Goal: Task Accomplishment & Management: Manage account settings

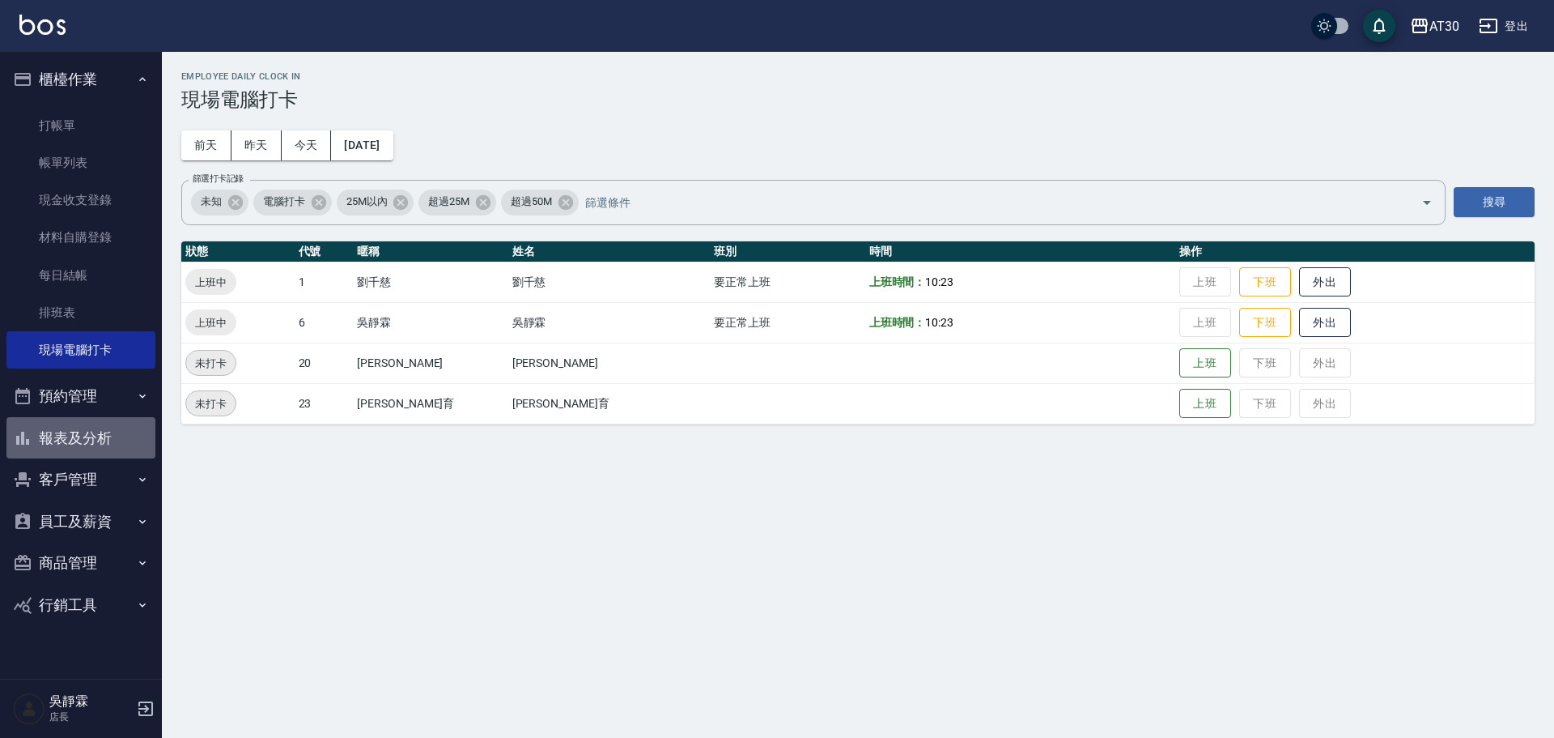
click at [82, 424] on button "報表及分析" at bounding box center [80, 438] width 149 height 42
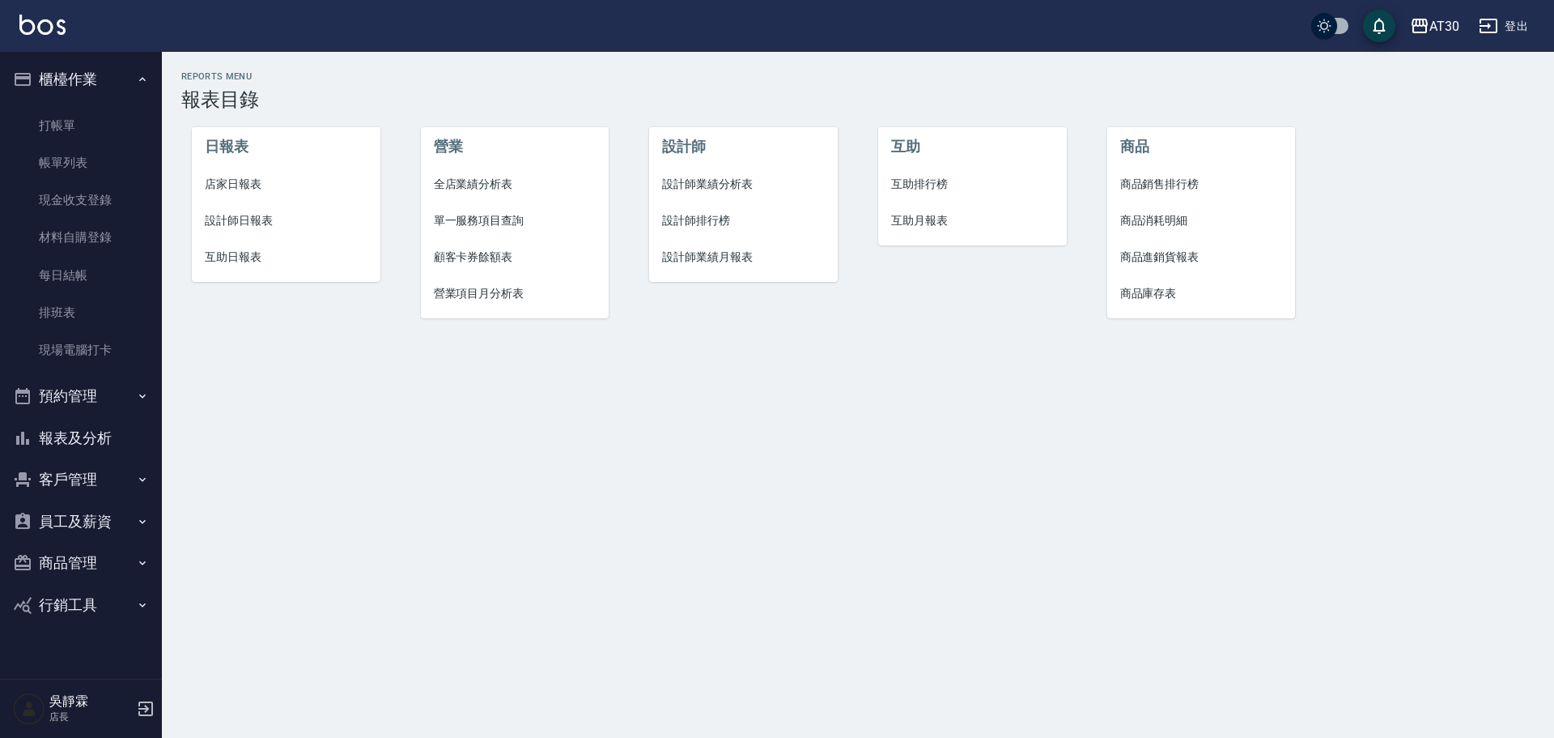
click at [108, 569] on button "商品管理" at bounding box center [80, 563] width 149 height 42
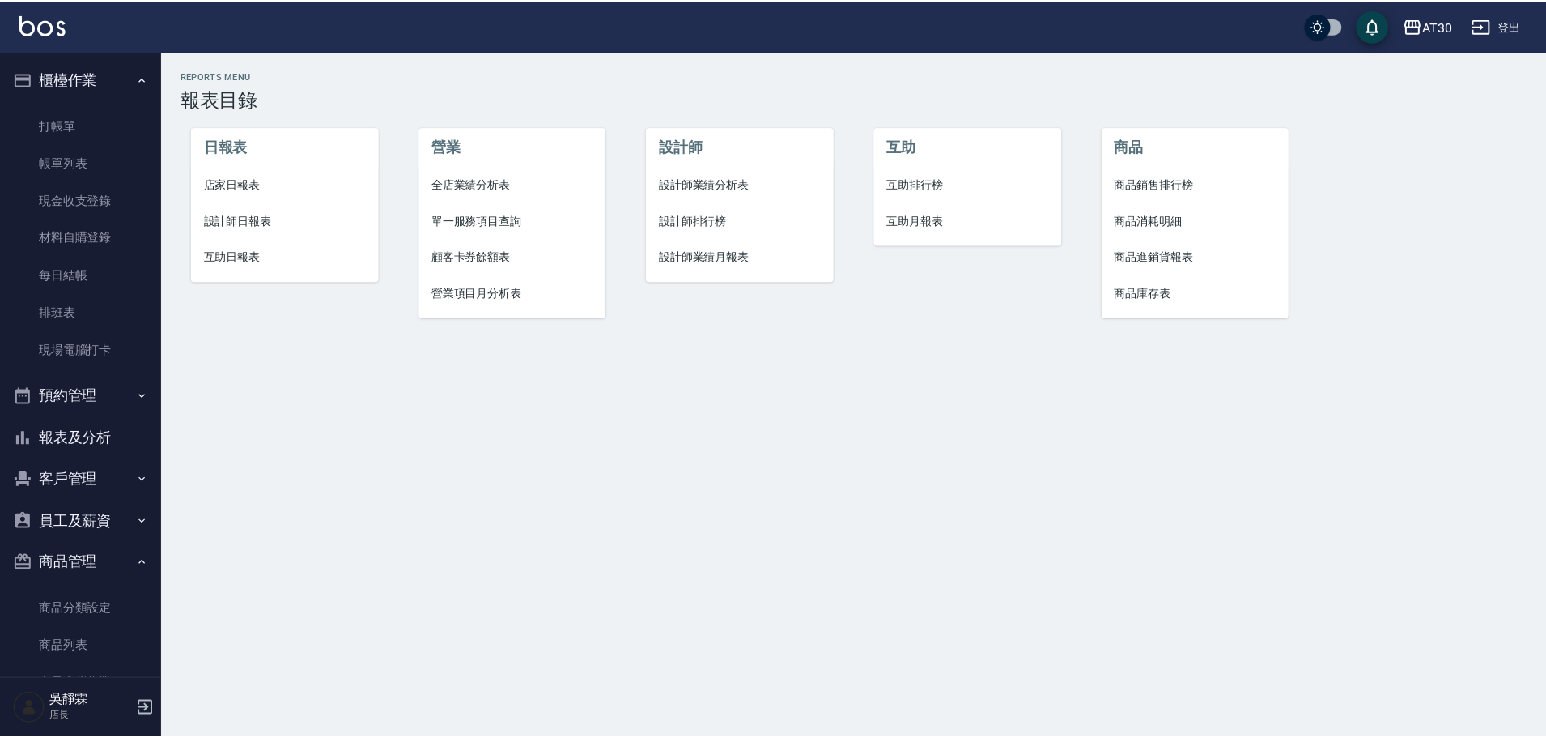
scroll to position [167, 0]
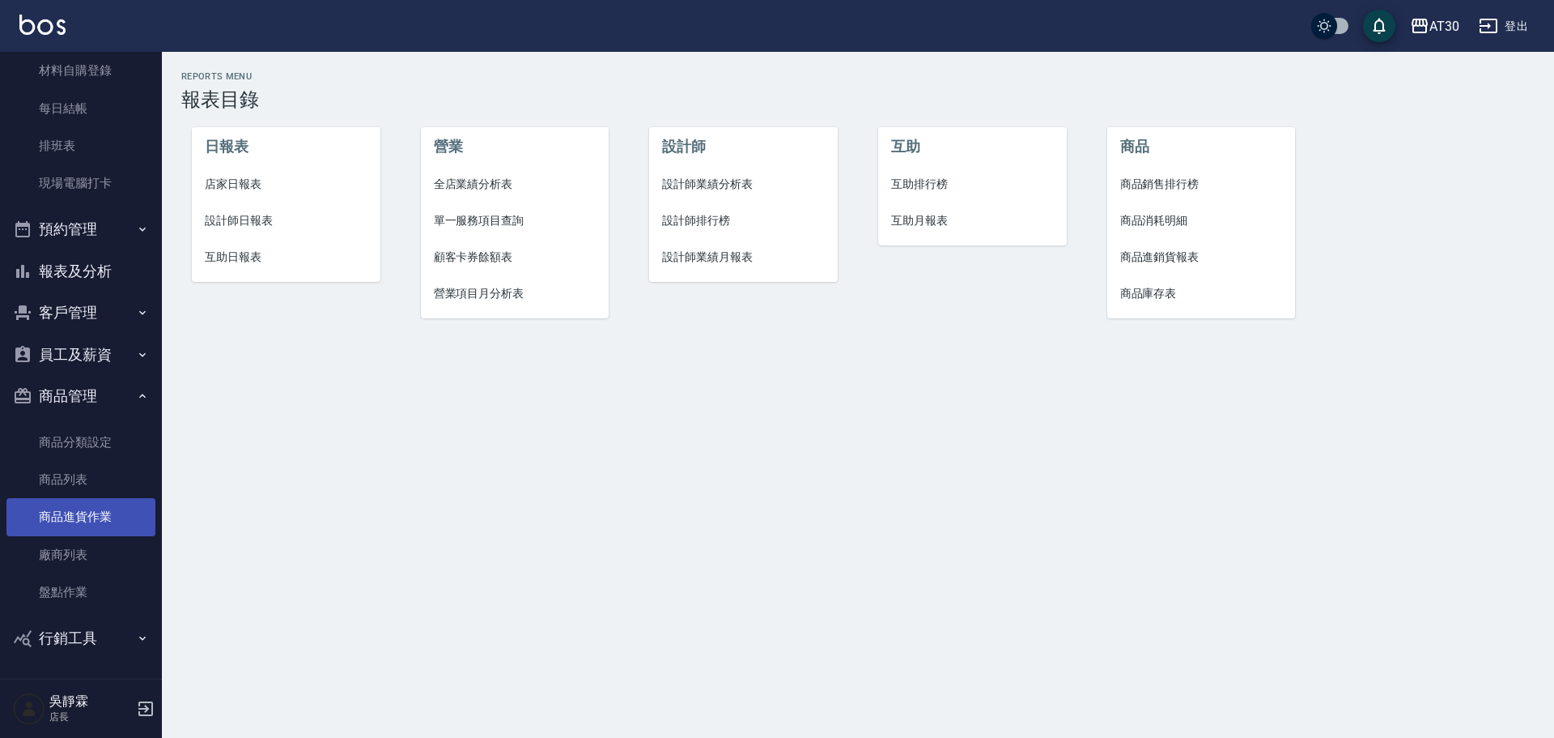
click at [104, 513] on link "商品進貨作業" at bounding box center [80, 516] width 149 height 37
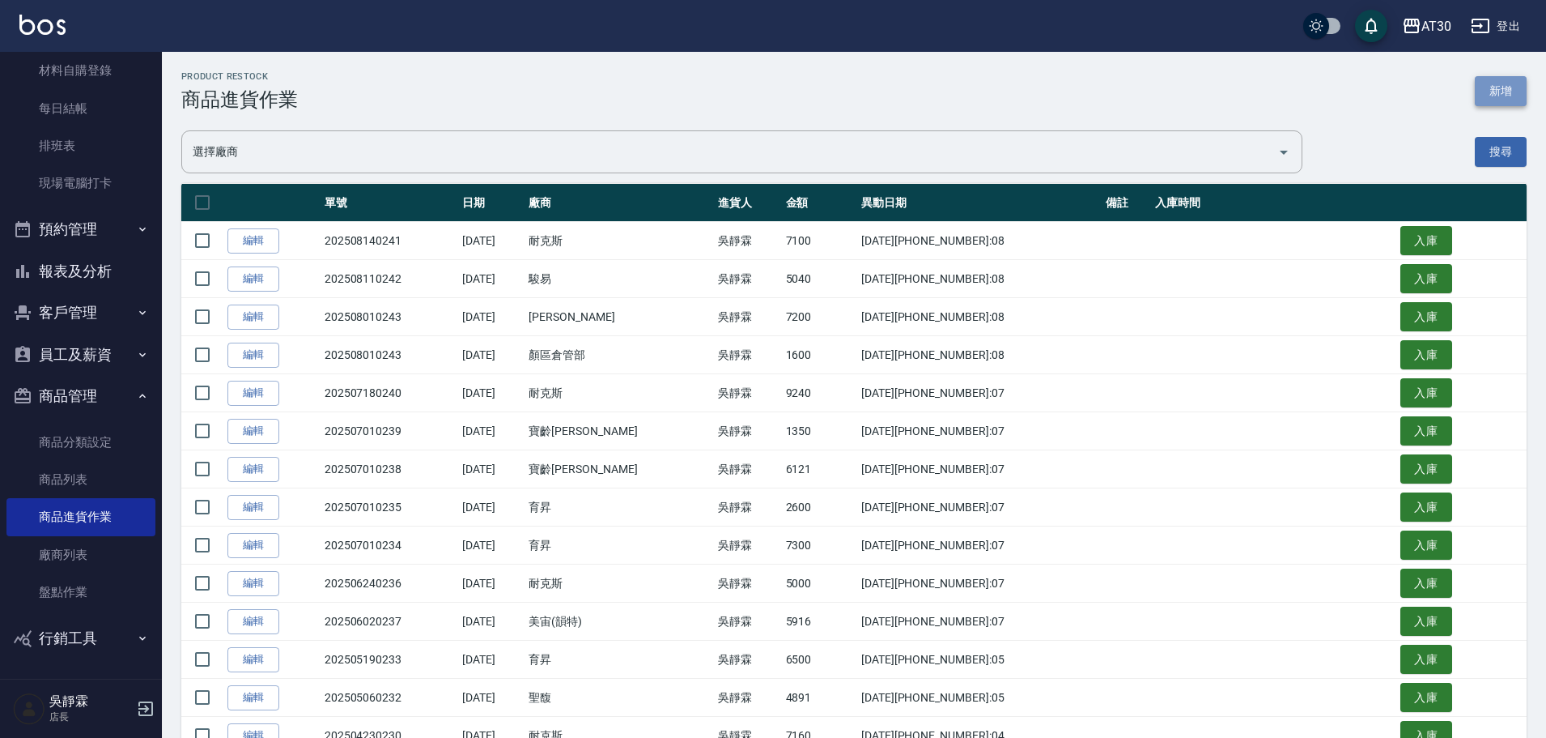
click at [1501, 85] on button "新增" at bounding box center [1501, 91] width 52 height 30
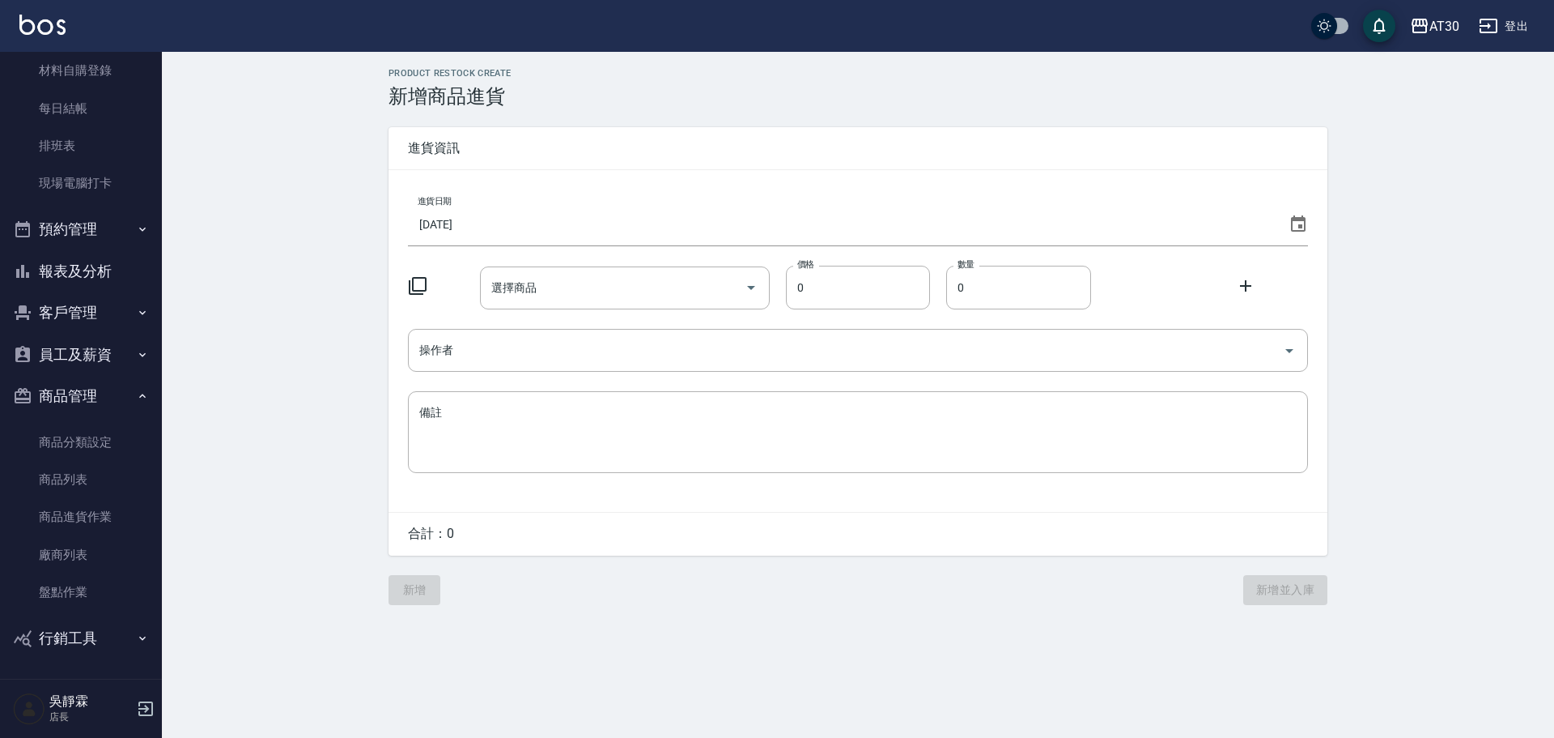
click at [1297, 228] on icon at bounding box center [1298, 224] width 19 height 19
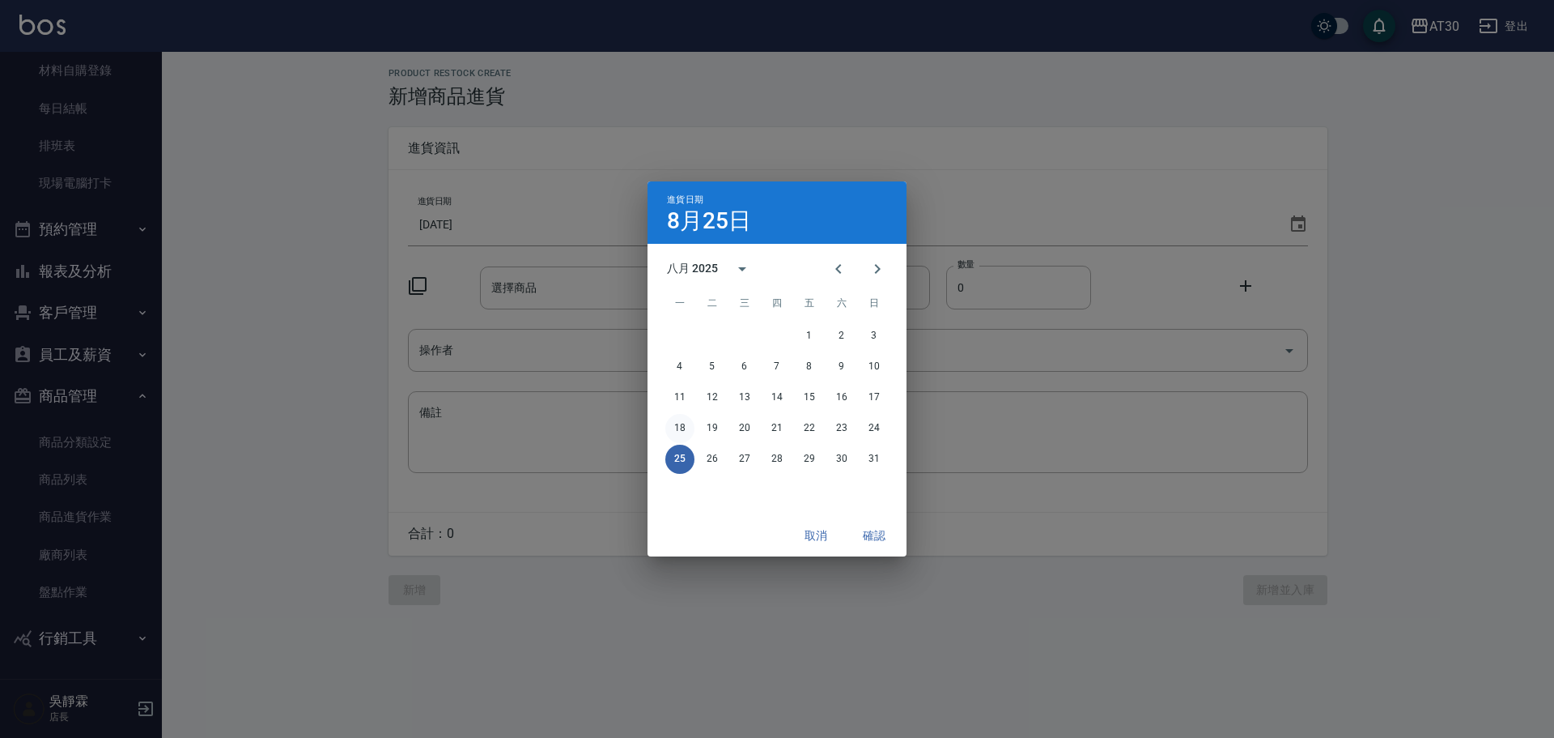
click at [676, 429] on button "18" at bounding box center [679, 428] width 29 height 29
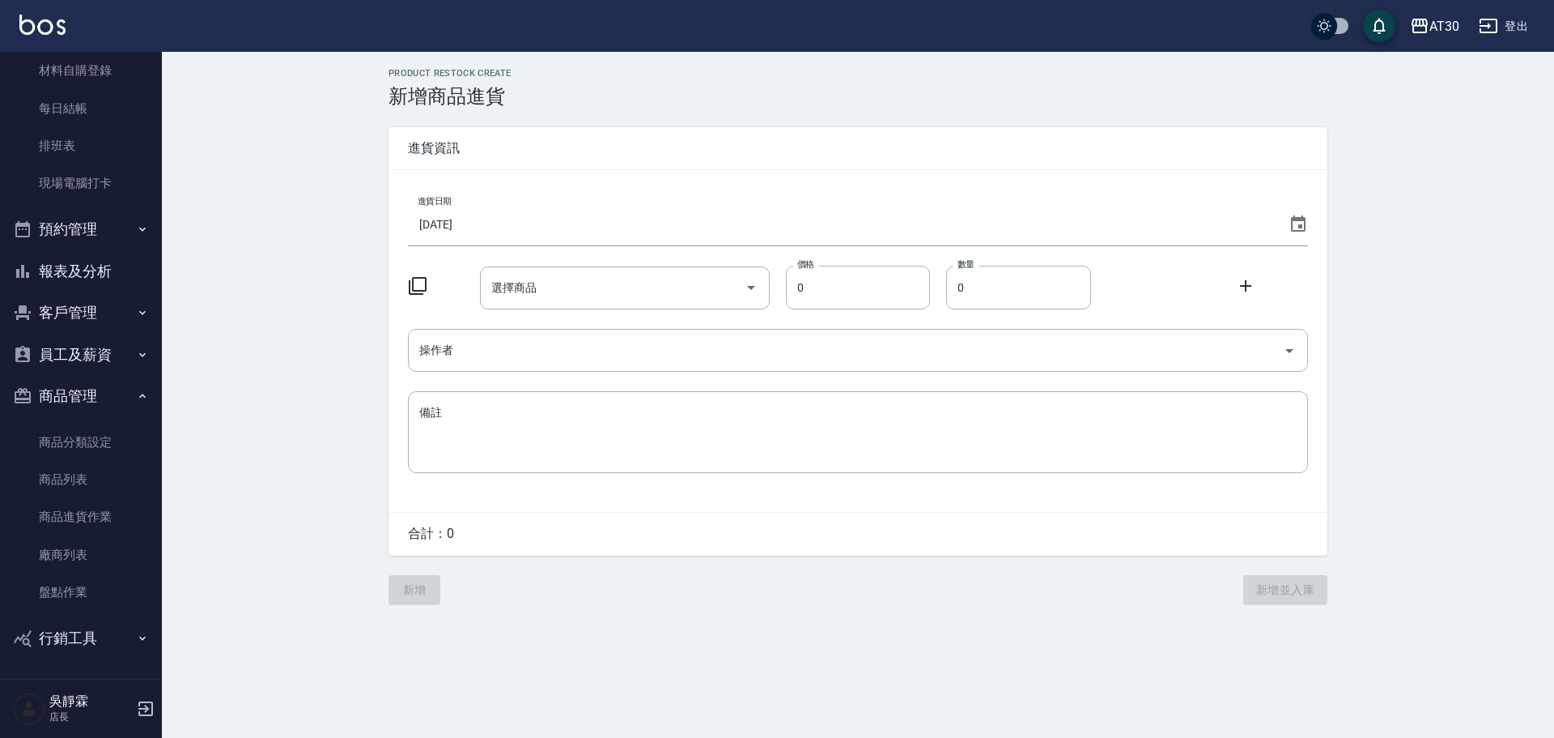
click at [415, 283] on icon at bounding box center [417, 285] width 19 height 19
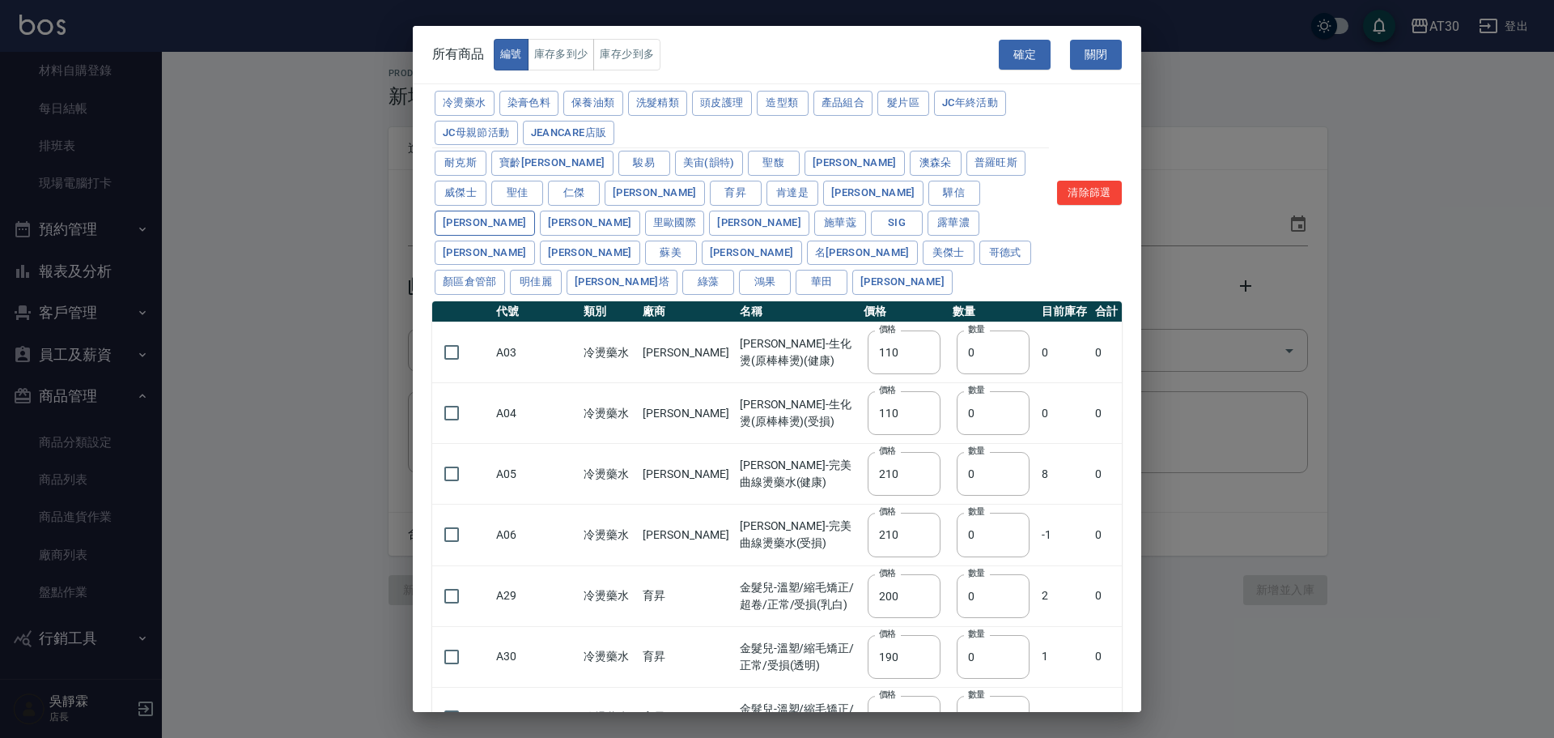
click at [535, 210] on button "[PERSON_NAME]" at bounding box center [485, 222] width 100 height 25
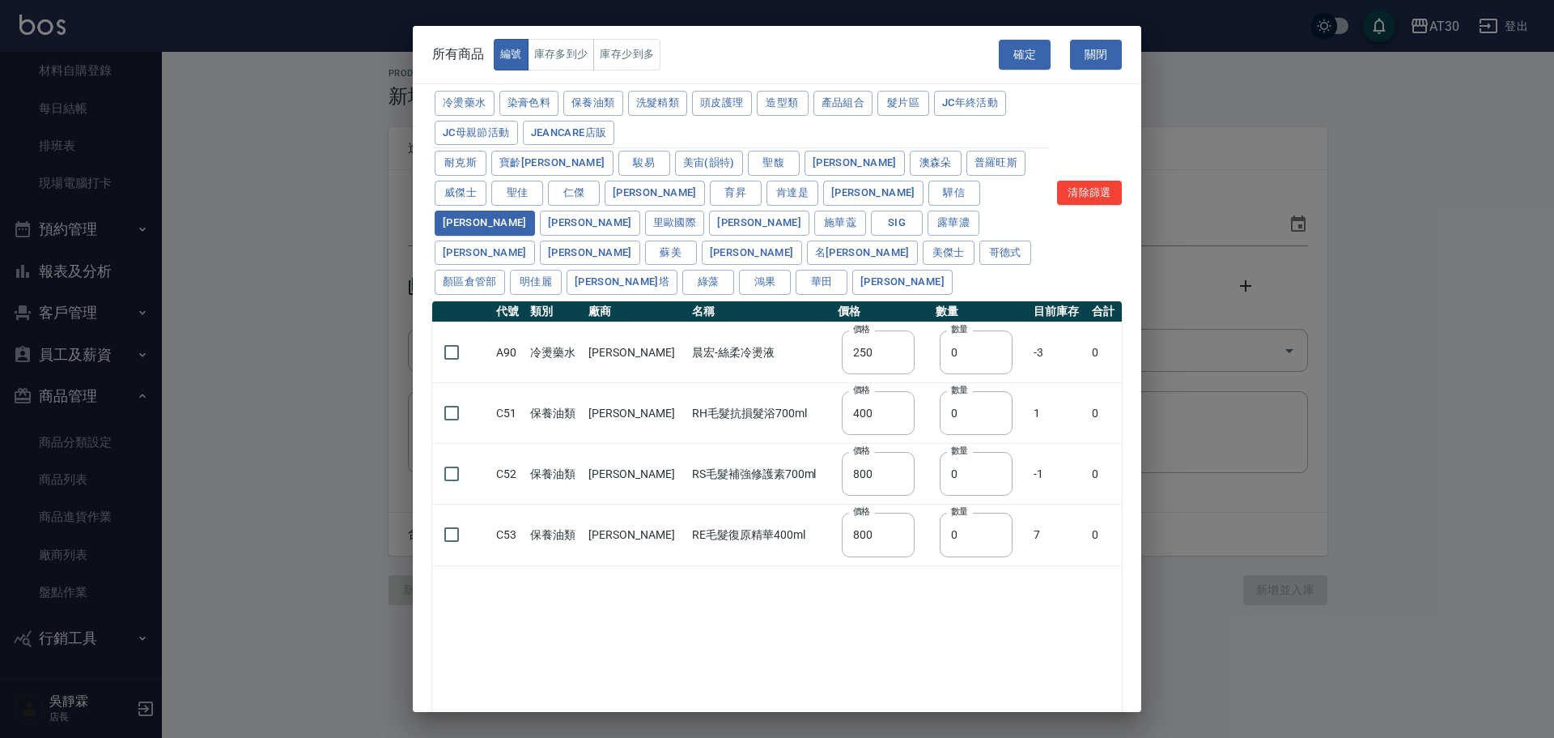
type input "250"
type input "400"
type input "800"
click at [461, 335] on input "checkbox" at bounding box center [452, 352] width 34 height 34
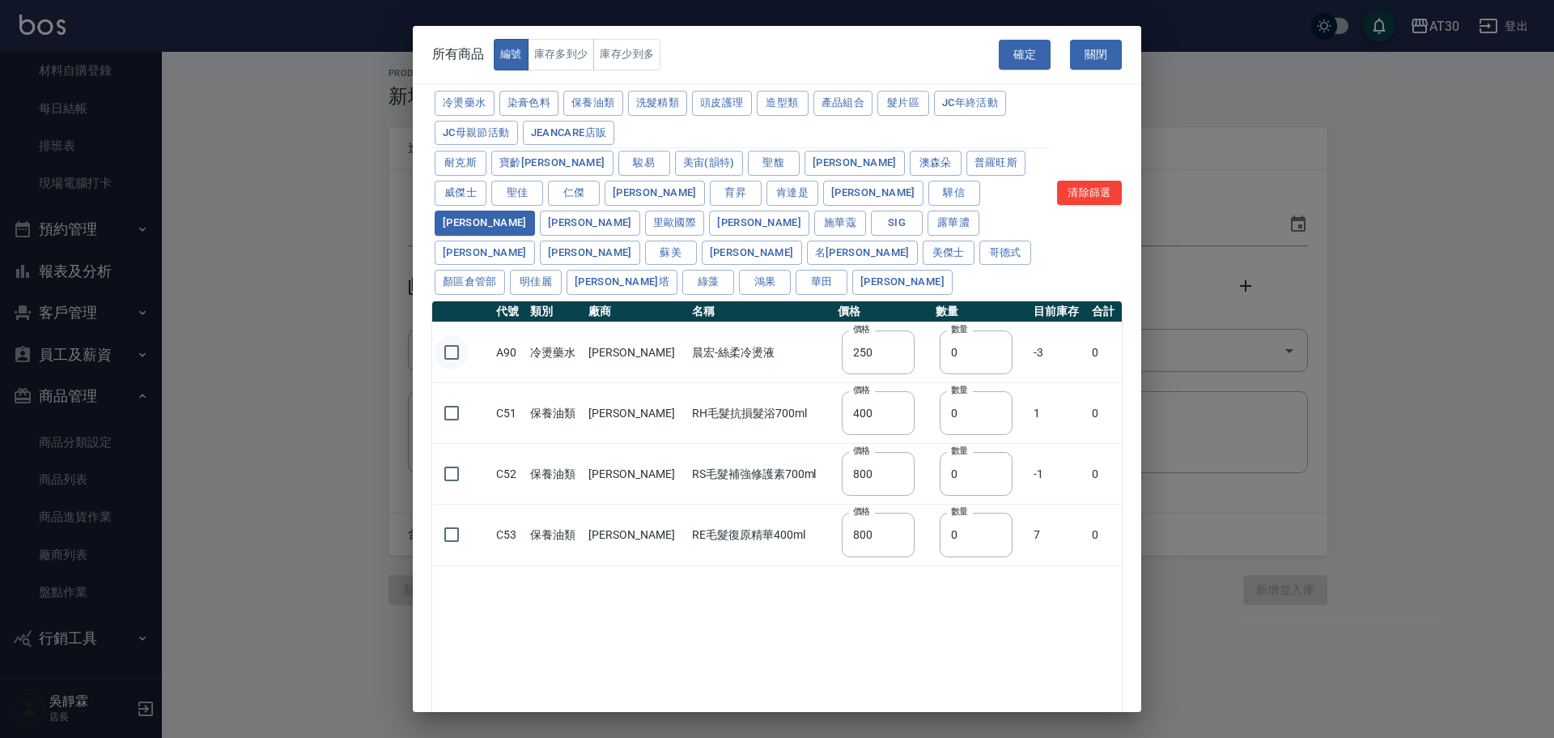
checkbox input "true"
click at [453, 396] on input "checkbox" at bounding box center [452, 413] width 34 height 34
checkbox input "true"
click at [453, 457] on input "checkbox" at bounding box center [452, 474] width 34 height 34
checkbox input "true"
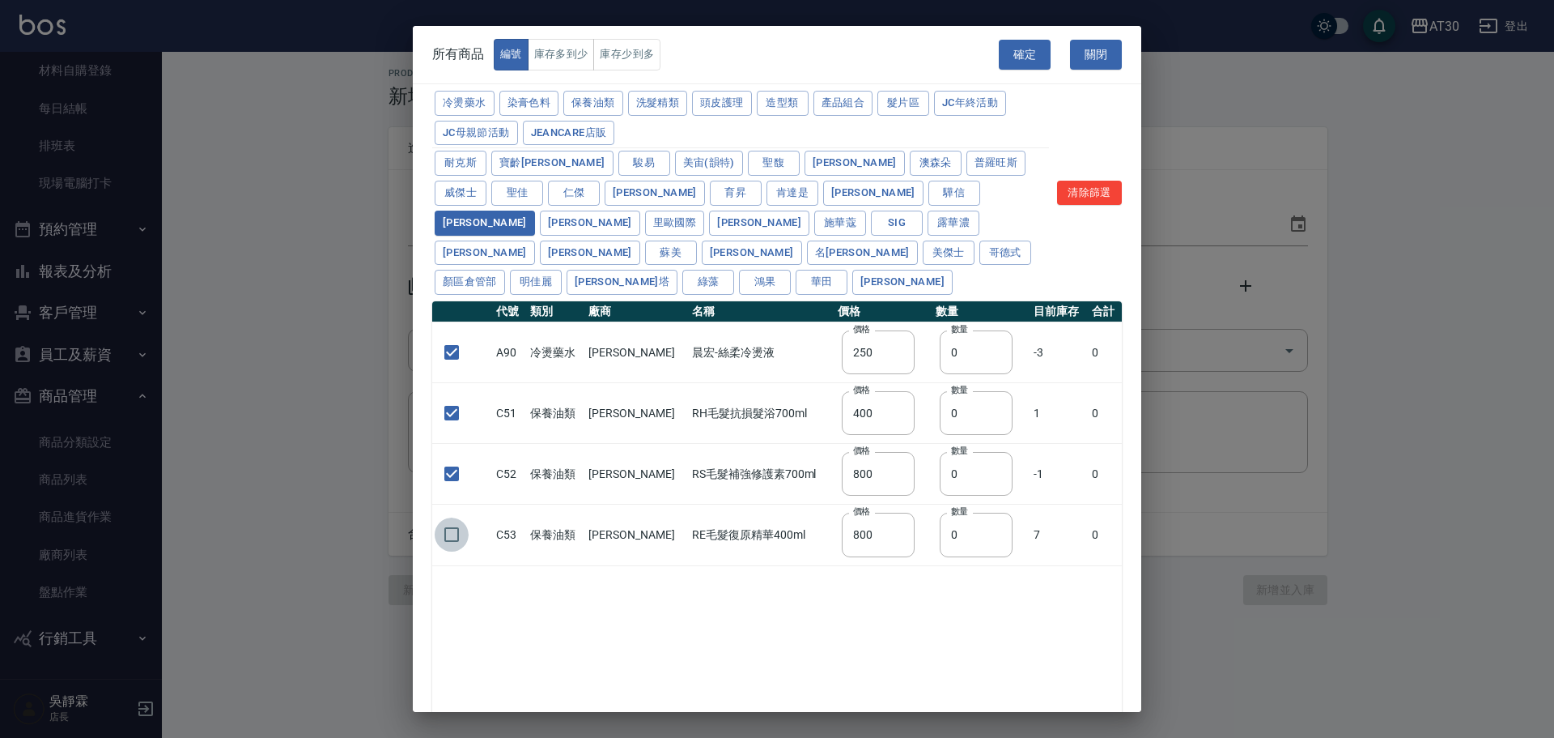
click at [453, 517] on input "checkbox" at bounding box center [452, 534] width 34 height 34
checkbox input "false"
drag, startPoint x: 949, startPoint y: 325, endPoint x: 917, endPoint y: 335, distance: 33.0
click at [940, 335] on input "0" at bounding box center [976, 352] width 73 height 44
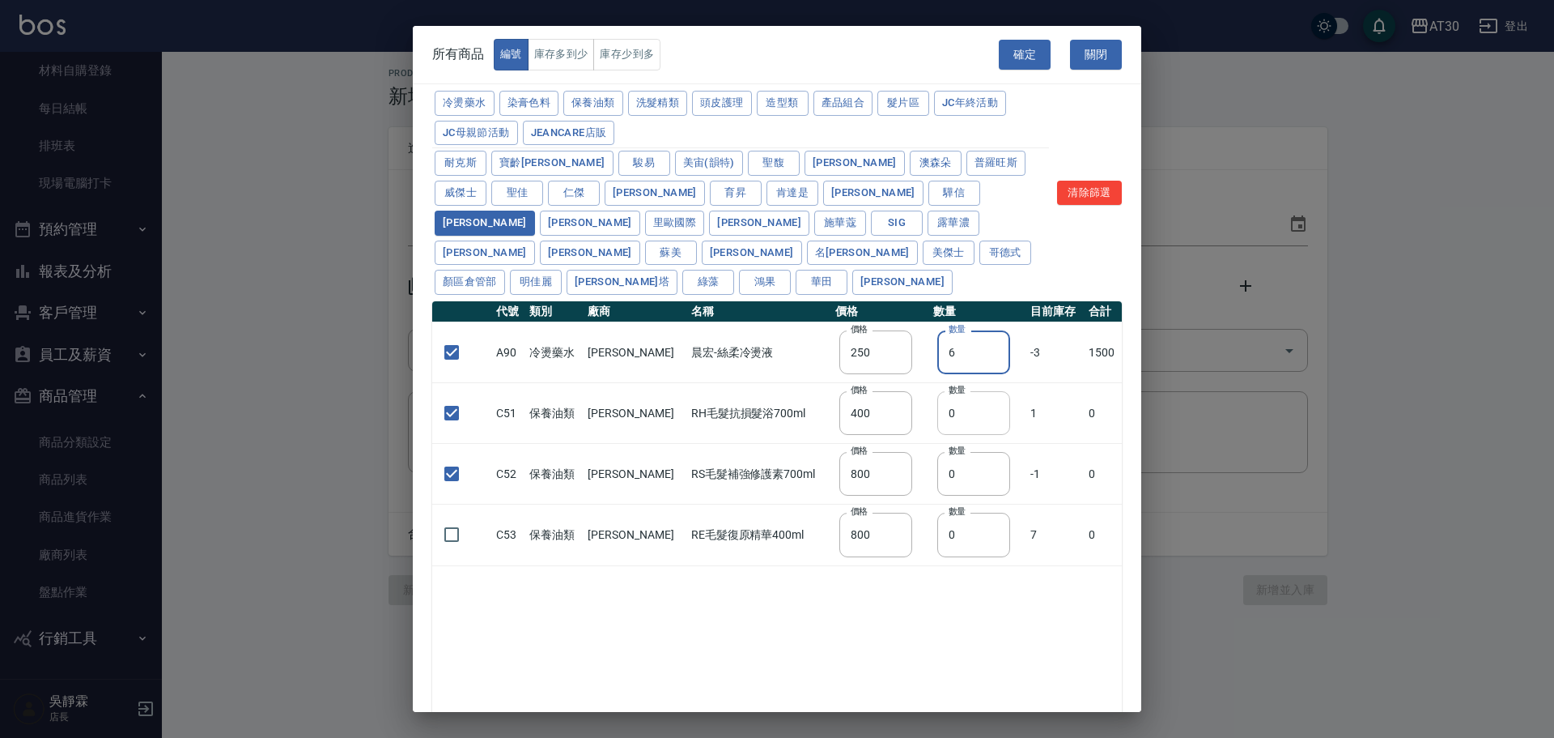
type input "6"
drag, startPoint x: 916, startPoint y: 390, endPoint x: 889, endPoint y: 396, distance: 27.3
click at [889, 396] on tr "C51 保養油類 晨宏 RH毛髮抗損髮浴700ml 價格 400 價格 數量 0 數量 1 0" at bounding box center [777, 413] width 690 height 61
type input "1"
drag, startPoint x: 953, startPoint y: 438, endPoint x: 910, endPoint y: 454, distance: 45.9
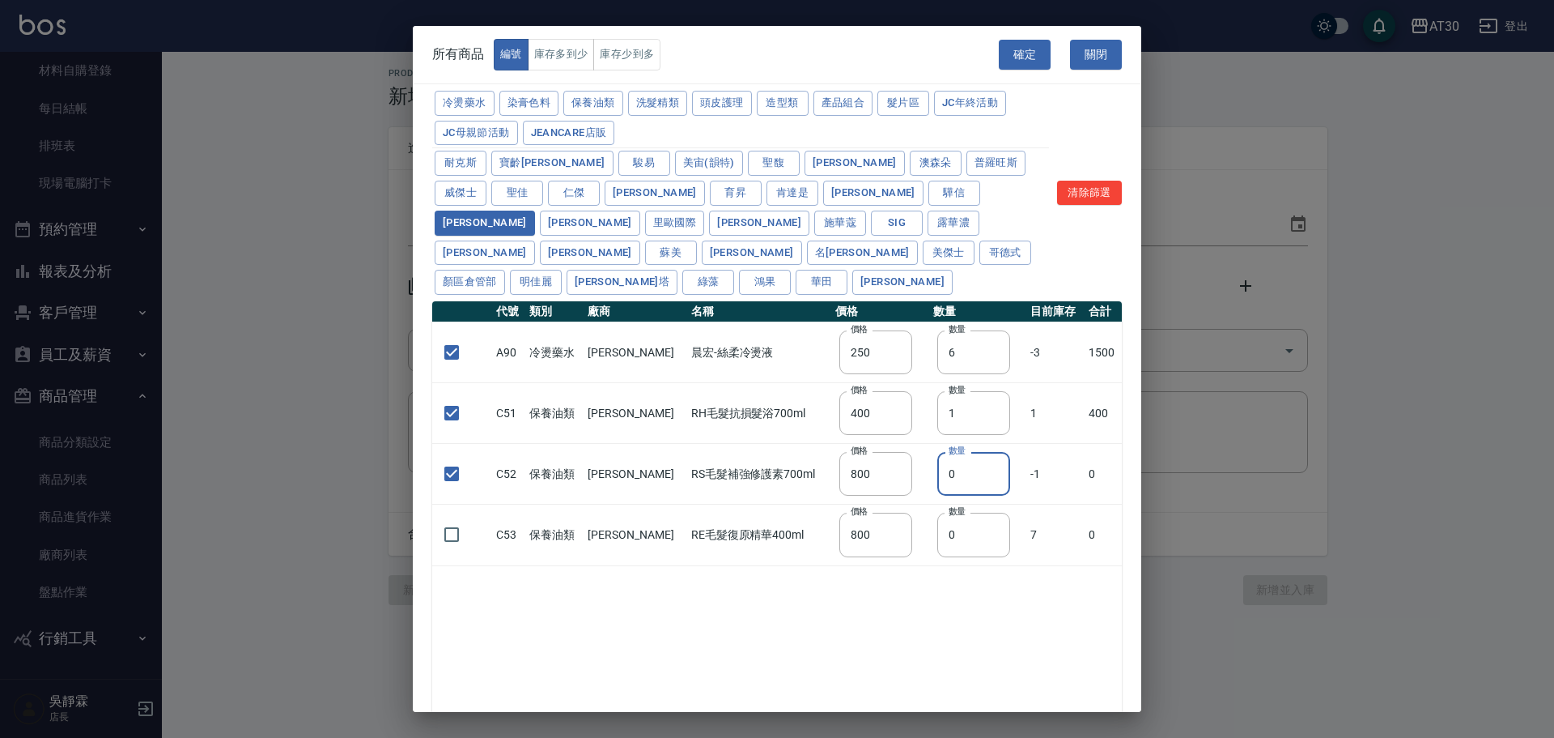
click at [938, 453] on input "0" at bounding box center [974, 474] width 73 height 44
type input "2"
click at [1008, 65] on button "確定" at bounding box center [1025, 55] width 52 height 30
type input "A90 晨宏-絲柔冷燙液"
type input "250"
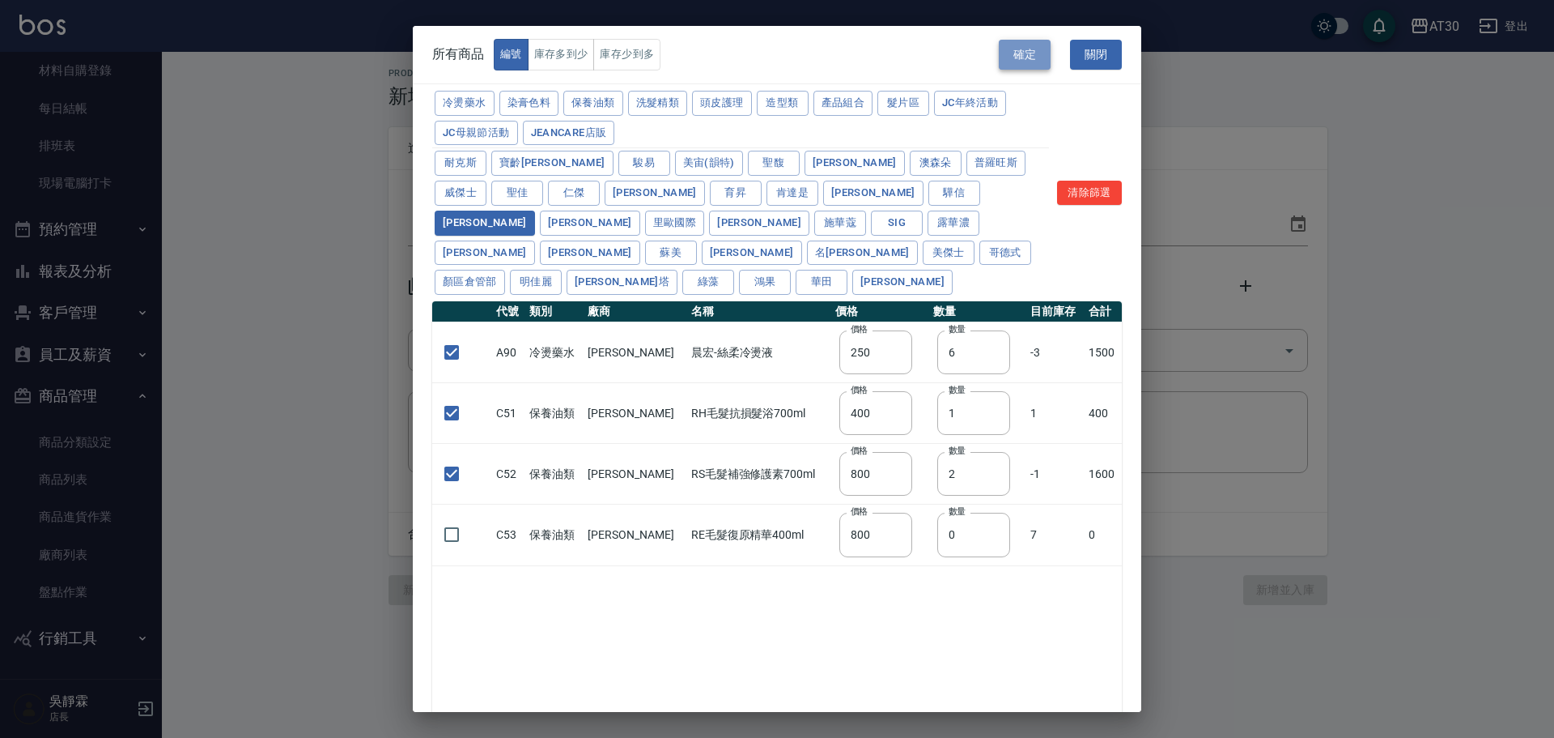
type input "6"
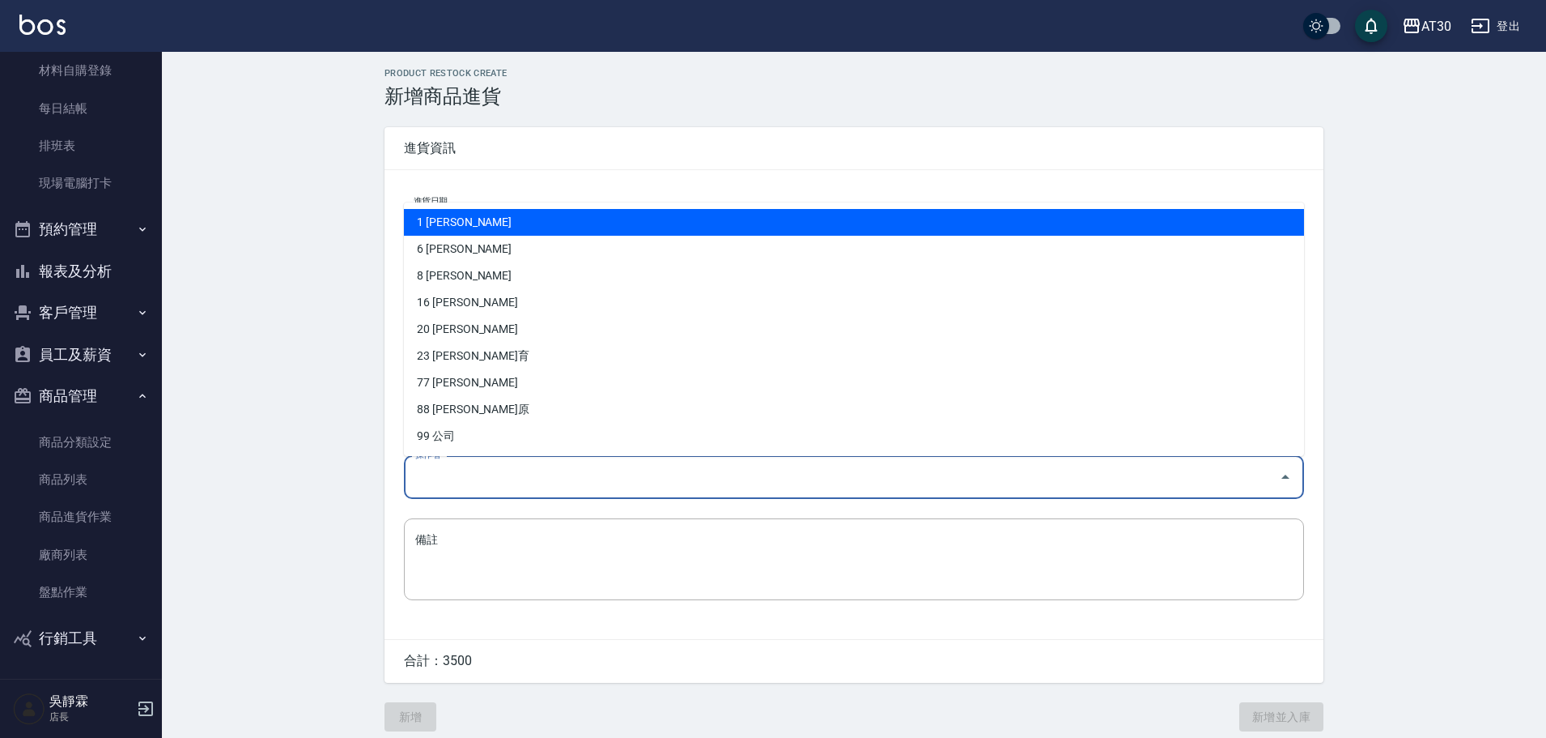
click at [457, 483] on input "操作者" at bounding box center [841, 477] width 861 height 28
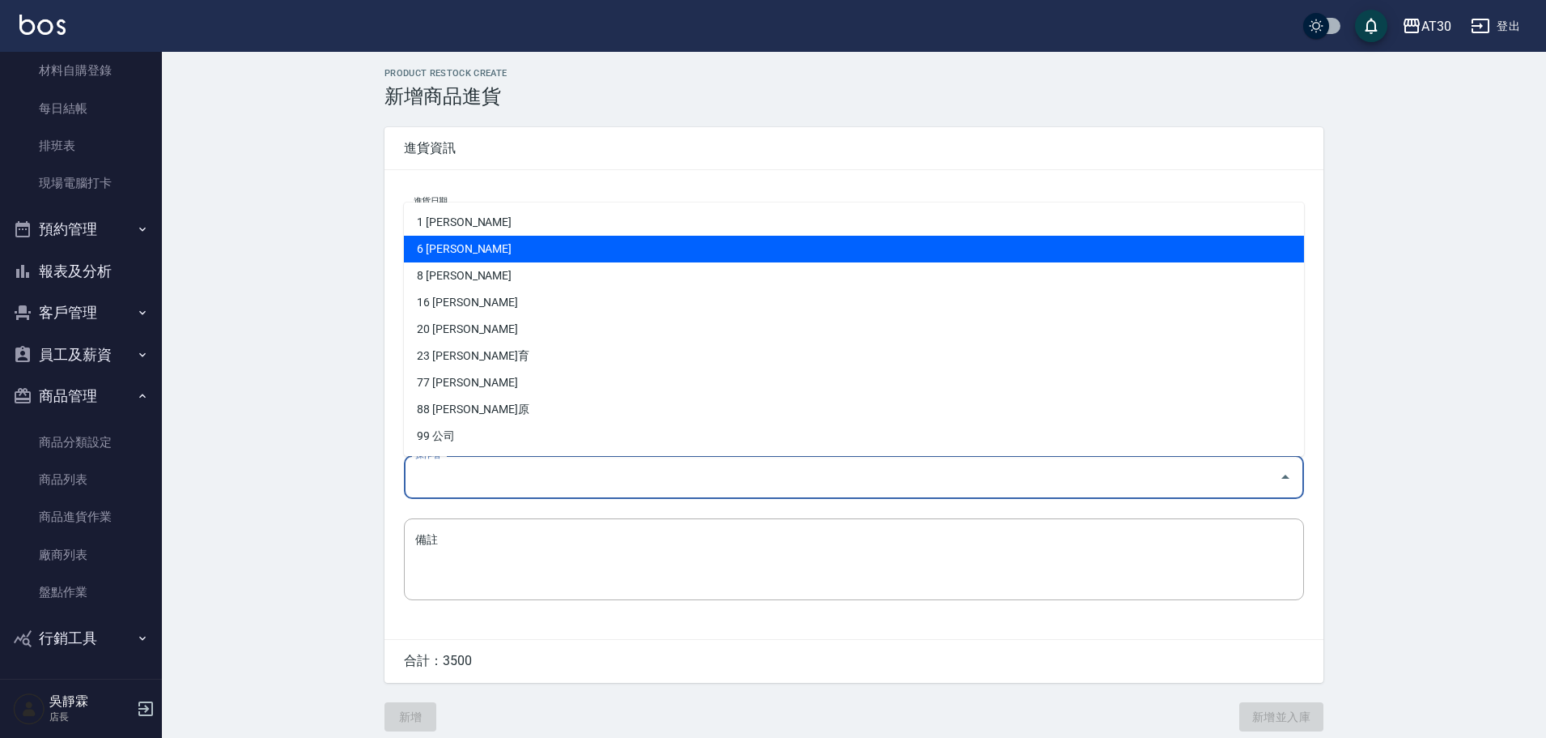
click at [477, 251] on li "6 [PERSON_NAME]" at bounding box center [854, 249] width 900 height 27
type input "吳靜霖"
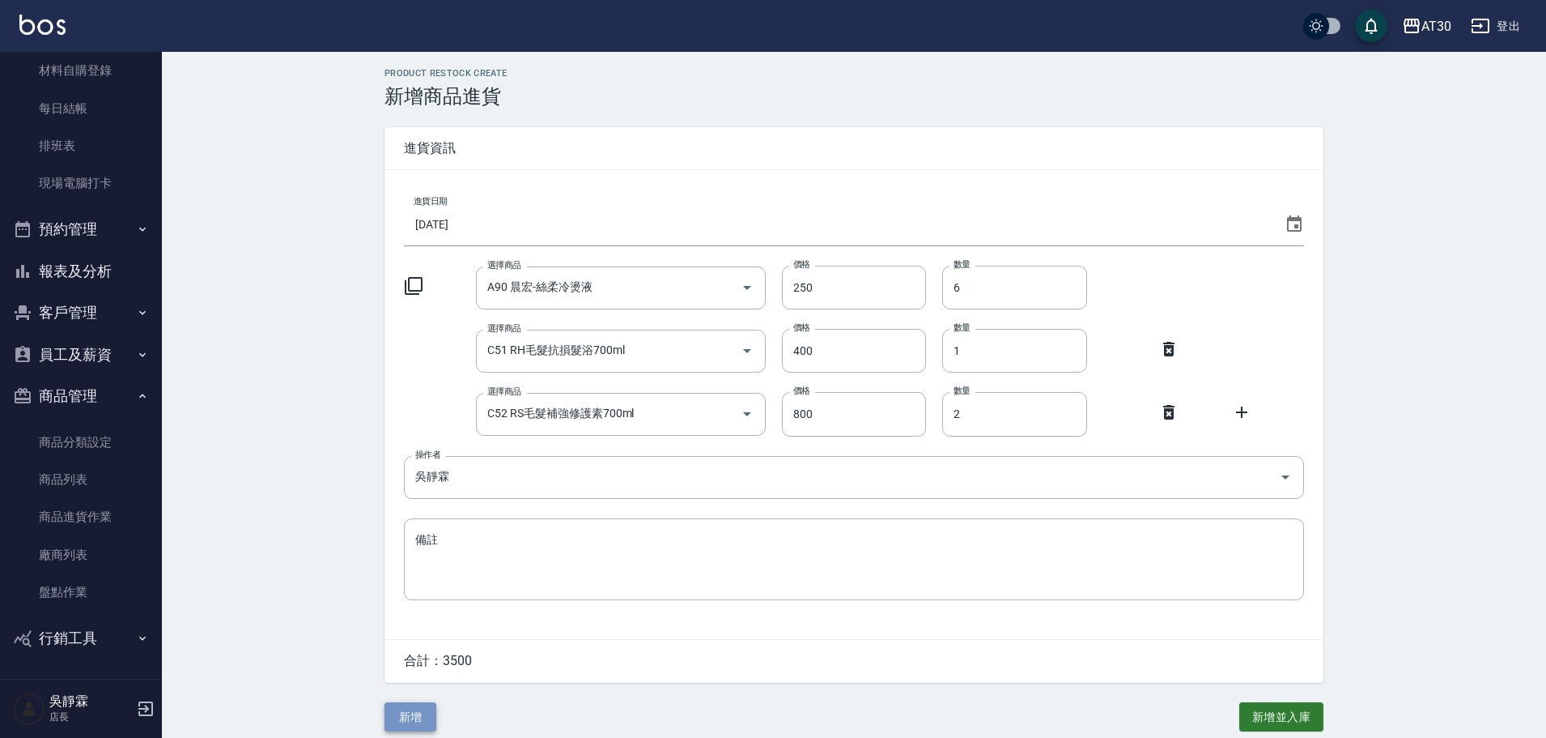
click at [431, 709] on button "新增" at bounding box center [411, 717] width 52 height 30
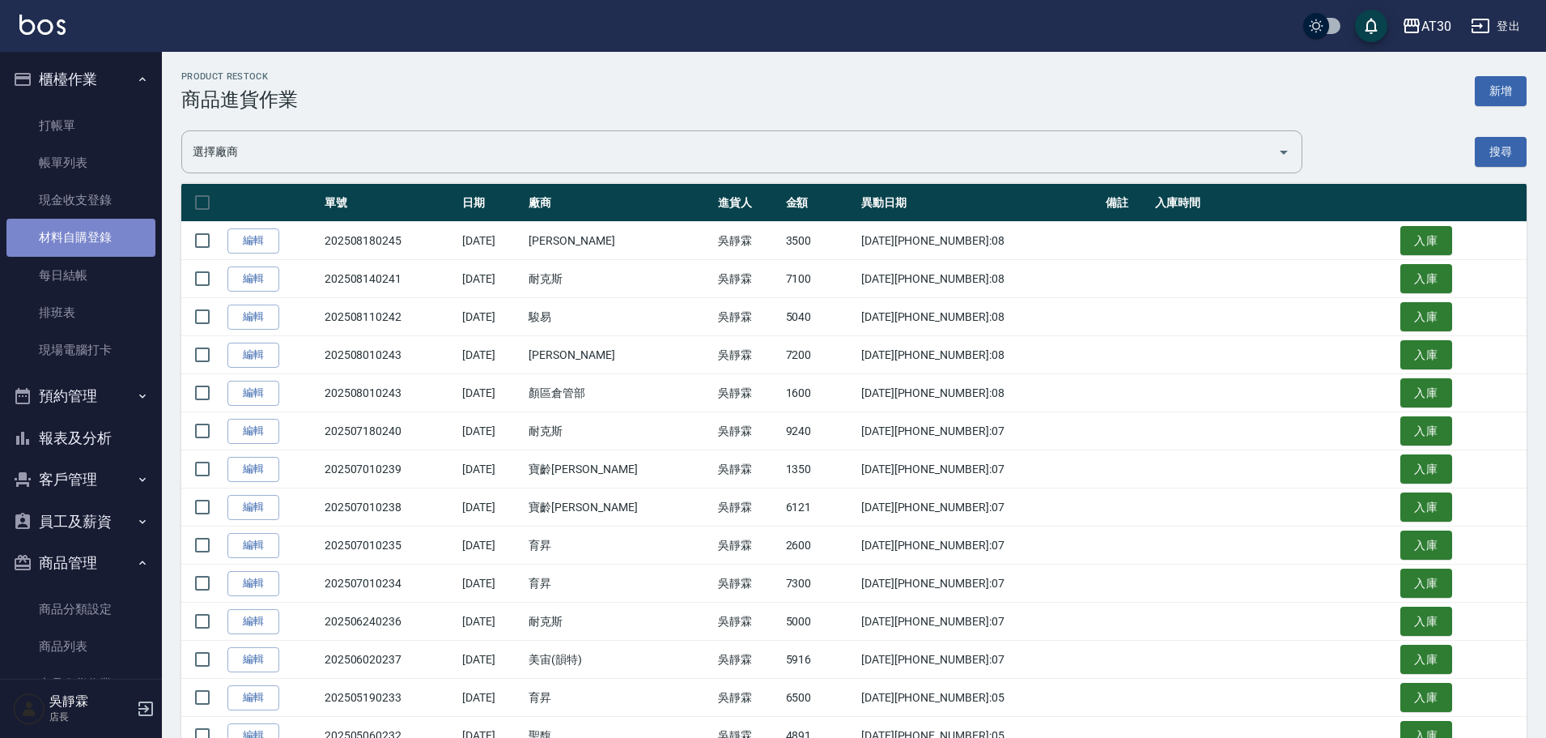
click at [93, 237] on link "材料自購登錄" at bounding box center [80, 237] width 149 height 37
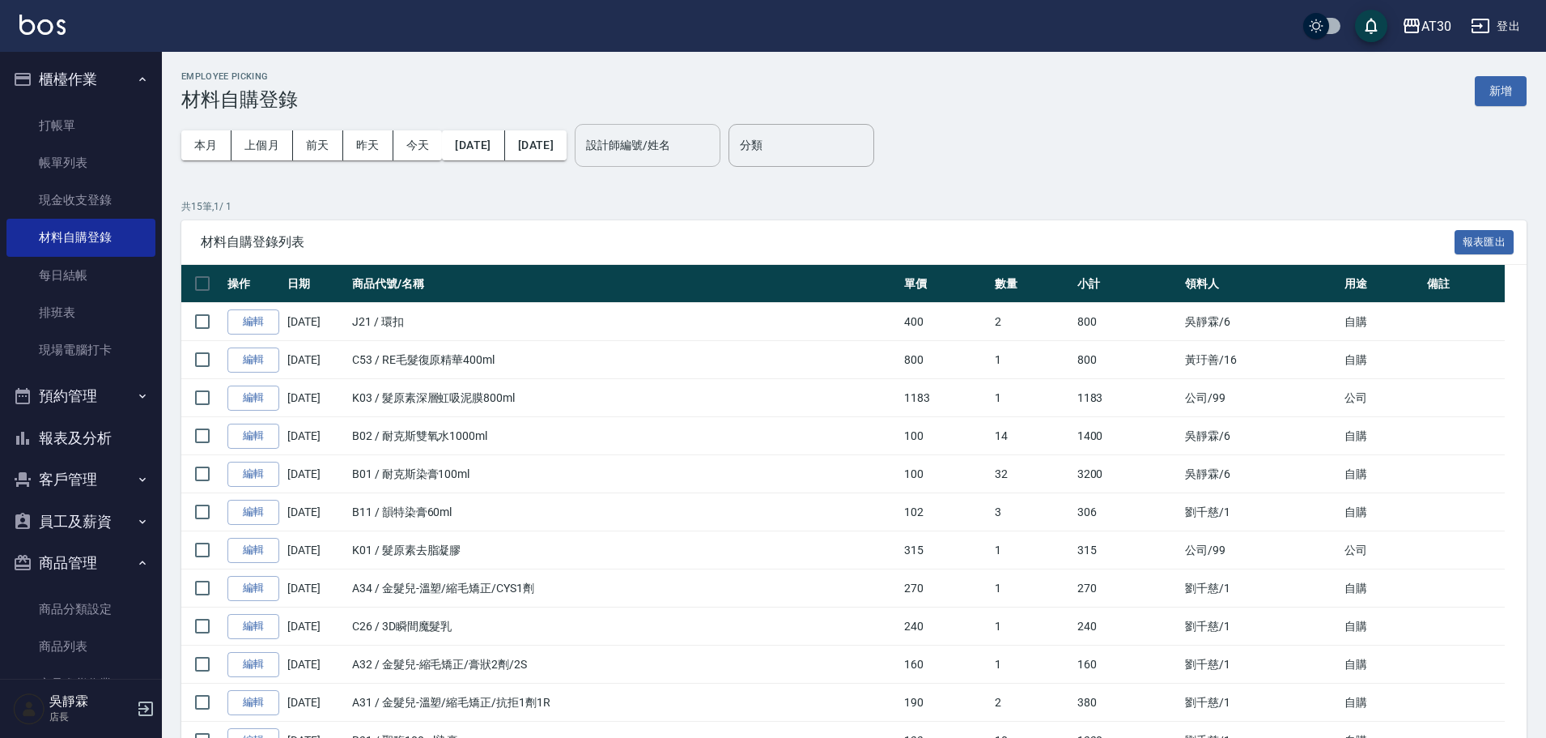
click at [677, 135] on input "設計師編號/姓名" at bounding box center [647, 145] width 131 height 28
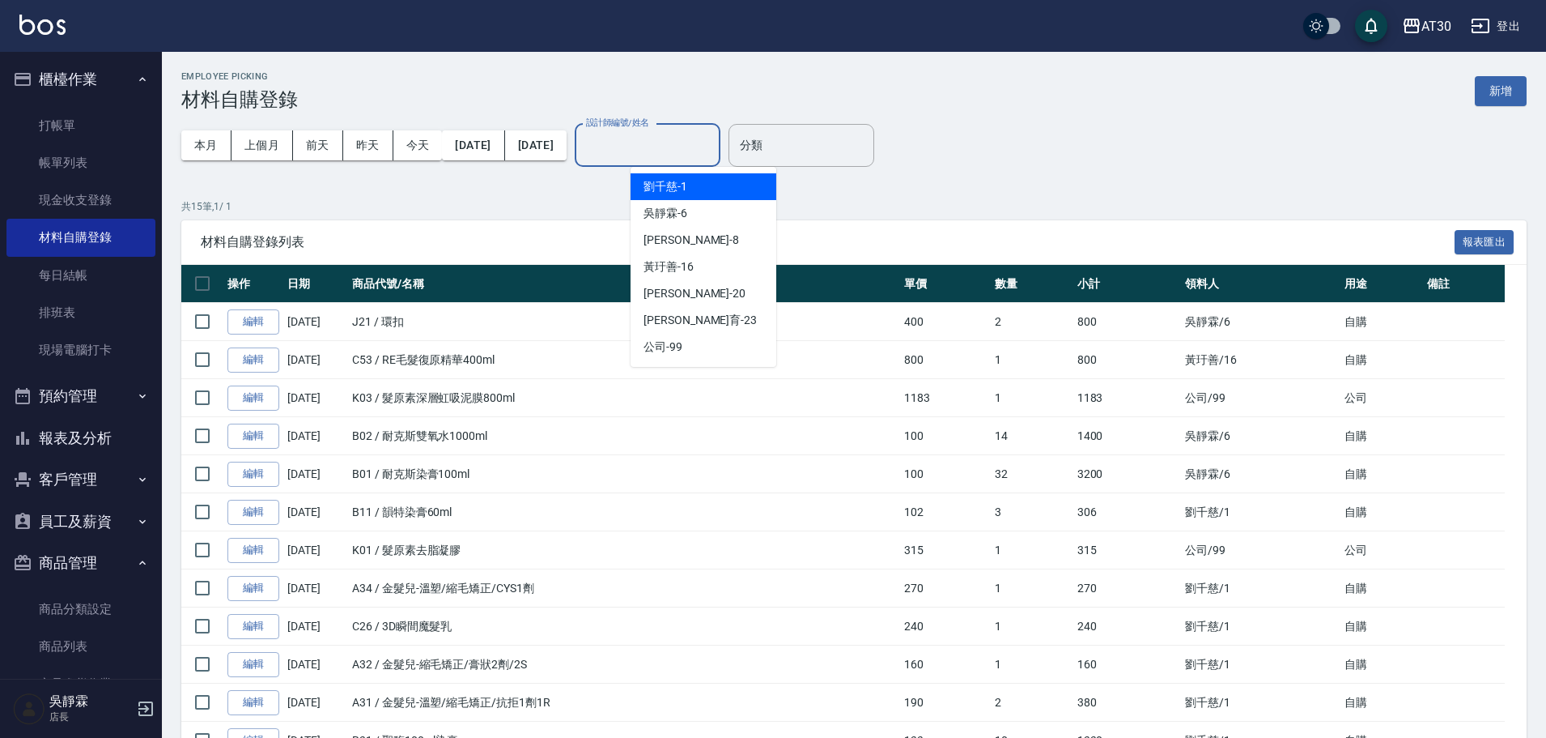
click at [671, 181] on span "[PERSON_NAME]1" at bounding box center [666, 186] width 44 height 17
type input "[PERSON_NAME]1"
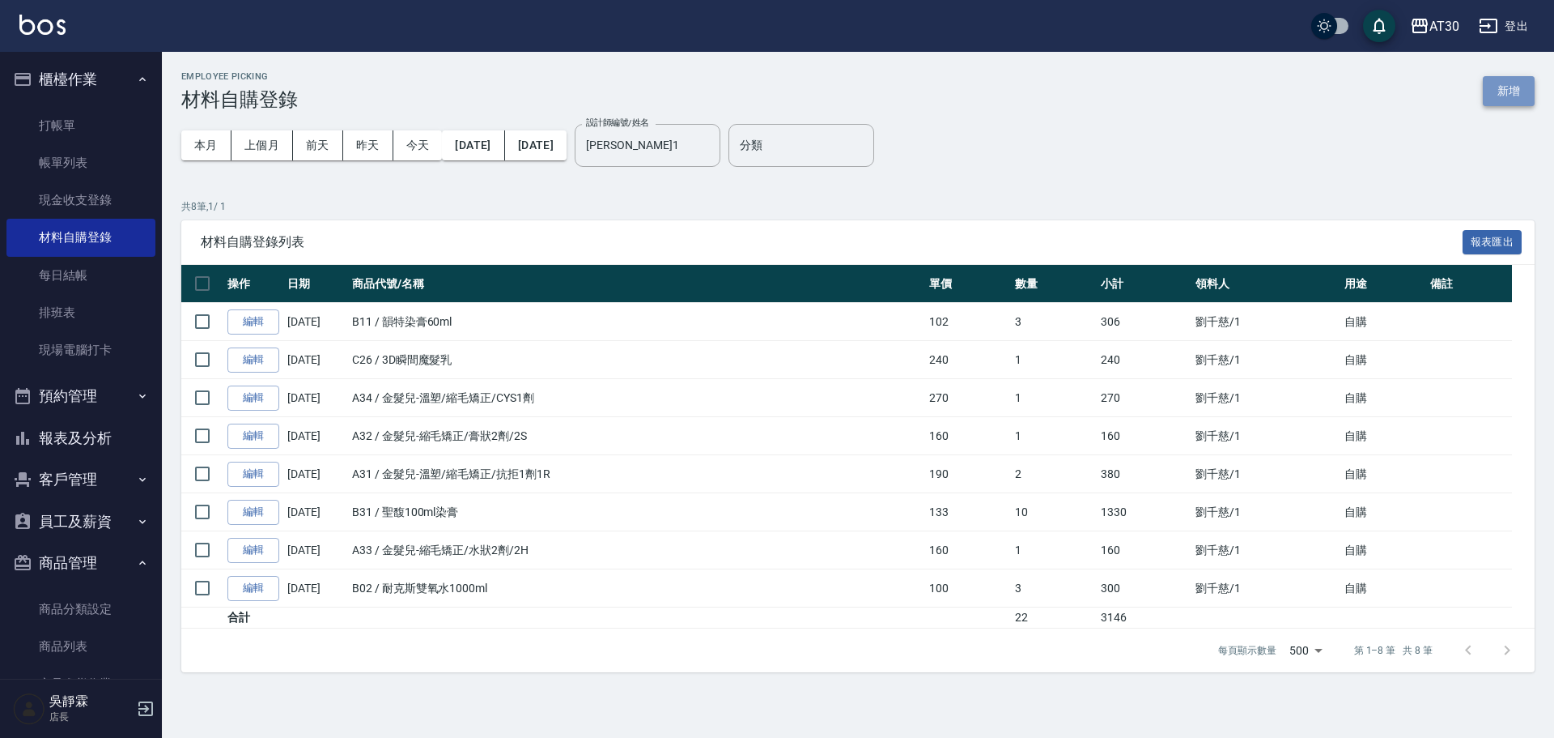
click at [1500, 79] on button "新增" at bounding box center [1509, 91] width 52 height 30
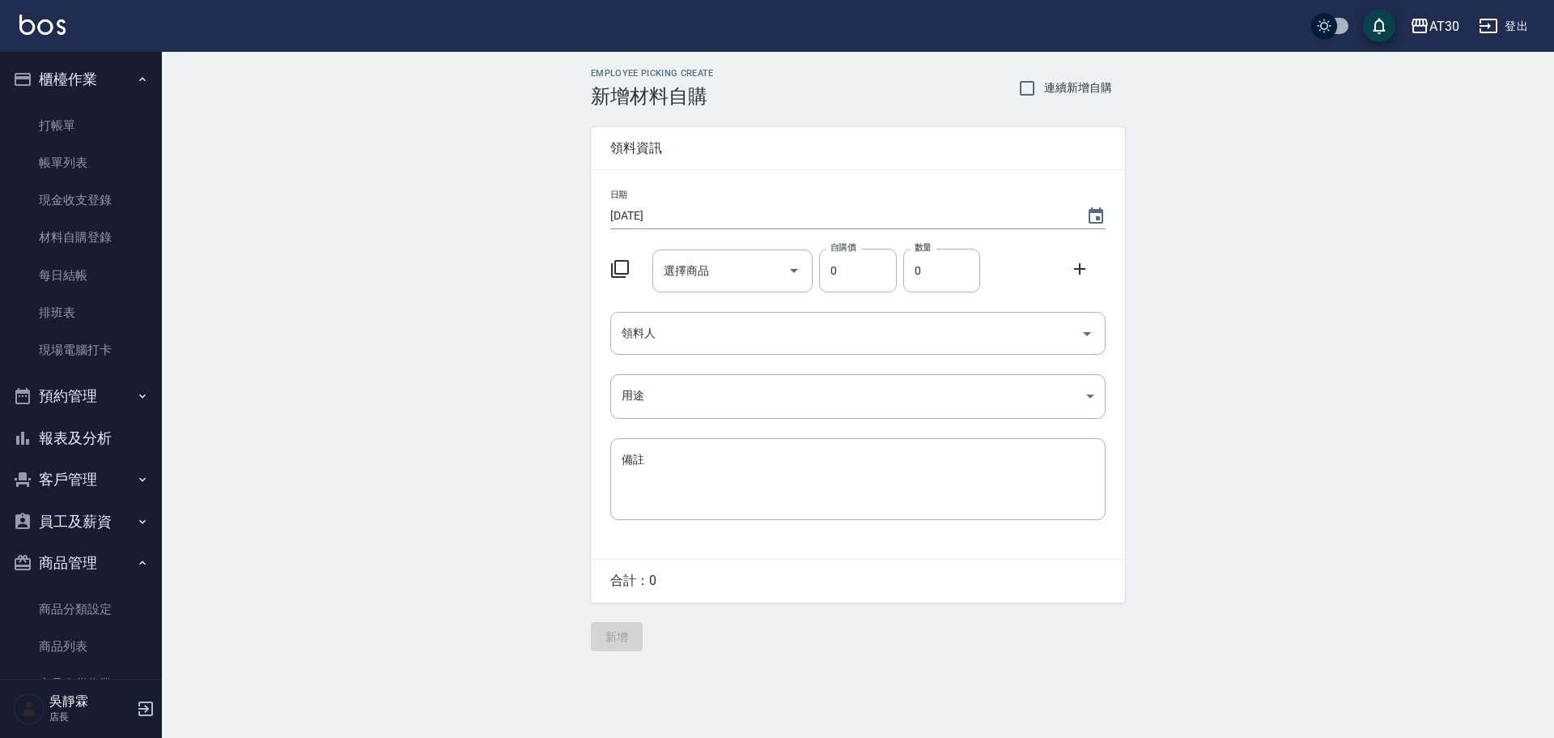
click at [623, 263] on icon at bounding box center [619, 268] width 19 height 19
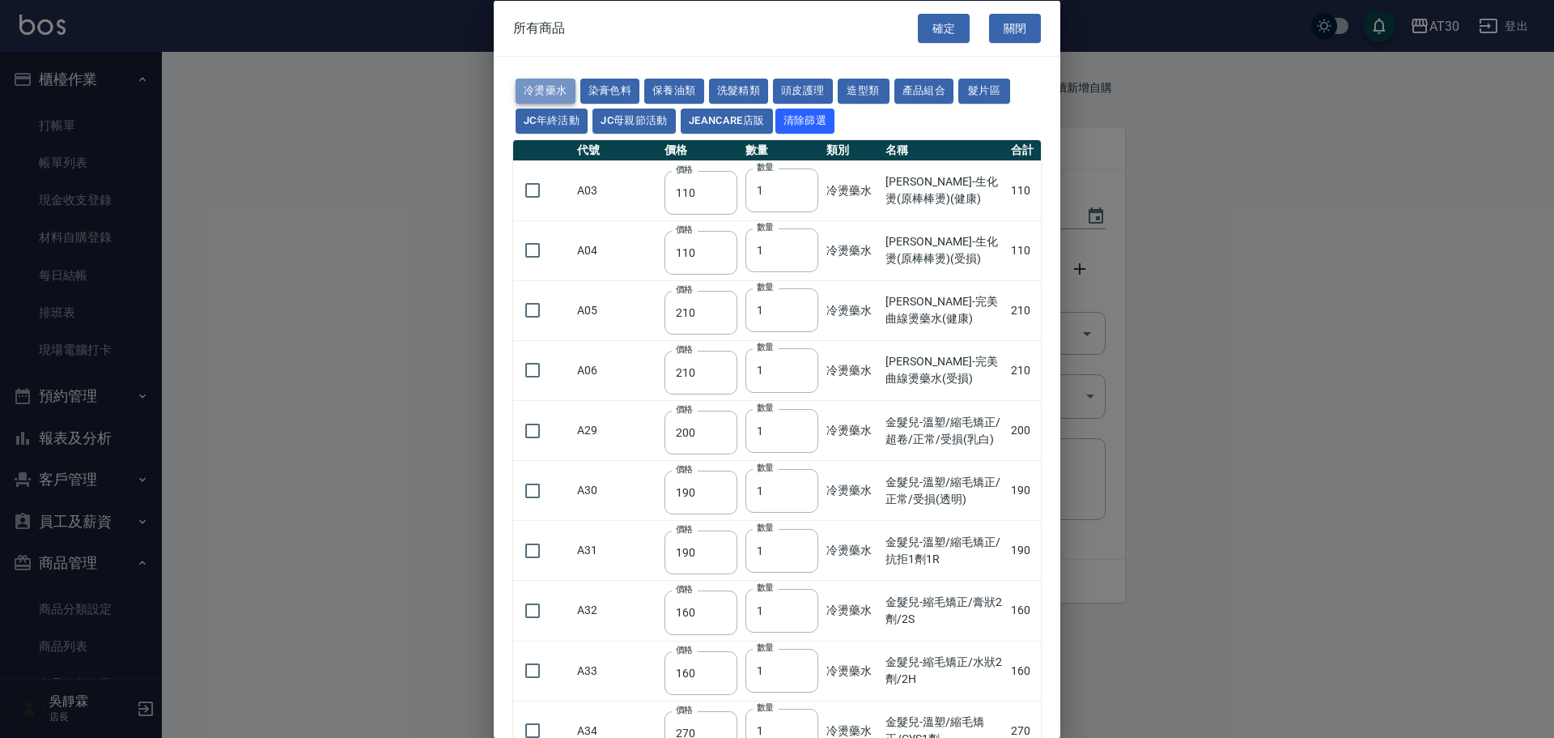
click at [547, 94] on button "冷燙藥水" at bounding box center [546, 91] width 60 height 25
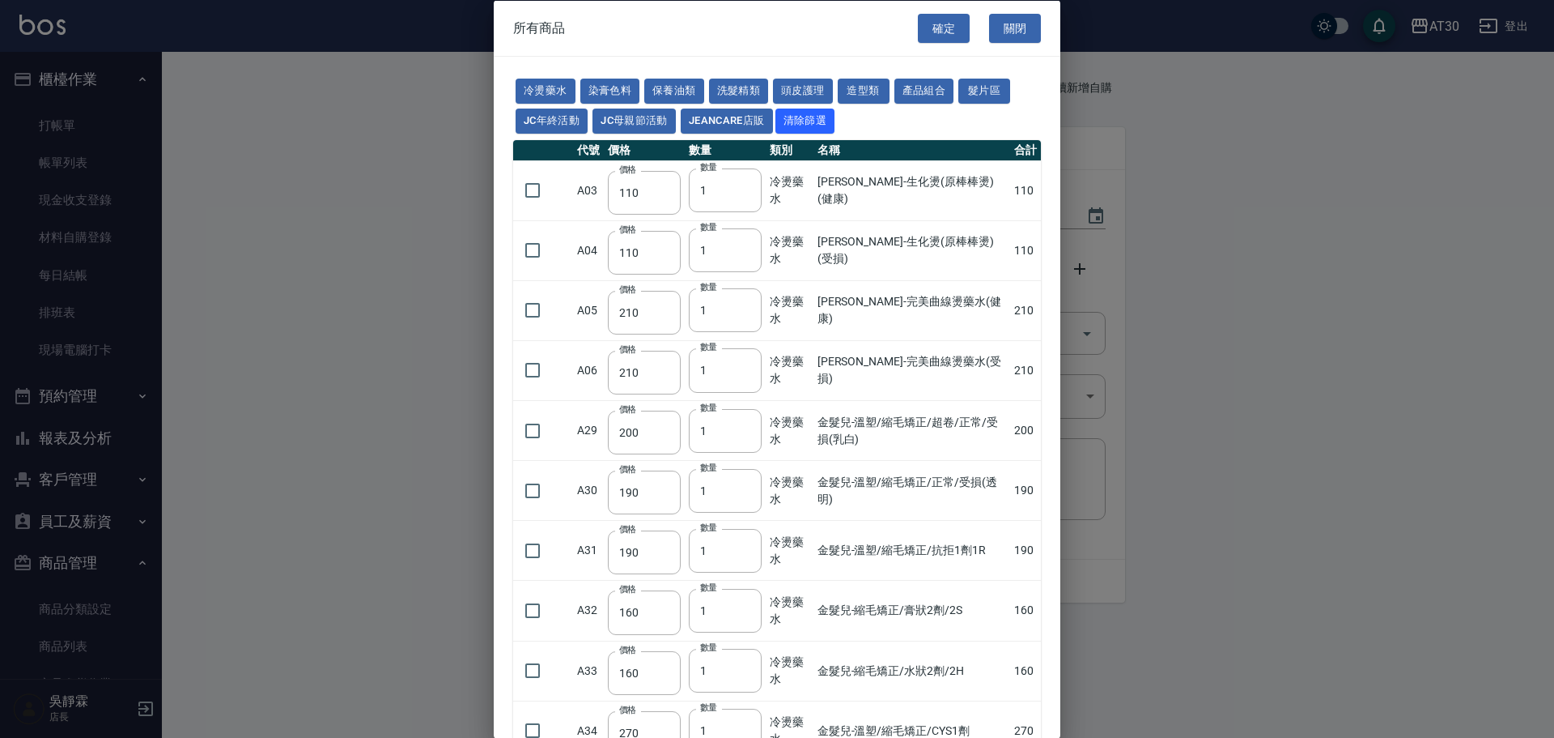
drag, startPoint x: 1038, startPoint y: 273, endPoint x: 1034, endPoint y: 391, distance: 118.3
click at [1034, 391] on div "冷燙藥水 染膏色料 保養油類 洗髮精類 頭皮護理 造型類 產品組合 髮片區 JC年終活動 JC母親節活動 JeanCare店販 清除篩選 代號 價格 數量 類…" at bounding box center [777, 719] width 567 height 1324
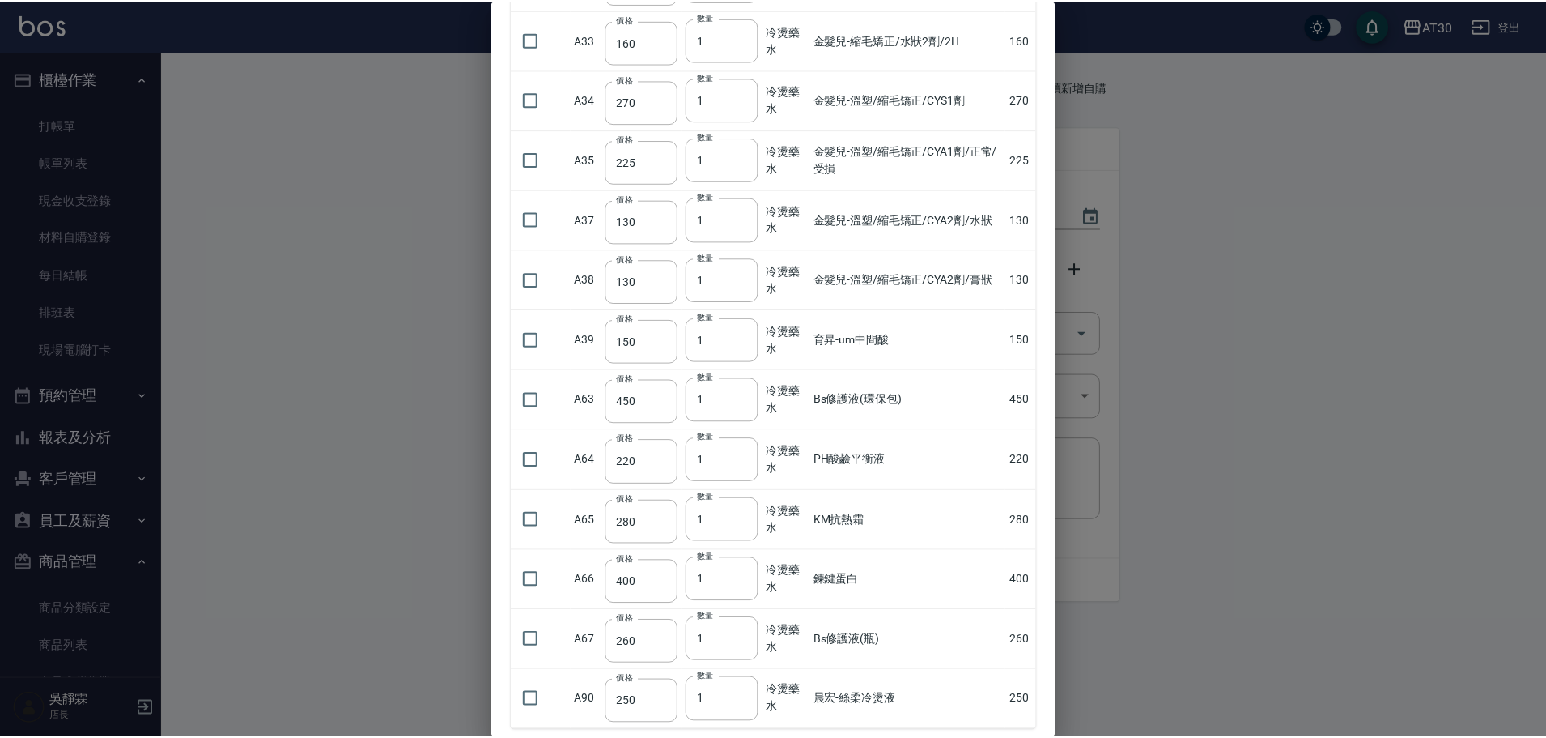
scroll to position [724, 0]
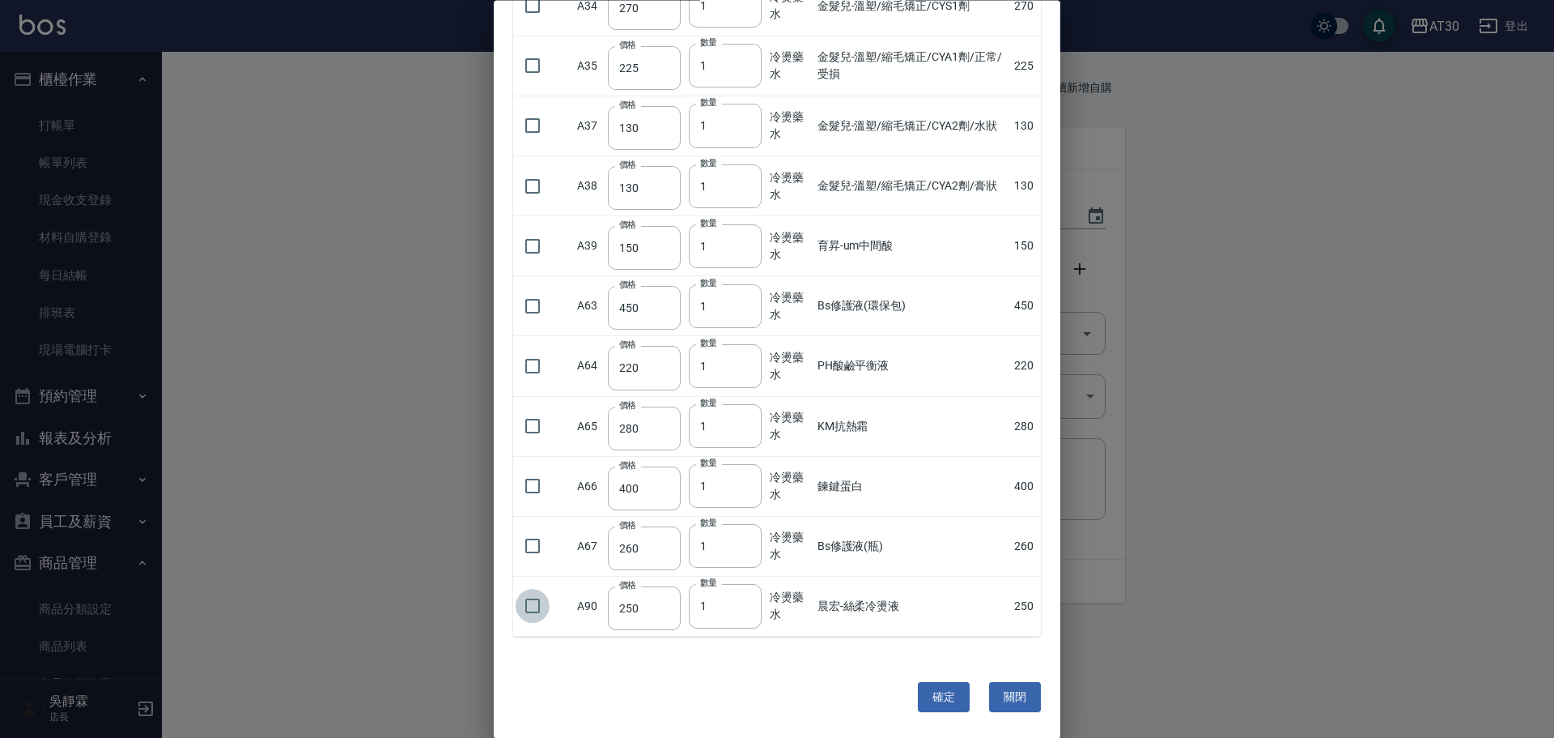
click at [541, 612] on input "checkbox" at bounding box center [533, 606] width 34 height 34
checkbox input "true"
click at [959, 689] on button "確定" at bounding box center [944, 697] width 52 height 30
type input "晨宏-絲柔冷燙液"
type input "250"
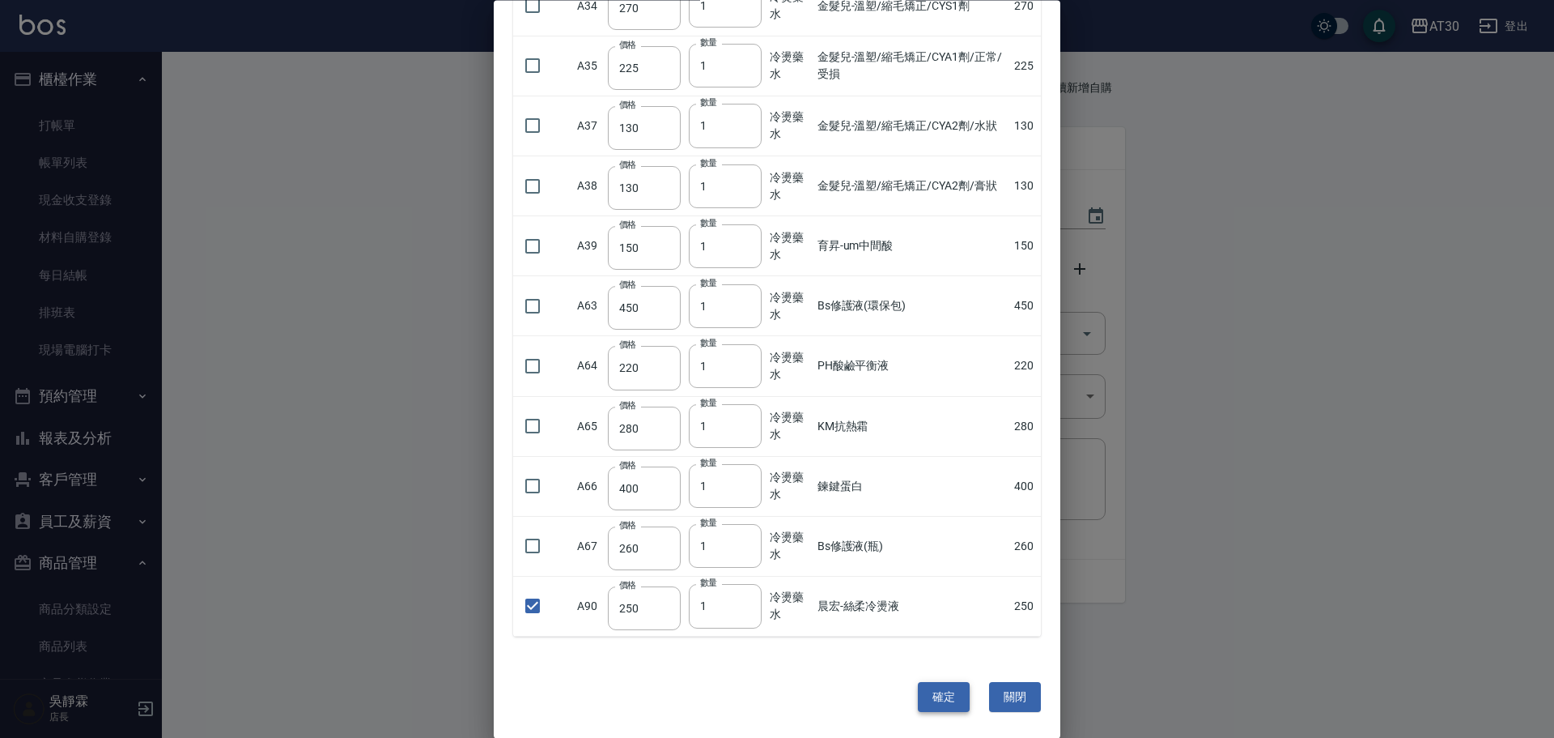
type input "1"
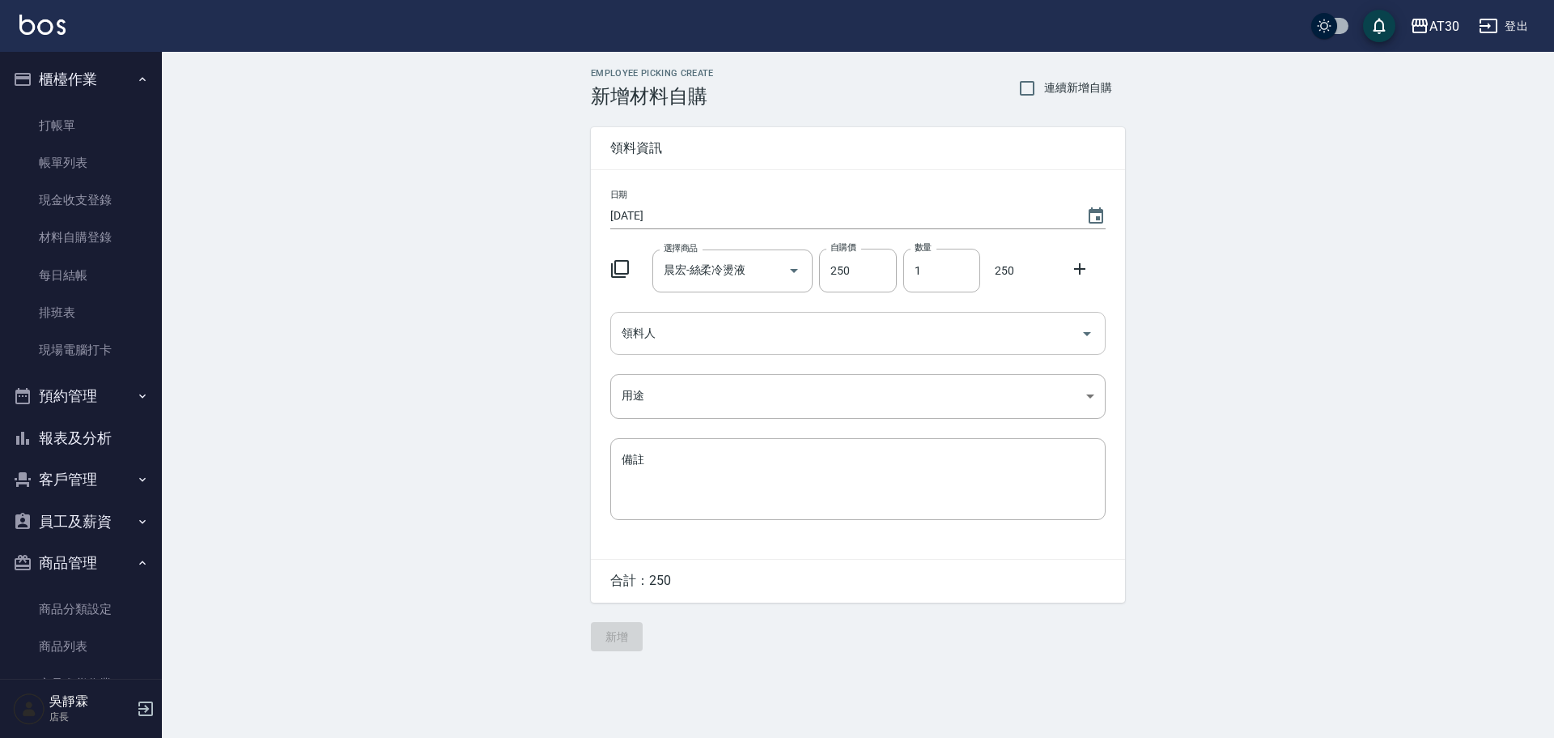
click at [688, 330] on input "領料人" at bounding box center [846, 333] width 457 height 28
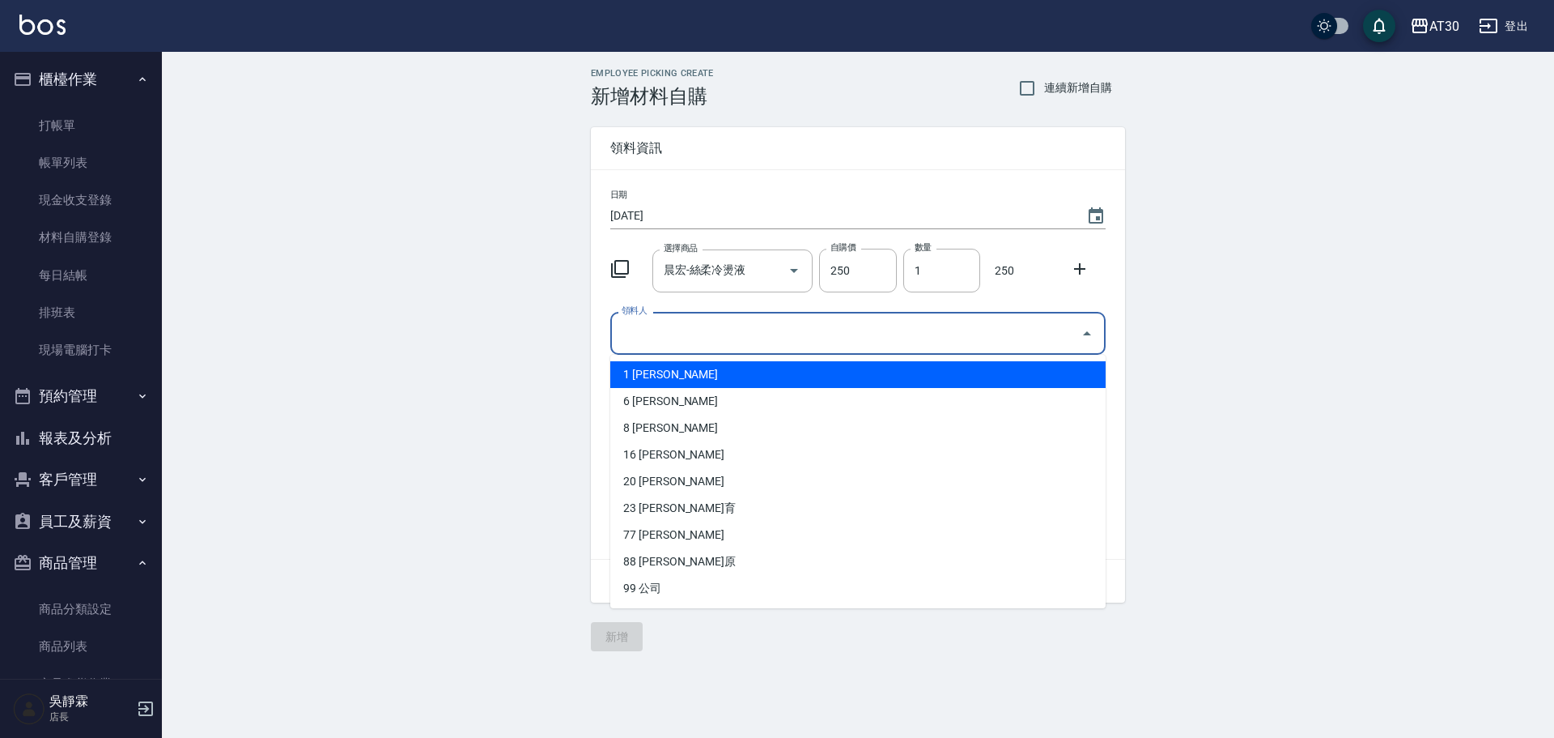
click at [661, 378] on li "1 [PERSON_NAME]" at bounding box center [857, 374] width 495 height 27
type input "劉千慈"
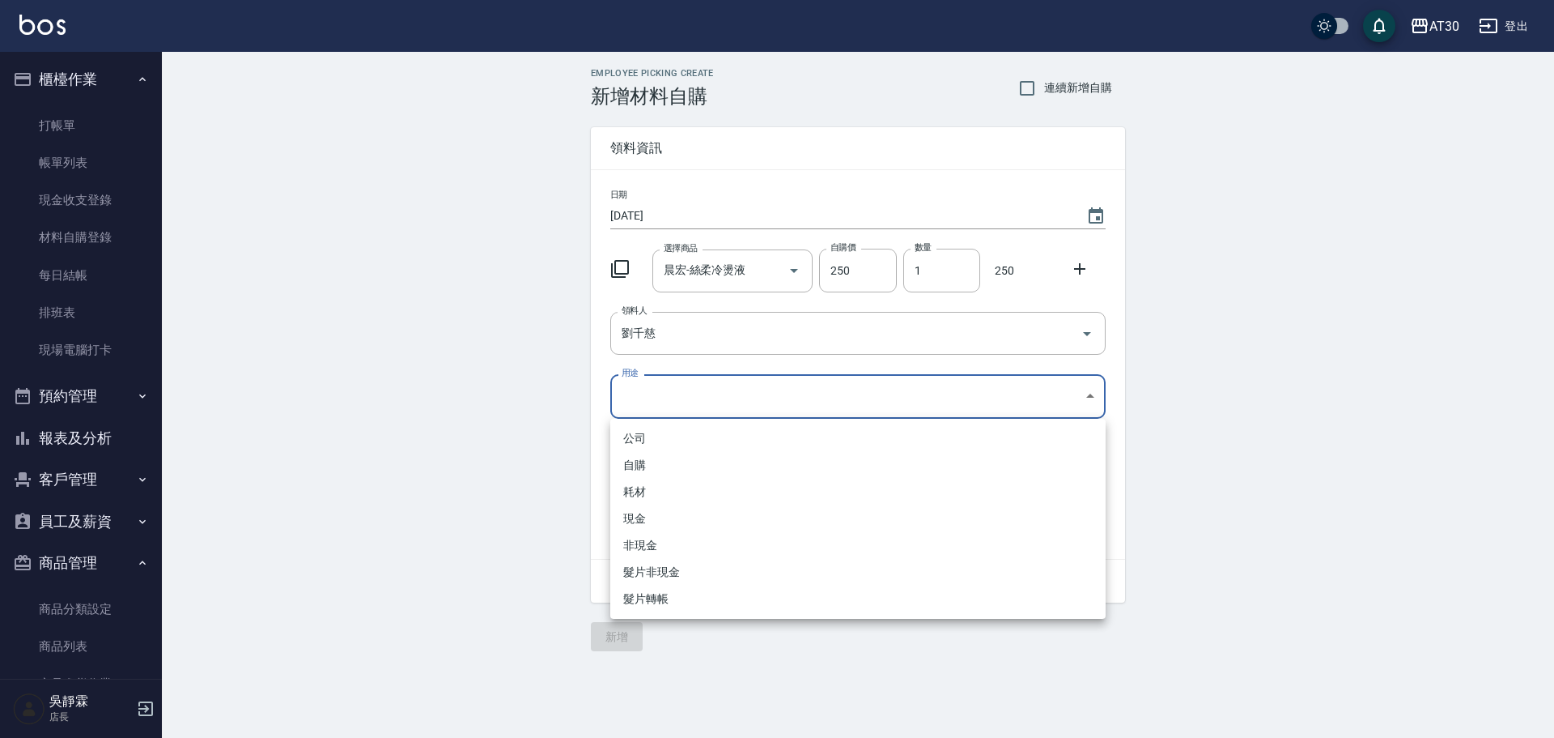
click at [658, 388] on body "AT30 登出 櫃檯作業 打帳單 帳單列表 現金收支登錄 材料自購登錄 每日結帳 排班表 現場電腦打卡 預約管理 預約管理 單日預約紀錄 單週預約紀錄 報表及…" at bounding box center [777, 369] width 1554 height 738
click at [647, 459] on li "自購" at bounding box center [857, 465] width 495 height 27
type input "自購"
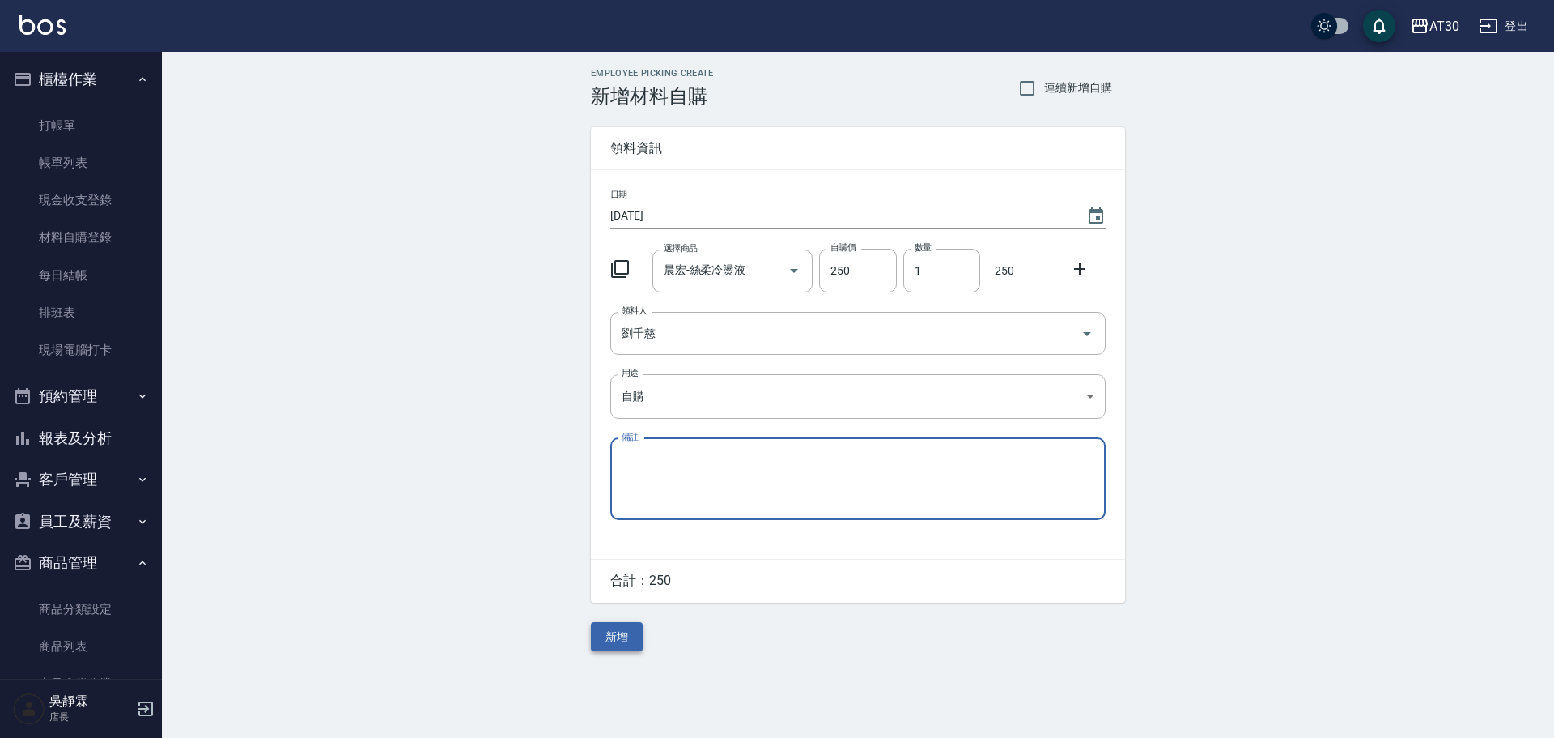
click at [613, 635] on button "新增" at bounding box center [617, 637] width 52 height 30
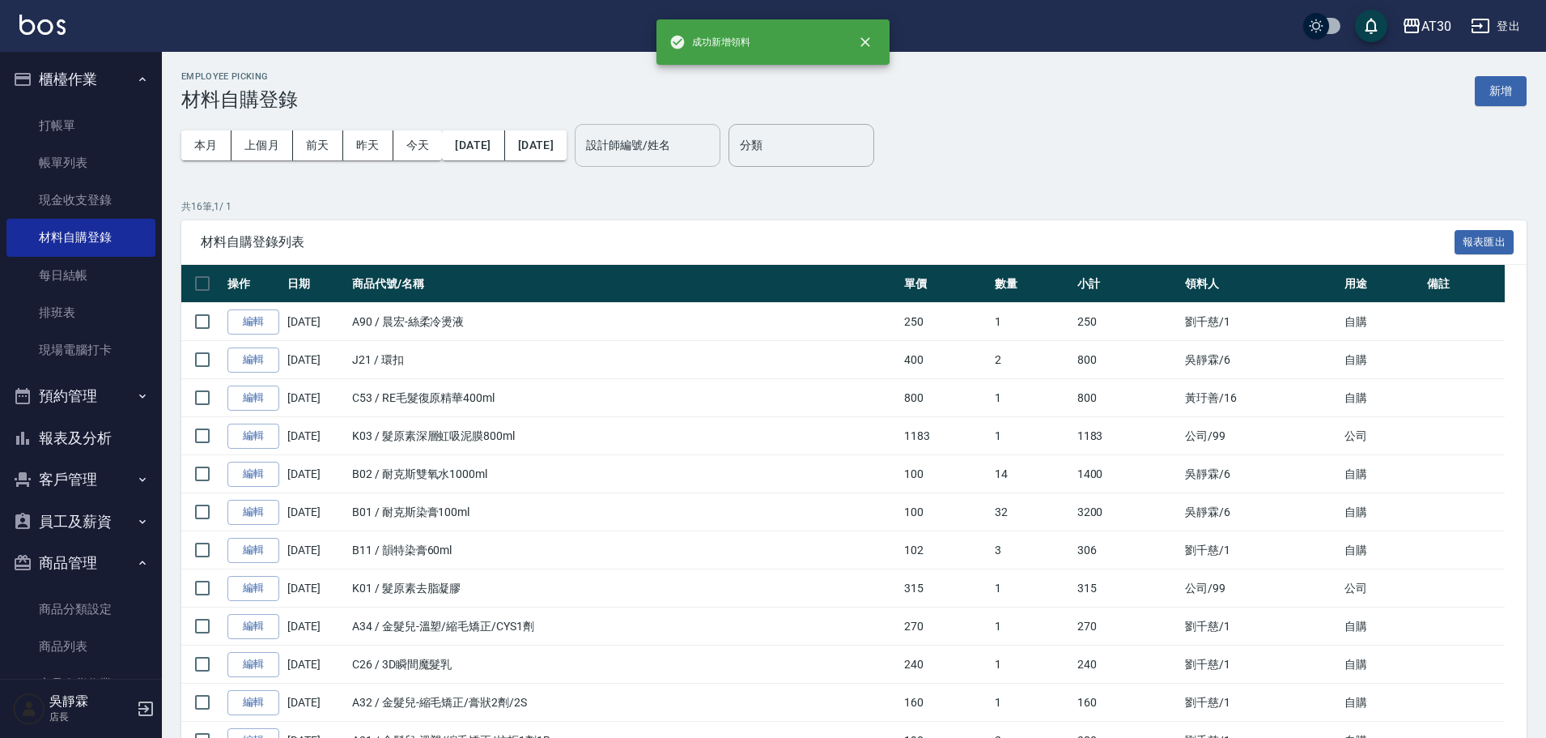
click at [713, 138] on input "設計師編號/姓名" at bounding box center [647, 145] width 131 height 28
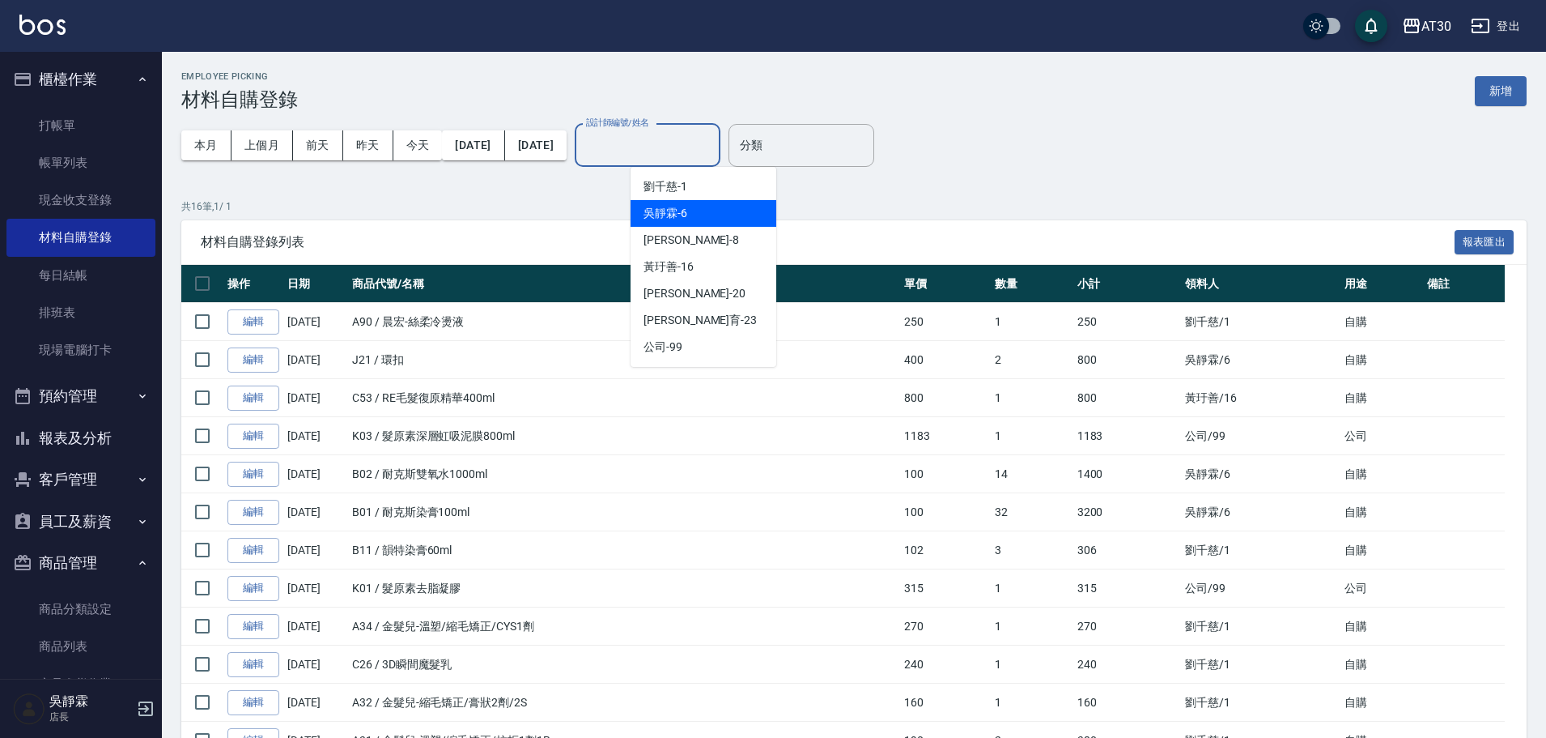
click at [714, 210] on div "[PERSON_NAME]-6" at bounding box center [704, 213] width 146 height 27
type input "[PERSON_NAME]-6"
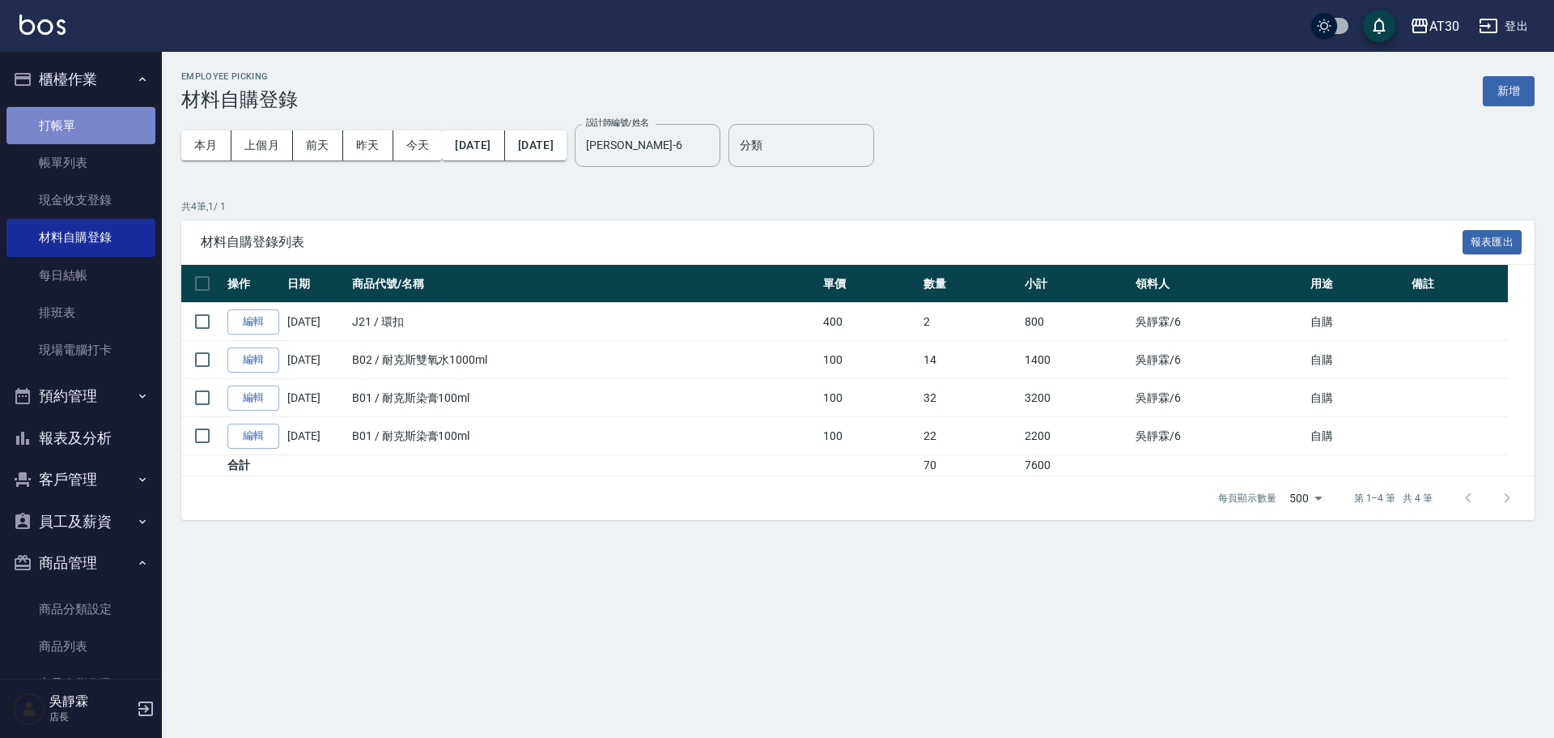
click at [100, 119] on link "打帳單" at bounding box center [80, 125] width 149 height 37
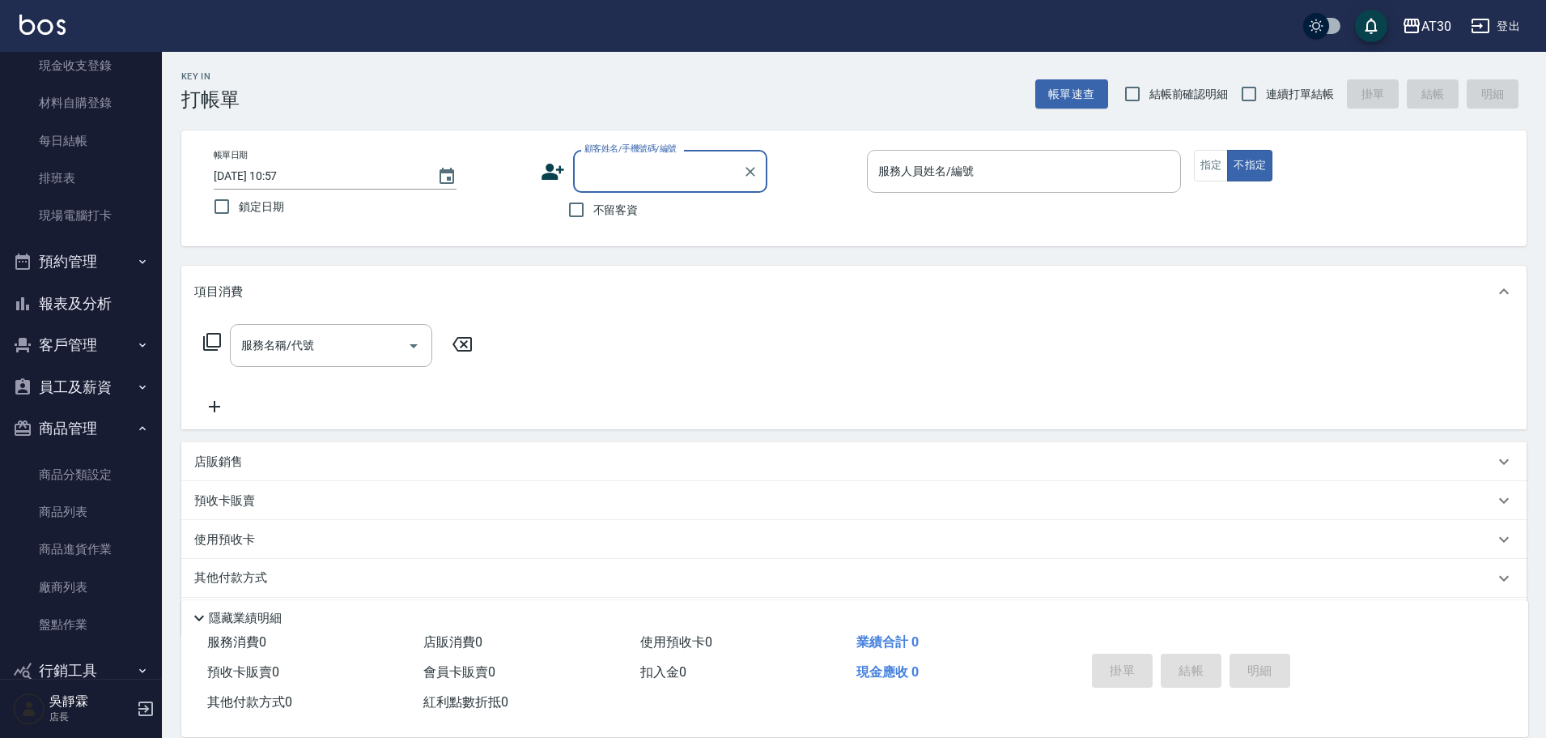
scroll to position [167, 0]
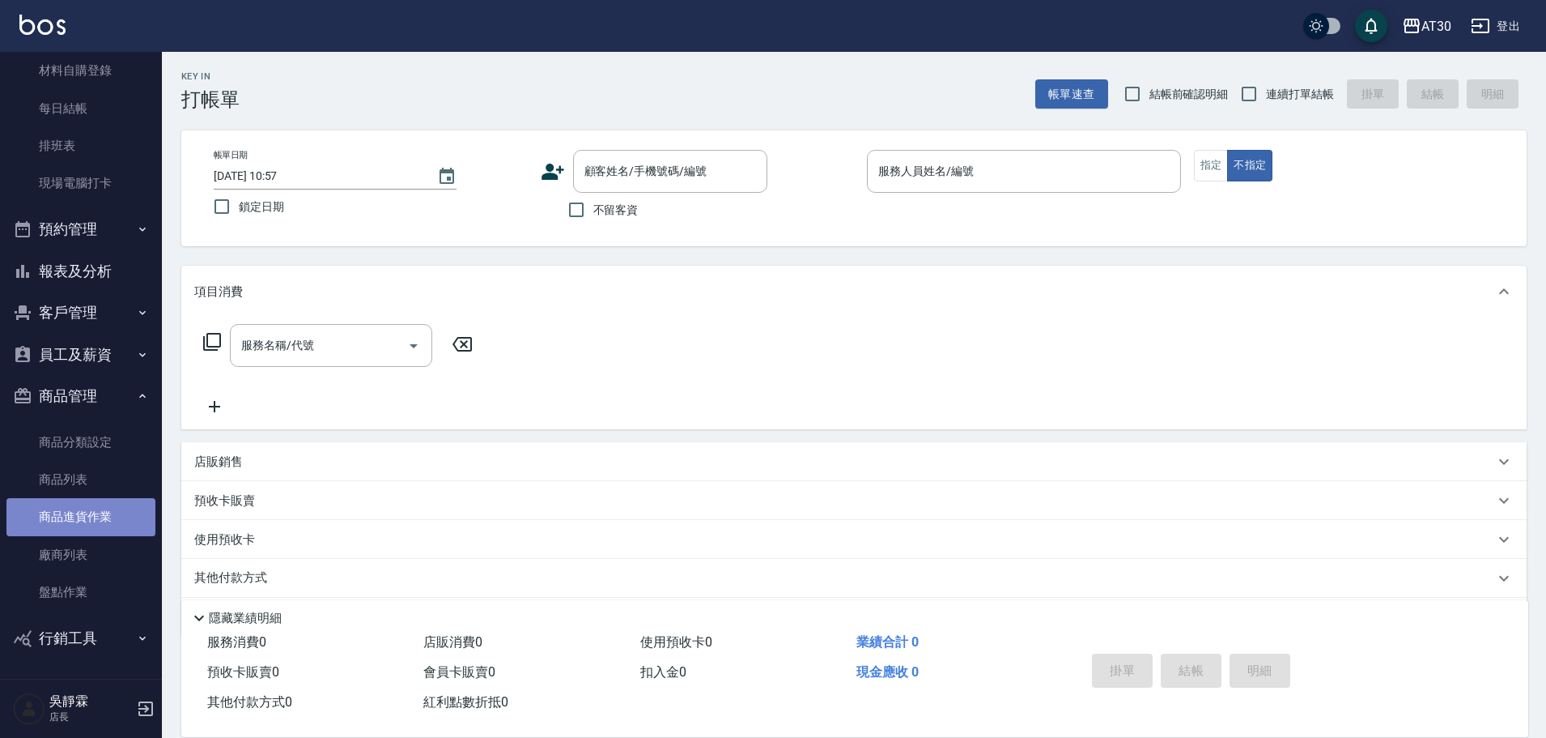
click at [106, 517] on link "商品進貨作業" at bounding box center [80, 516] width 149 height 37
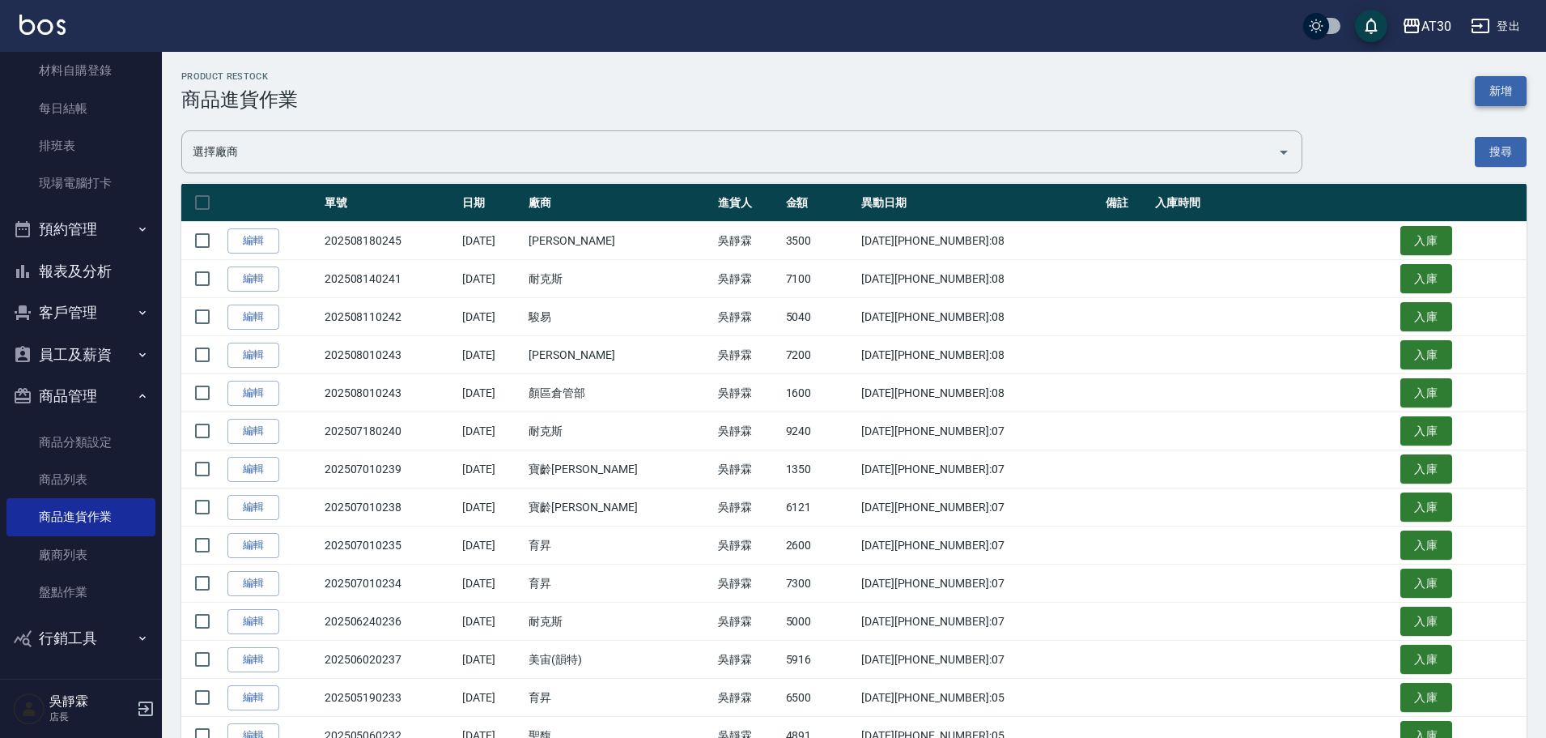
click at [1489, 89] on button "新增" at bounding box center [1501, 91] width 52 height 30
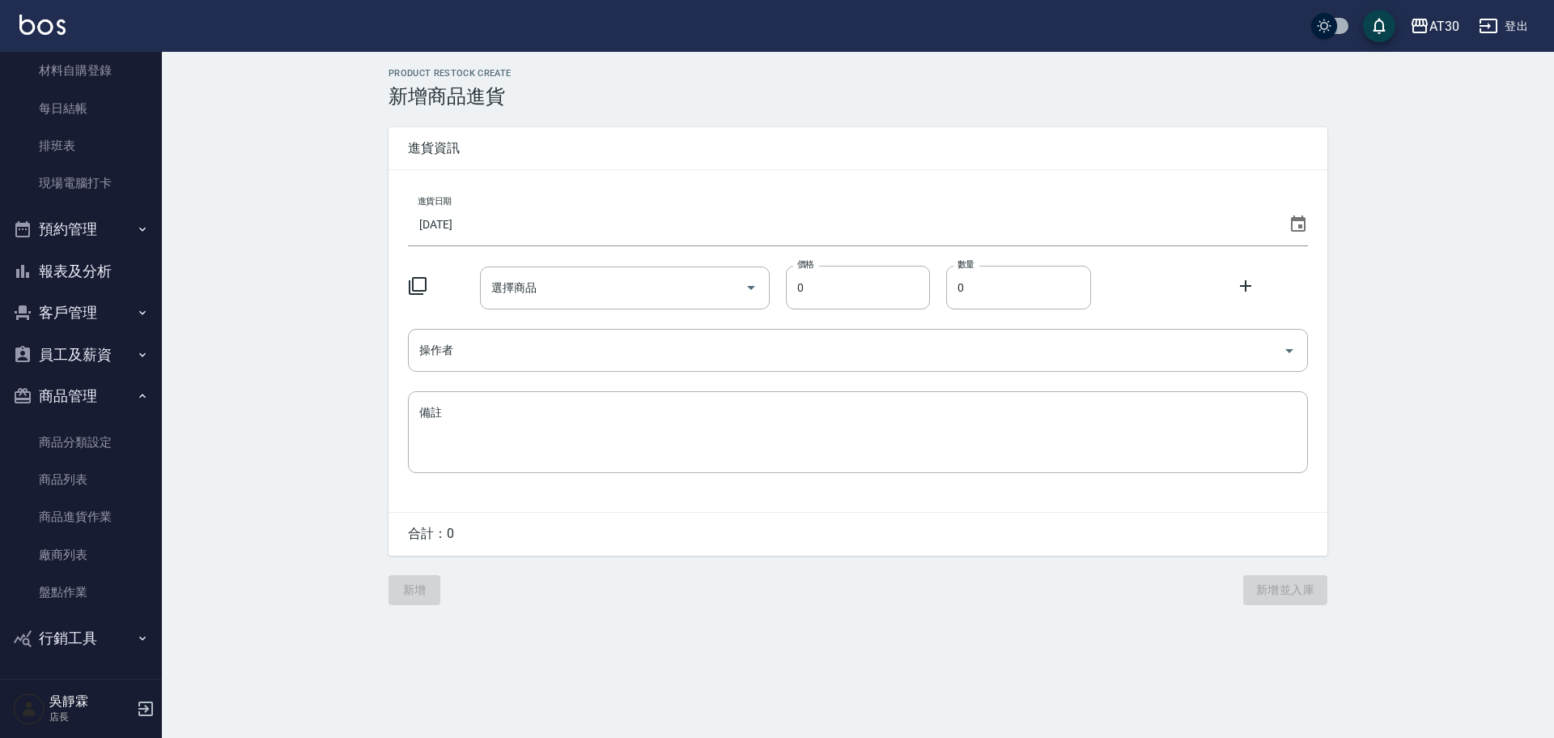
click at [1303, 224] on icon at bounding box center [1298, 224] width 19 height 19
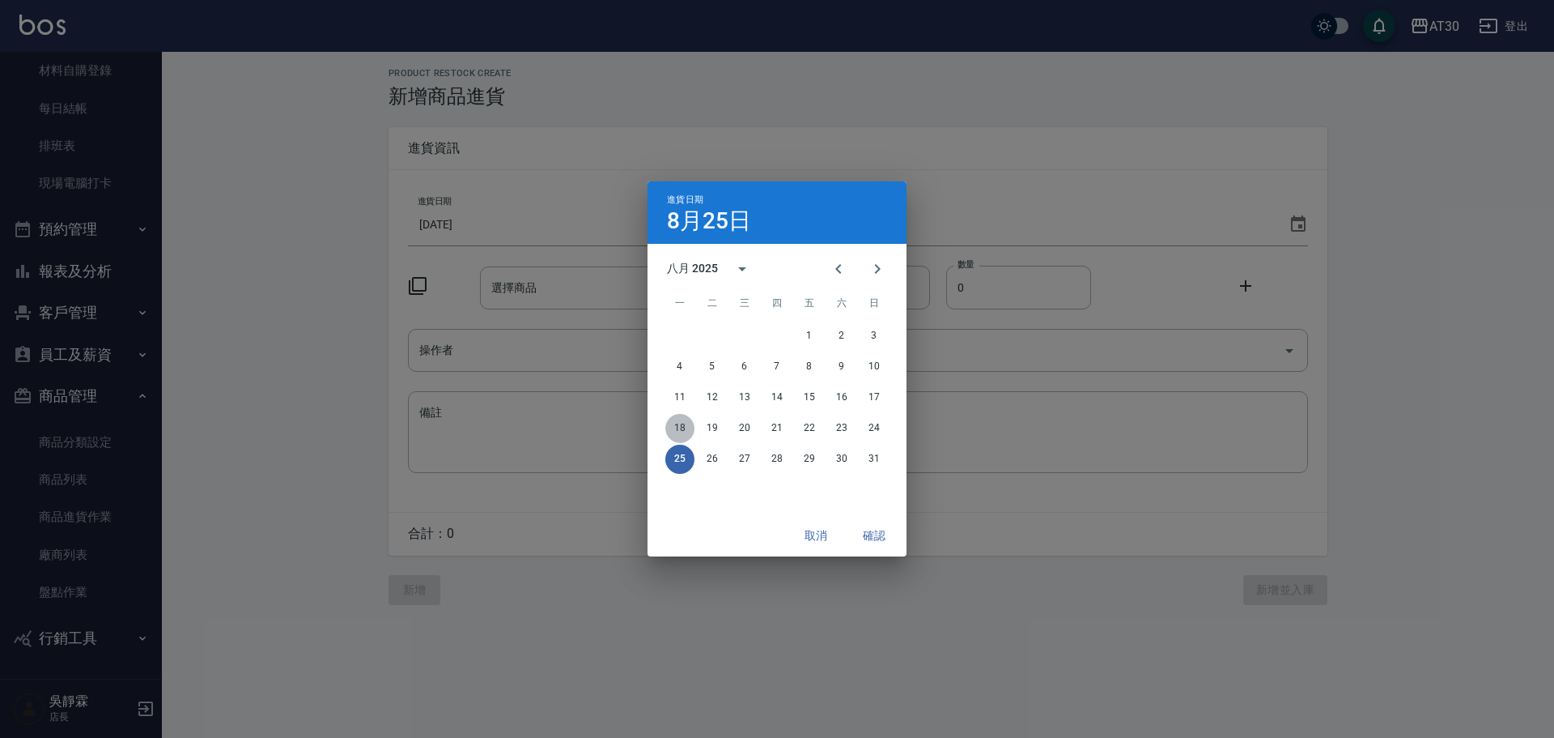
click at [682, 427] on button "18" at bounding box center [679, 428] width 29 height 29
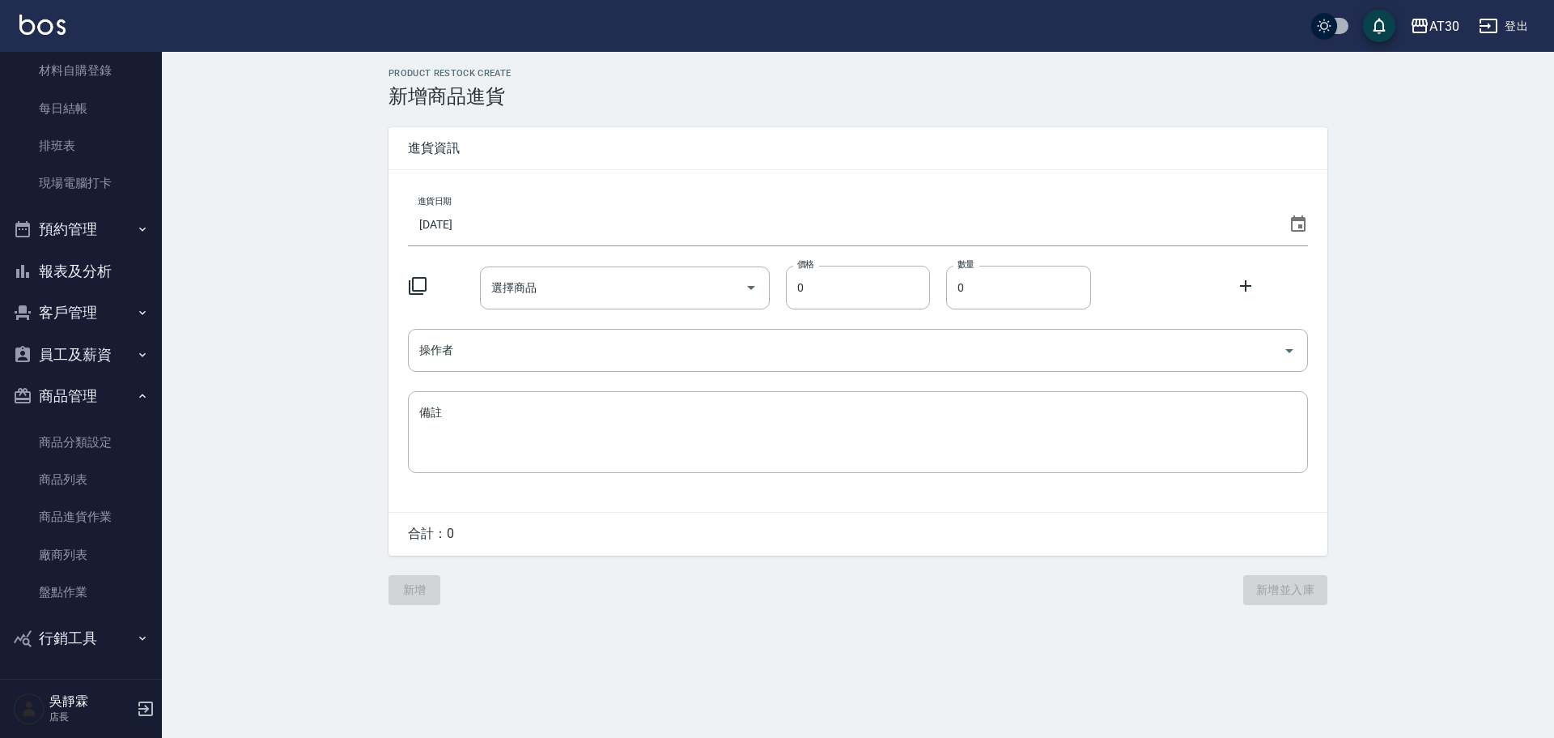
click at [413, 287] on icon at bounding box center [418, 286] width 18 height 18
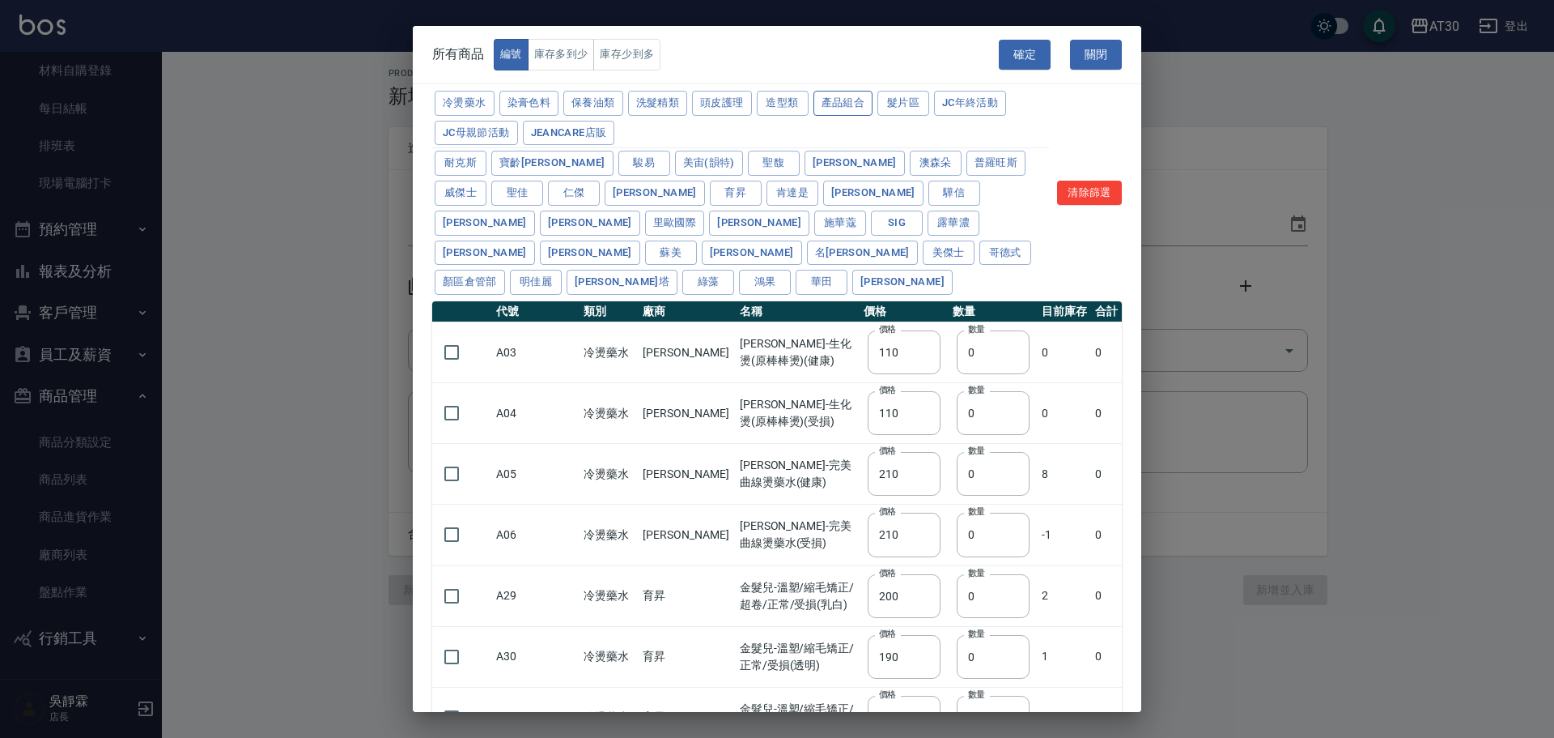
click at [854, 100] on button "產品組合" at bounding box center [844, 103] width 60 height 25
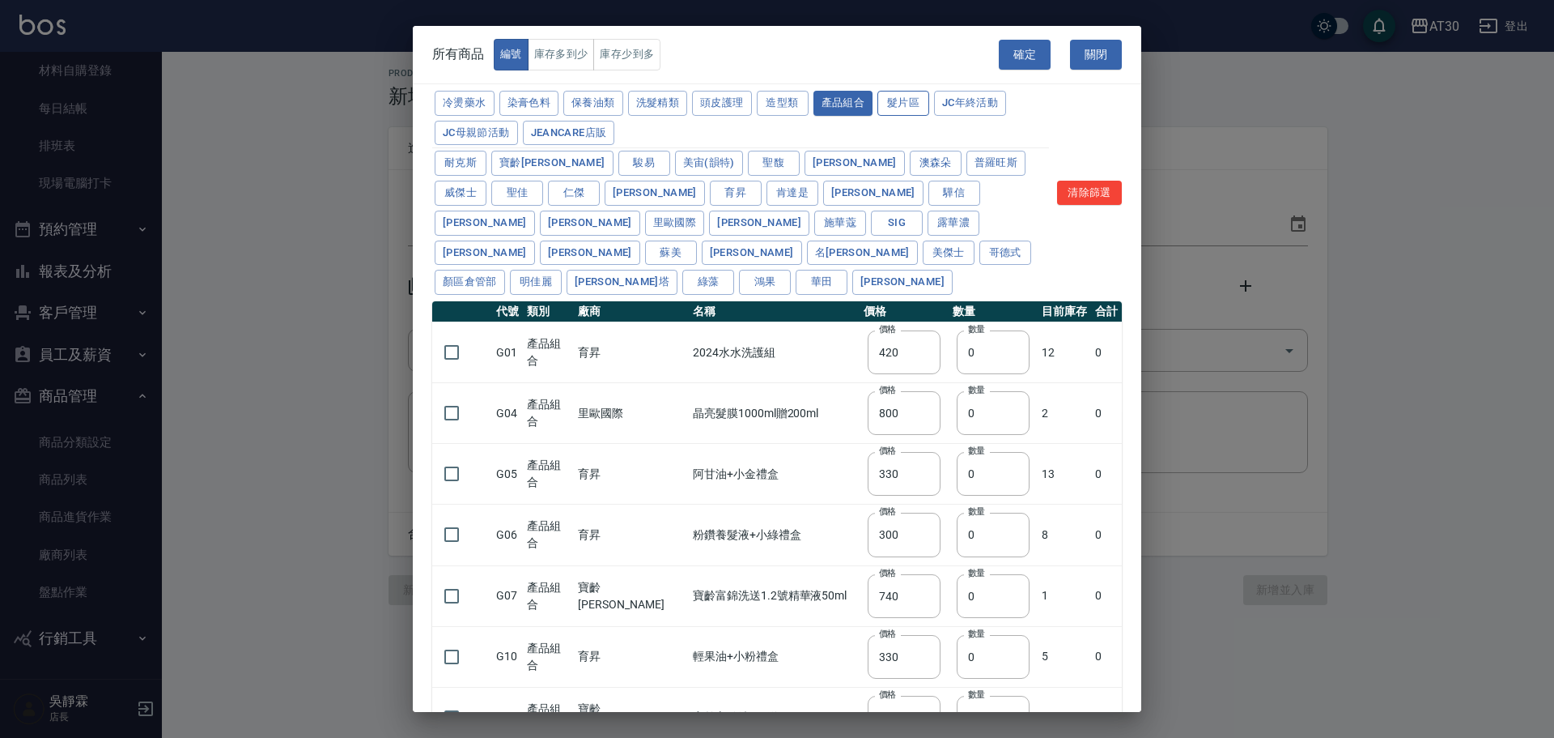
type input "420"
type input "800"
type input "330"
type input "300"
type input "740"
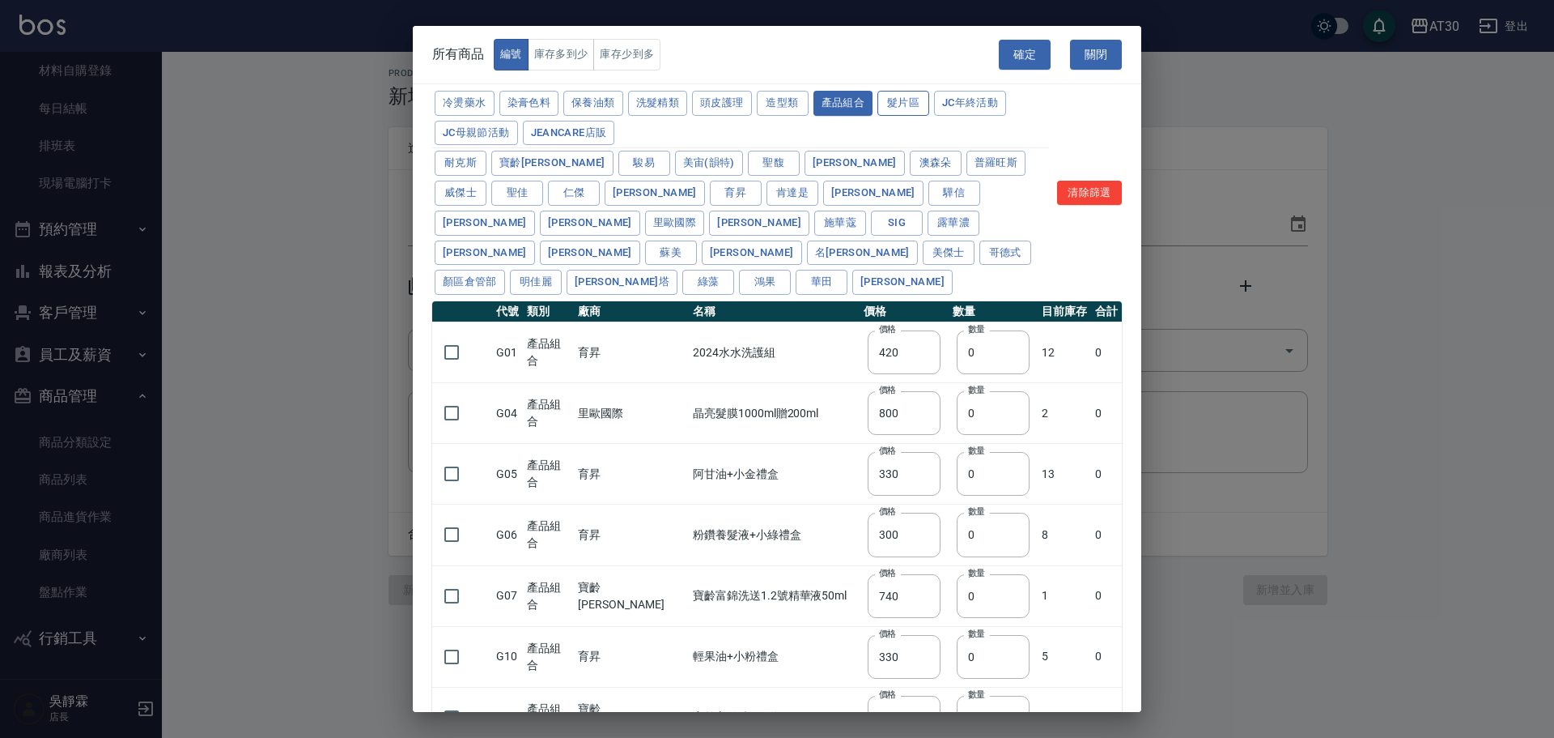
type input "330"
type input "1221"
type input "990"
type input "900"
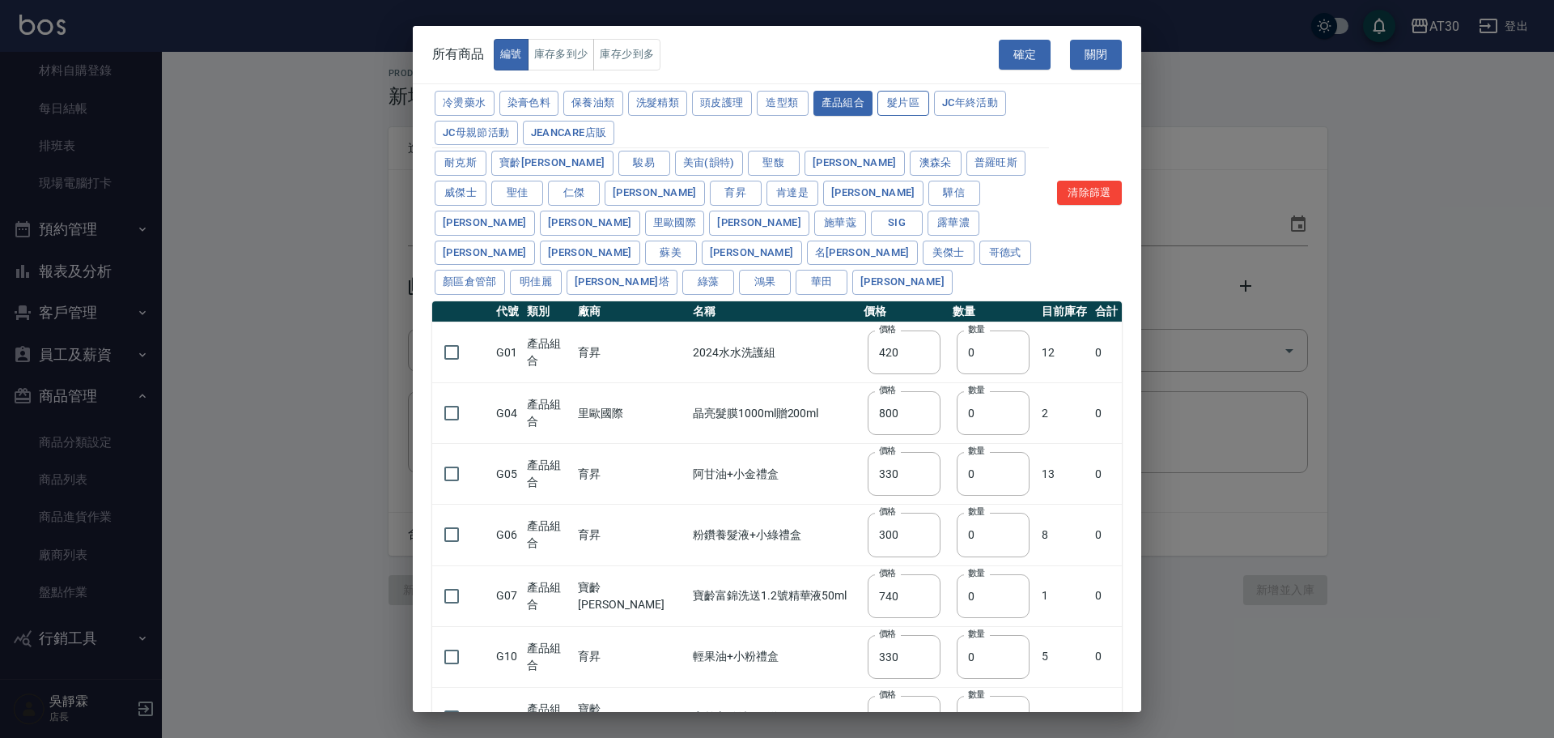
type input "740"
type input "400"
type input "600"
click at [737, 104] on button "頭皮護理" at bounding box center [722, 103] width 60 height 25
type input "315"
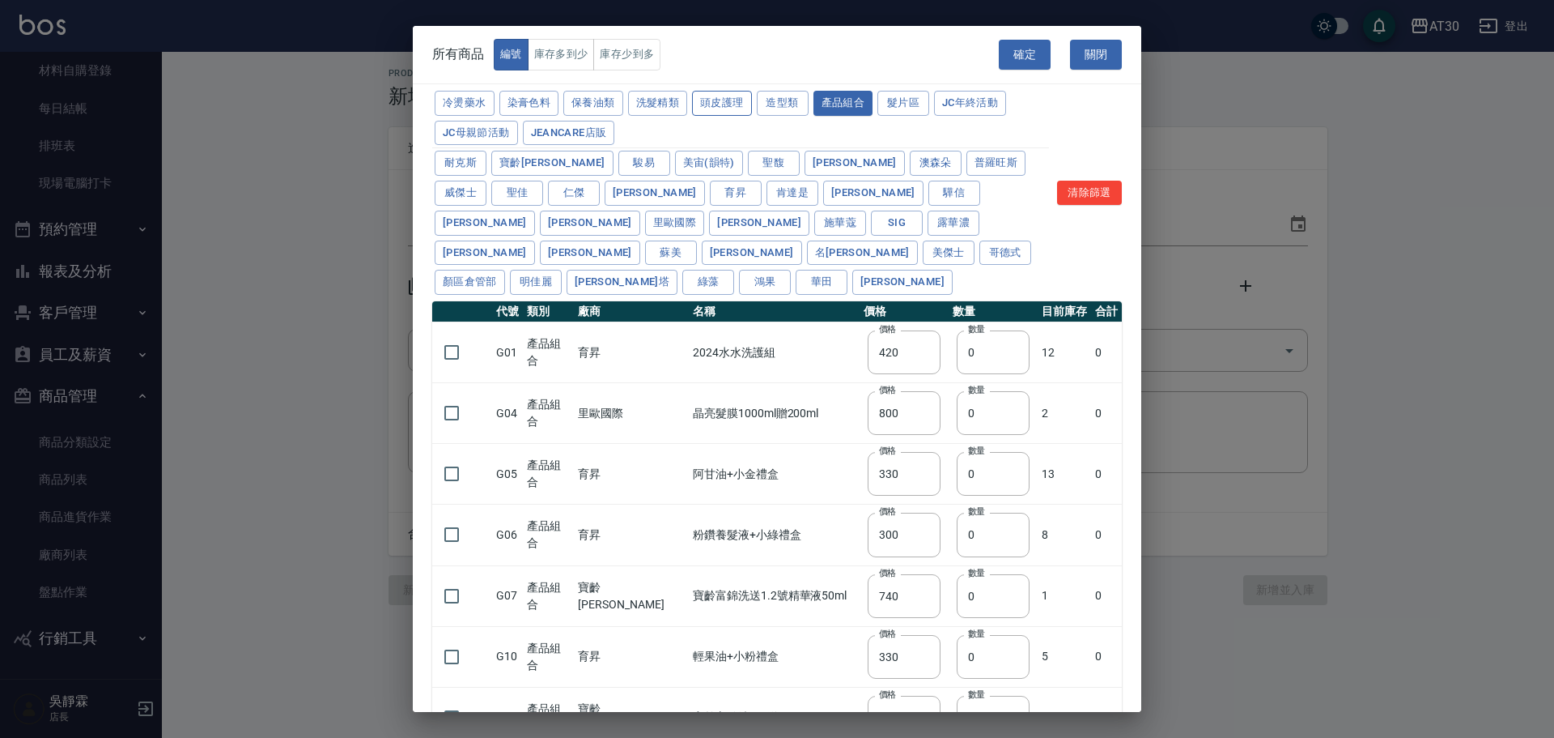
type input "273"
type input "1183"
type input "798"
type input "481"
type input "640"
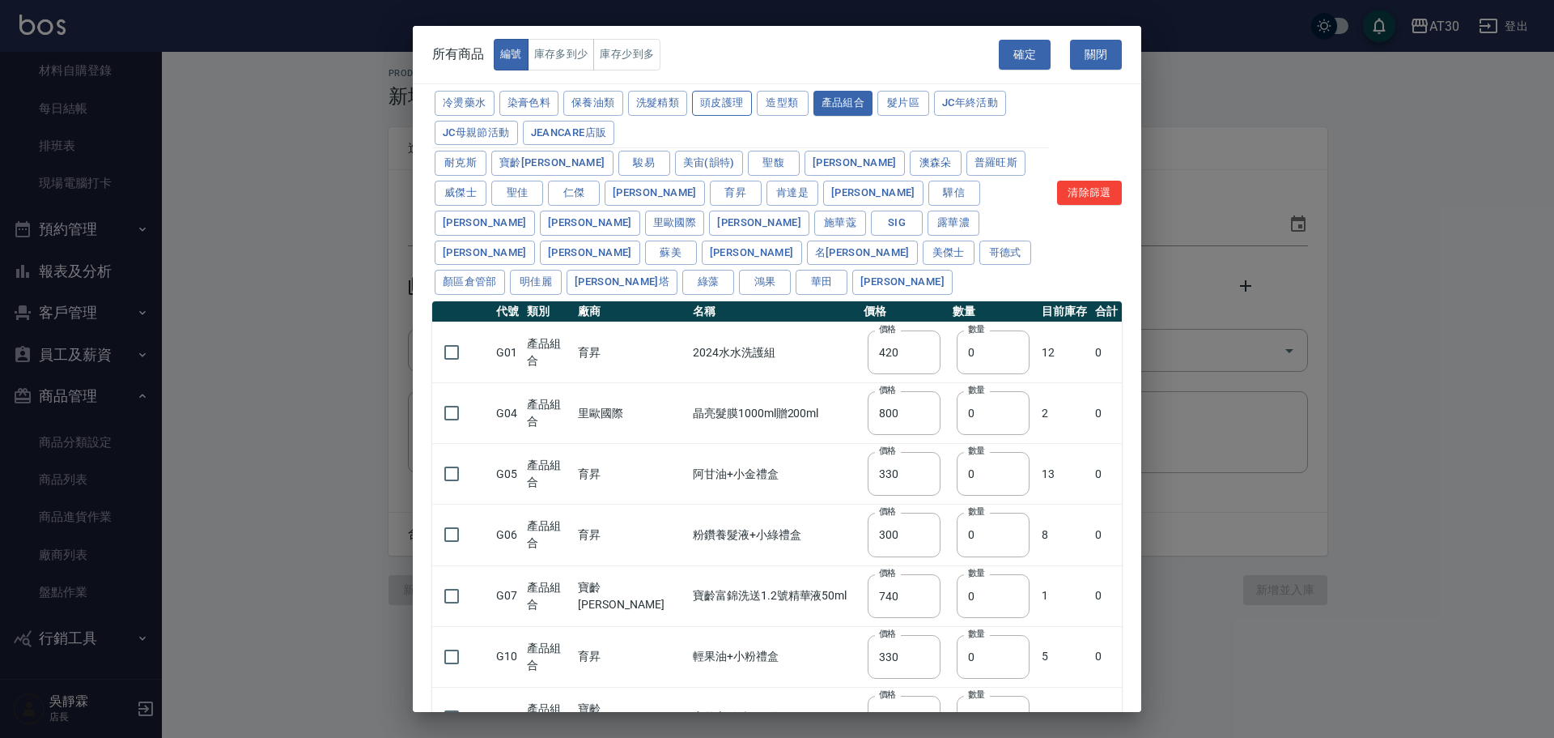
type input "640"
type input "308"
type input "245"
type input "350"
type input "1260"
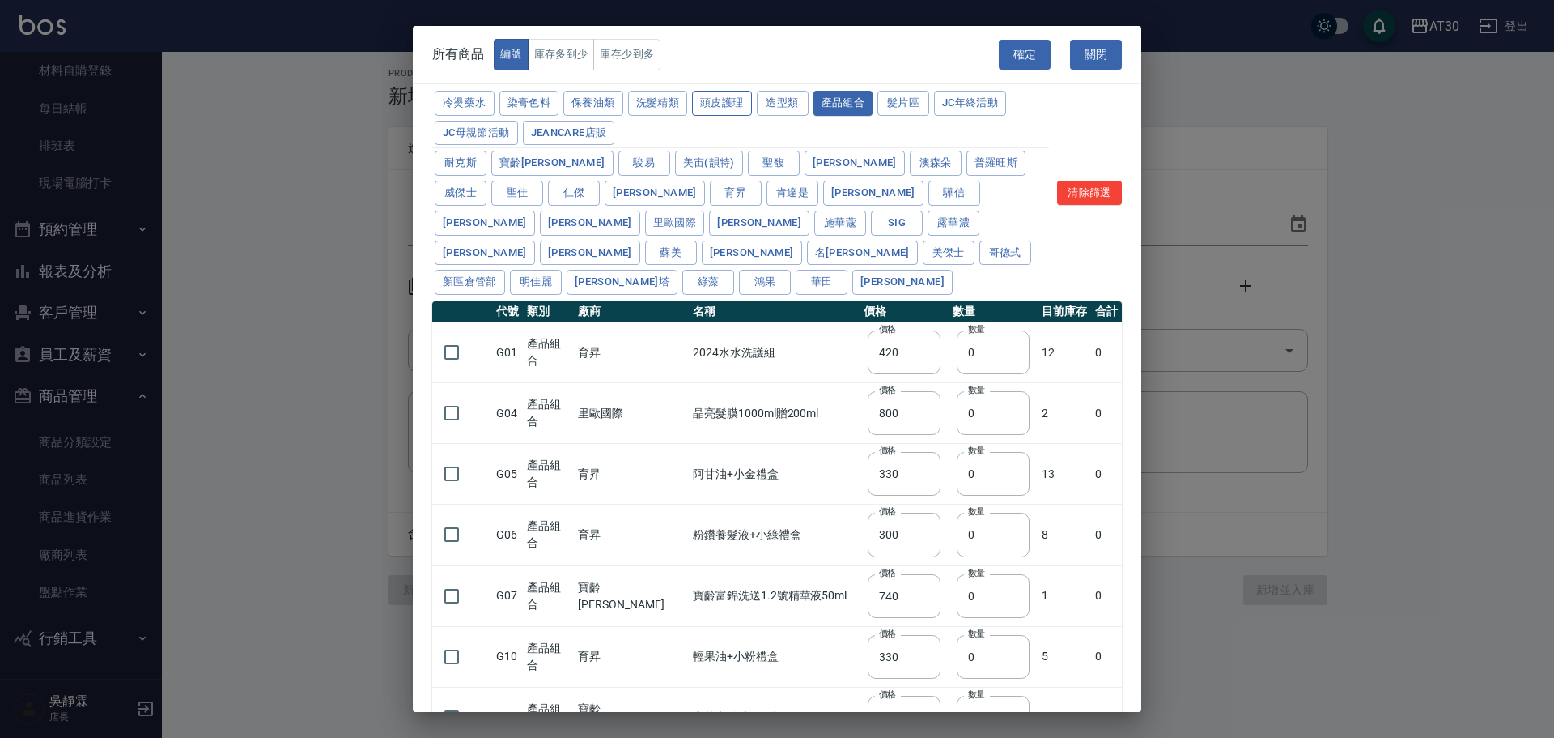
type input "440"
type input "420"
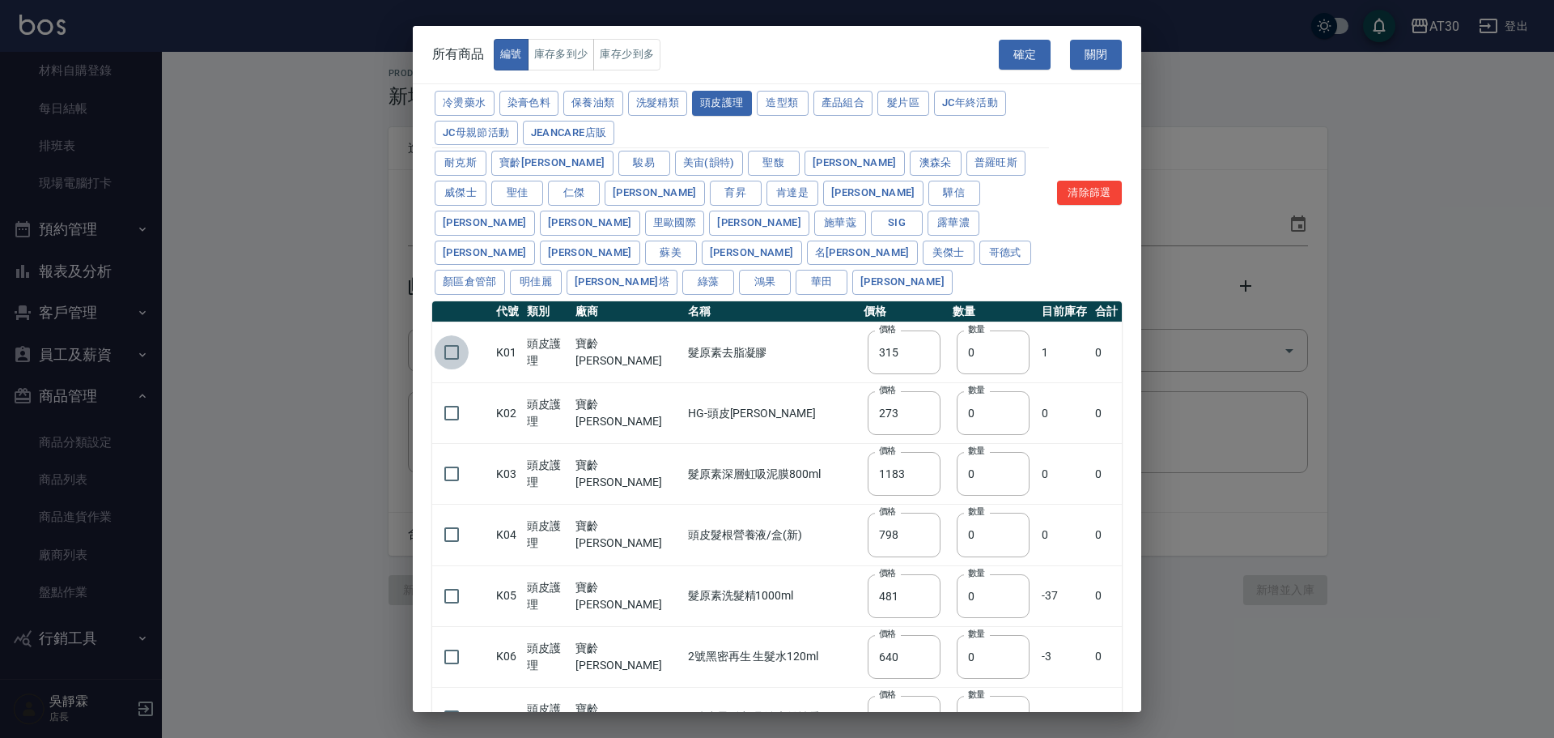
click at [455, 335] on input "checkbox" at bounding box center [452, 352] width 34 height 34
checkbox input "true"
click at [455, 396] on input "checkbox" at bounding box center [452, 413] width 34 height 34
checkbox input "true"
click at [450, 335] on input "checkbox" at bounding box center [452, 352] width 34 height 34
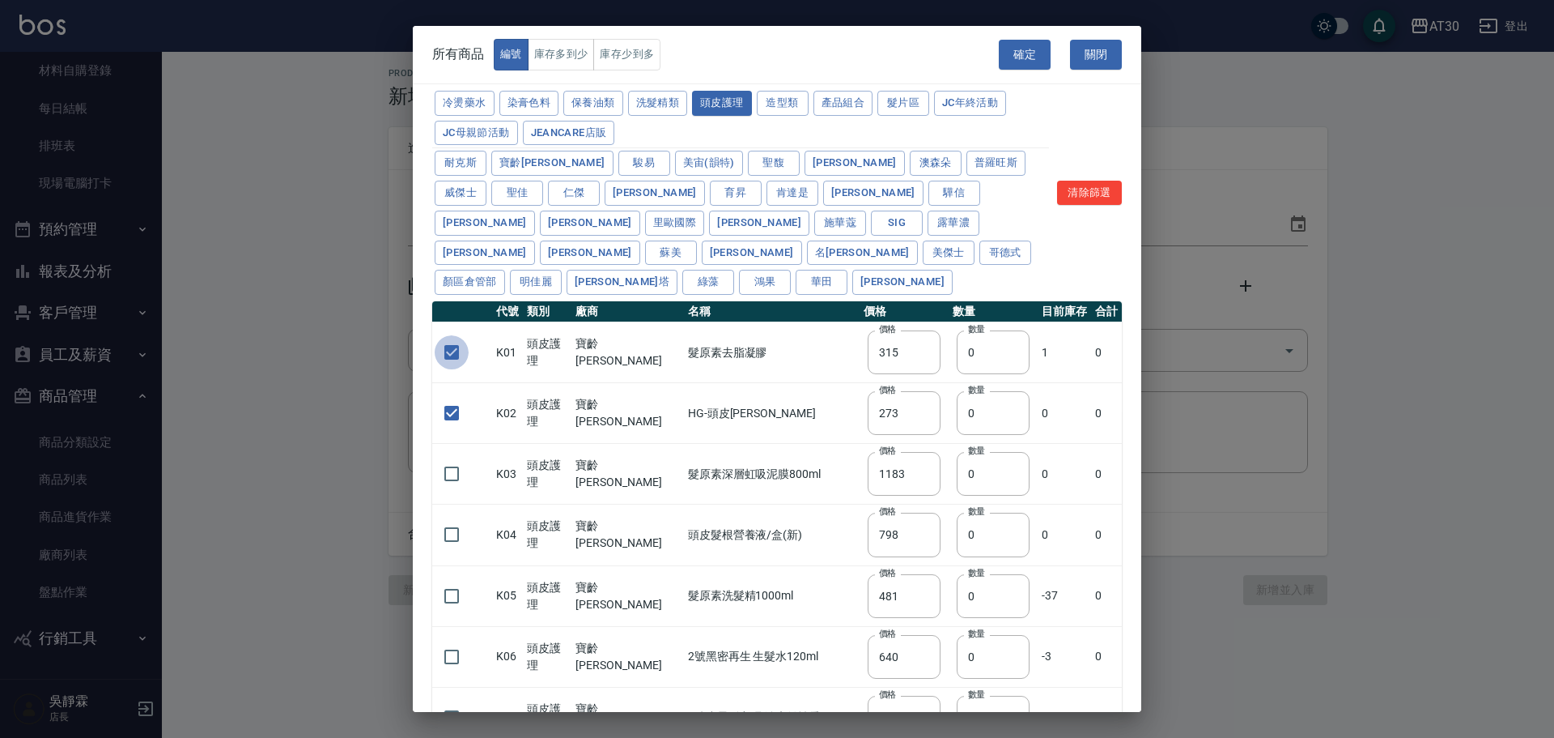
checkbox input "false"
click at [447, 457] on input "checkbox" at bounding box center [452, 474] width 34 height 34
checkbox input "true"
drag, startPoint x: 959, startPoint y: 439, endPoint x: 935, endPoint y: 453, distance: 27.9
click at [957, 453] on input "0" at bounding box center [993, 474] width 73 height 44
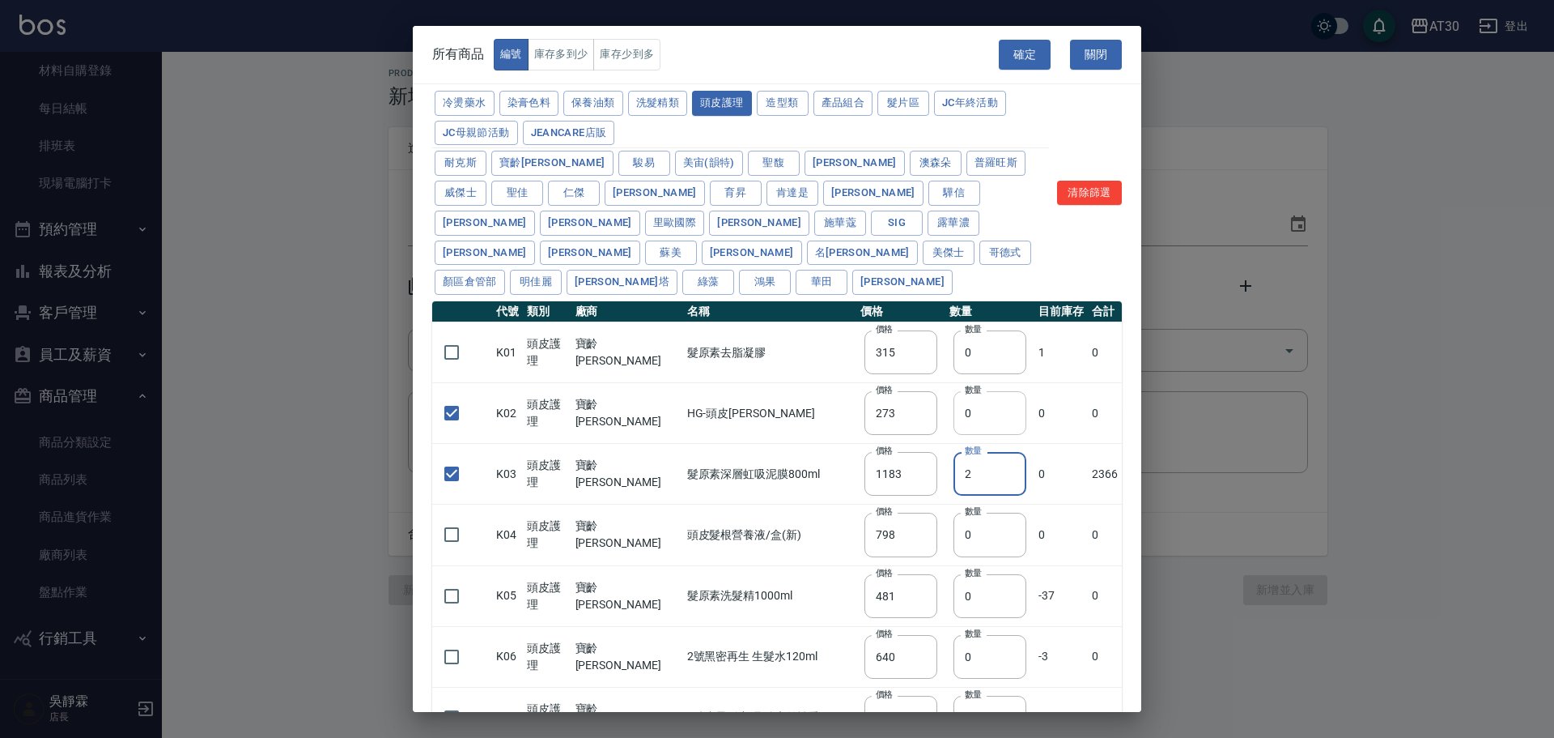
type input "2"
drag, startPoint x: 972, startPoint y: 371, endPoint x: 922, endPoint y: 390, distance: 53.1
click at [946, 389] on td "數量 0 數量" at bounding box center [990, 413] width 89 height 61
type input "2"
click at [451, 579] on input "checkbox" at bounding box center [452, 596] width 34 height 34
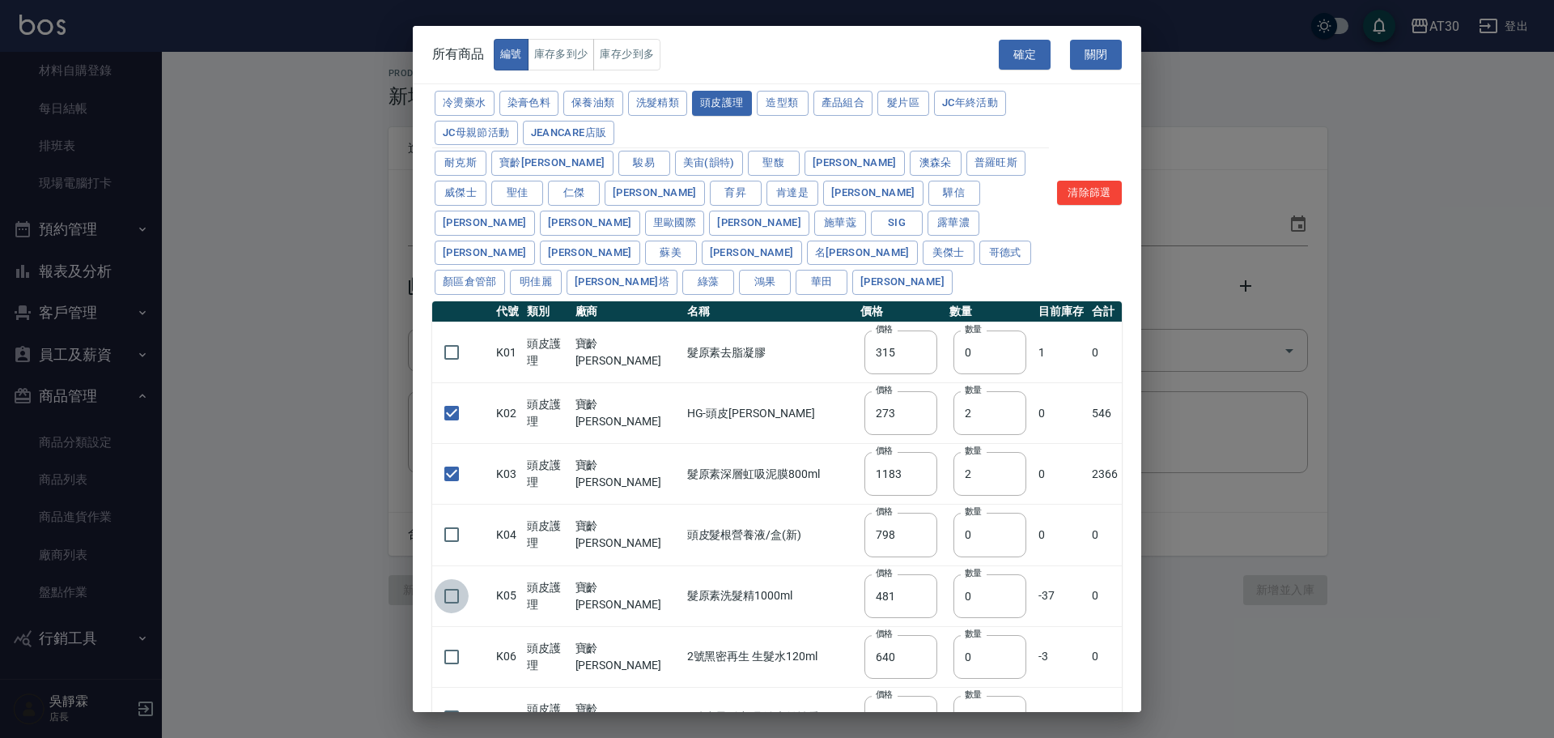
checkbox input "true"
drag, startPoint x: 963, startPoint y: 568, endPoint x: 930, endPoint y: 582, distance: 35.9
click at [946, 582] on td "數量 0 數量" at bounding box center [990, 595] width 89 height 61
type input "5"
click at [1023, 48] on button "確定" at bounding box center [1025, 55] width 52 height 30
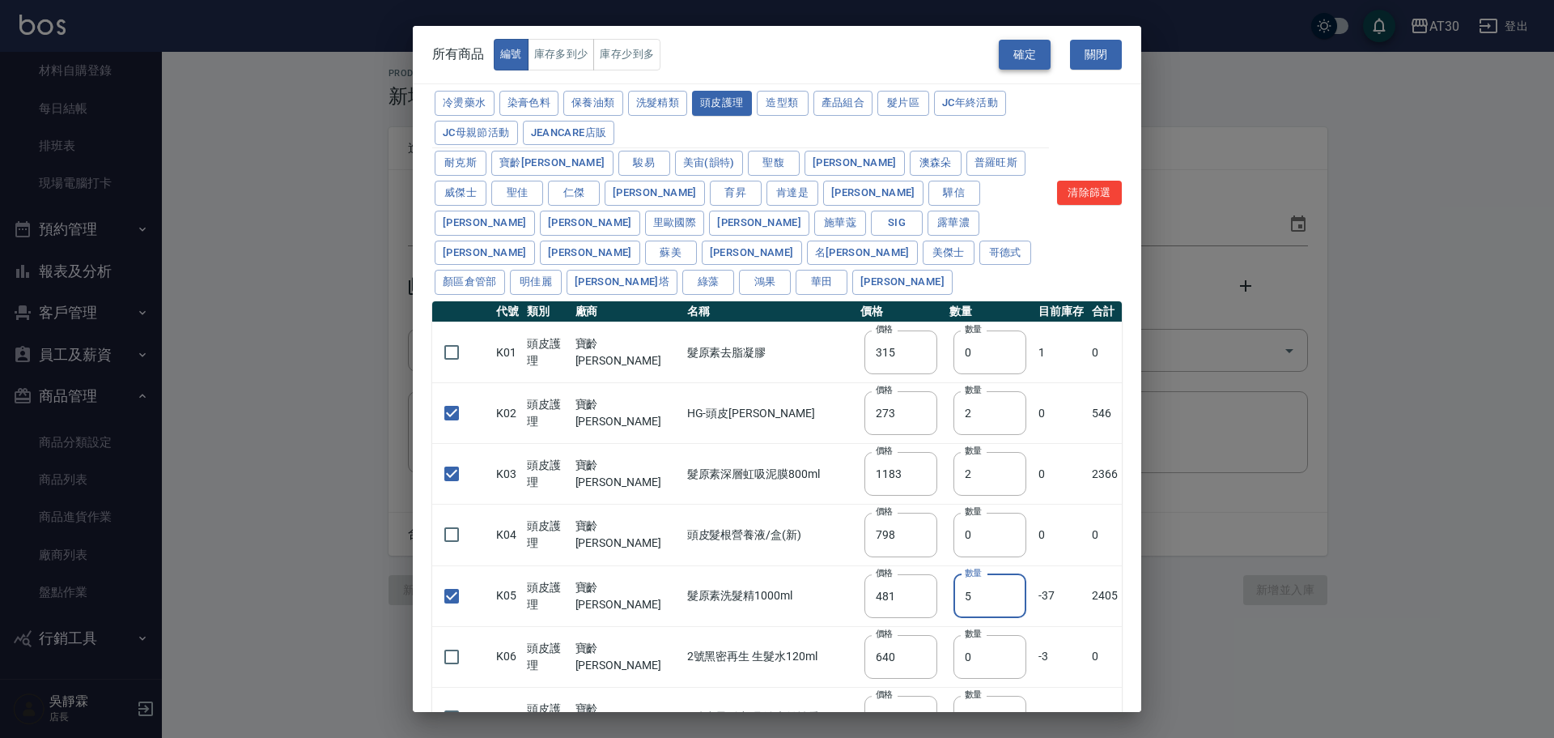
type input "K02 HG-頭皮[PERSON_NAME]"
type input "273"
type input "2"
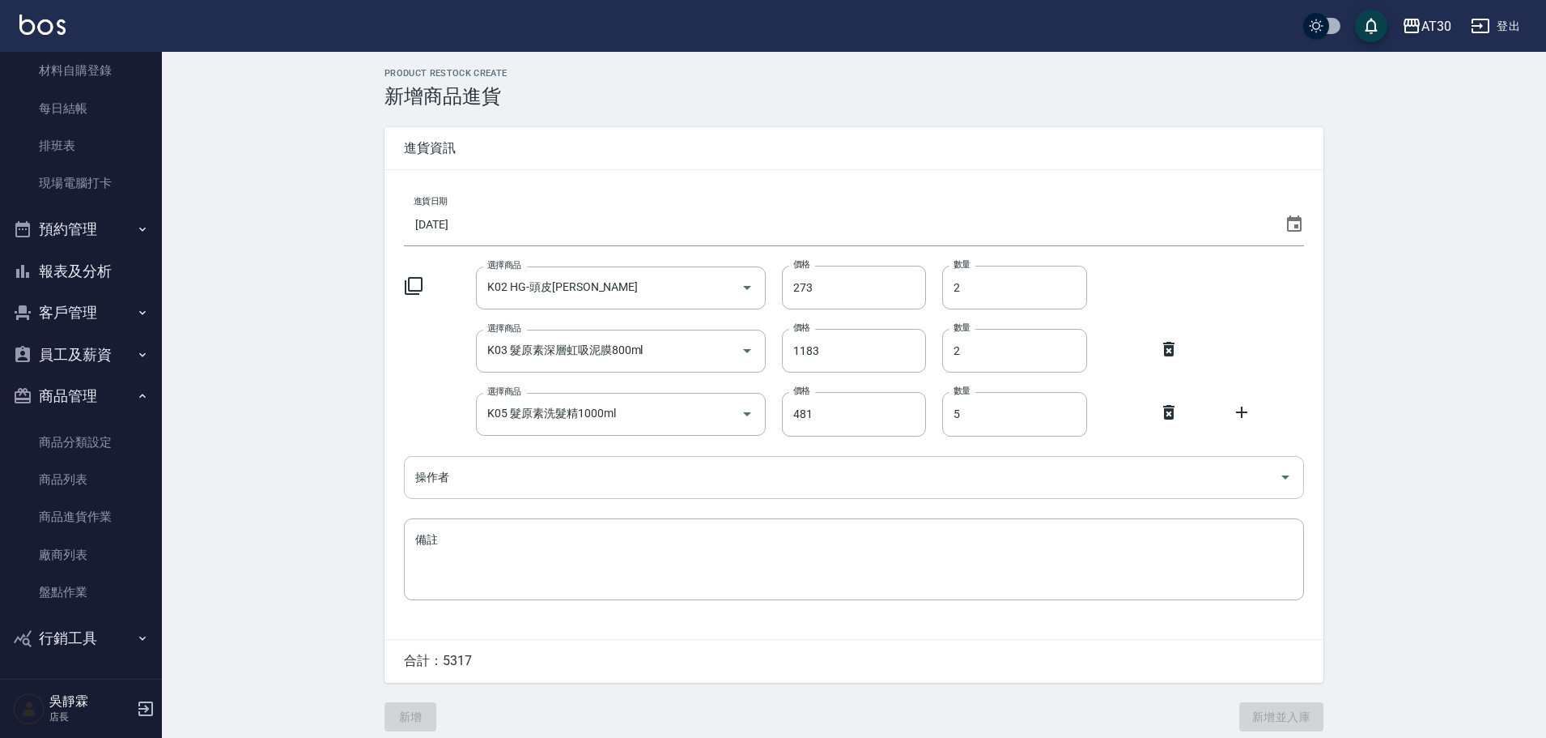
click at [481, 474] on input "操作者" at bounding box center [841, 477] width 861 height 28
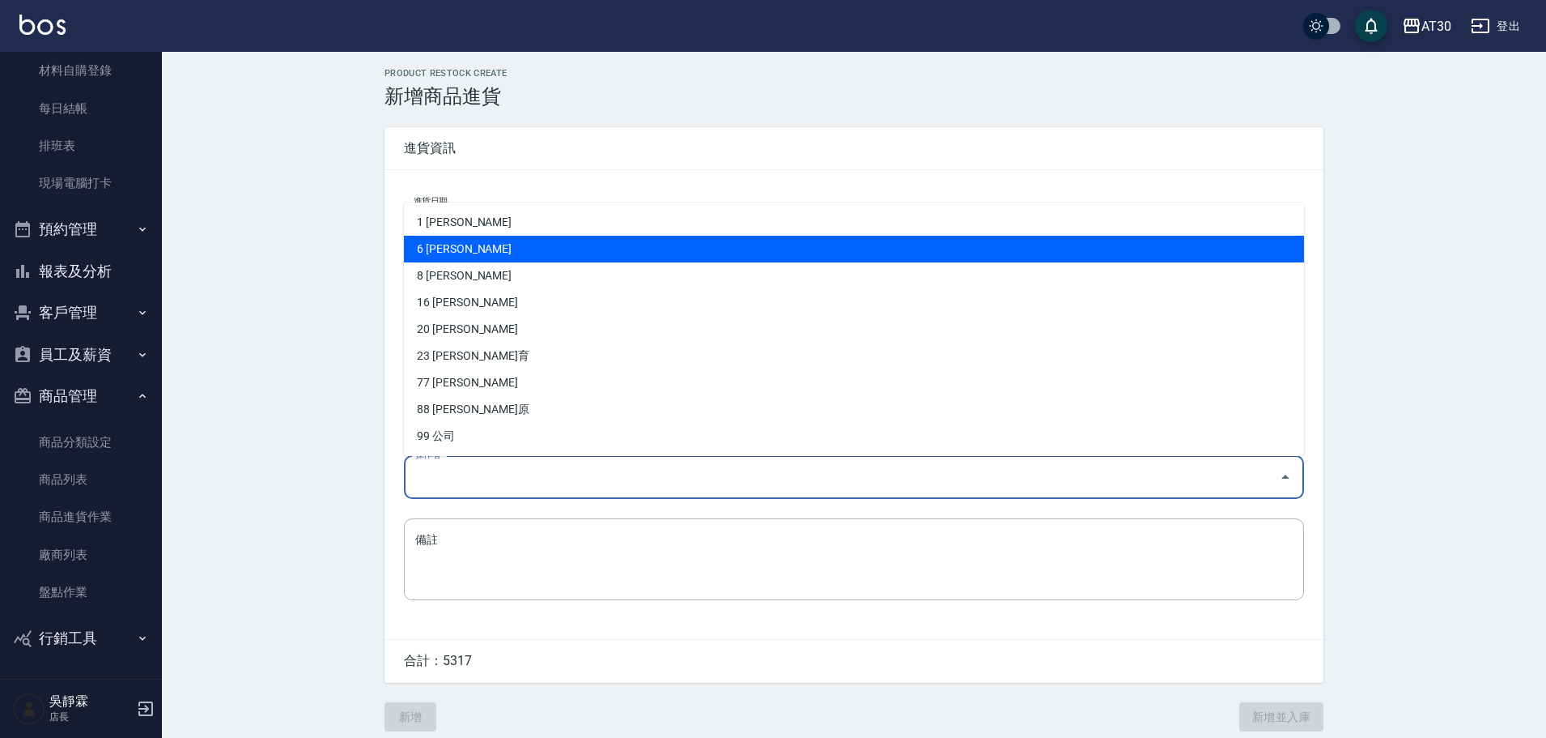
click at [499, 240] on li "6 [PERSON_NAME]" at bounding box center [854, 249] width 900 height 27
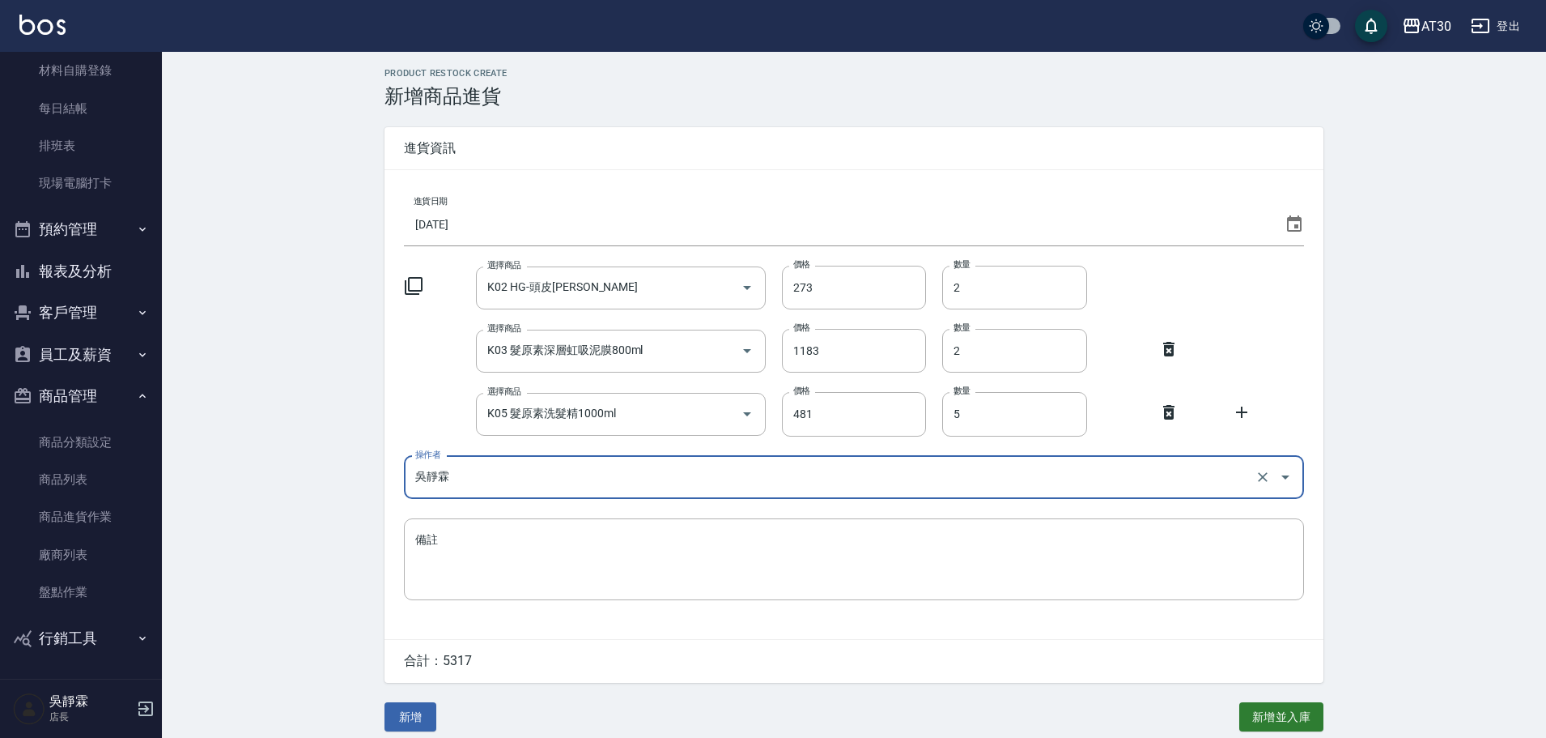
type input "吳靜霖"
click at [402, 722] on button "新增" at bounding box center [411, 717] width 52 height 30
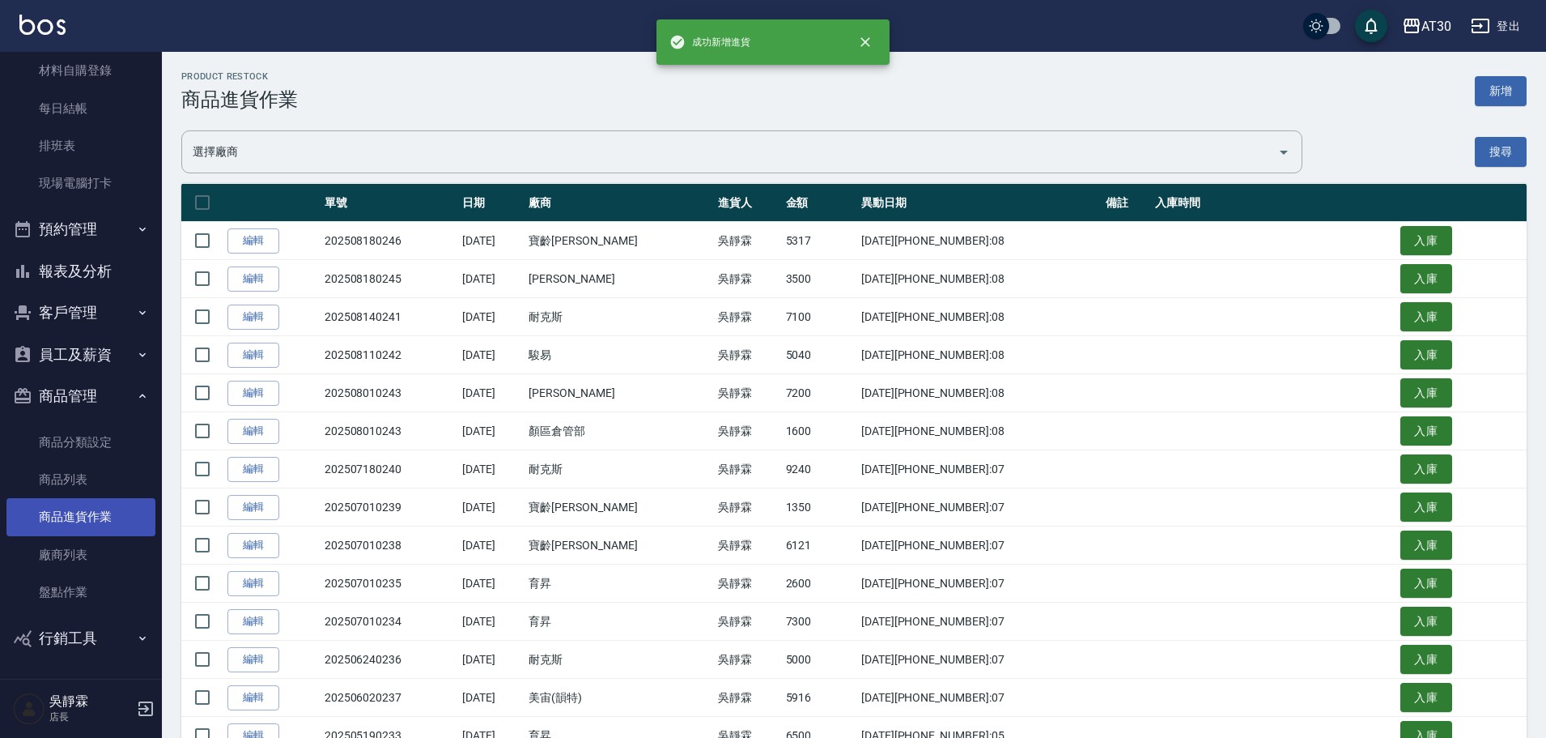
click at [62, 513] on link "商品進貨作業" at bounding box center [80, 516] width 149 height 37
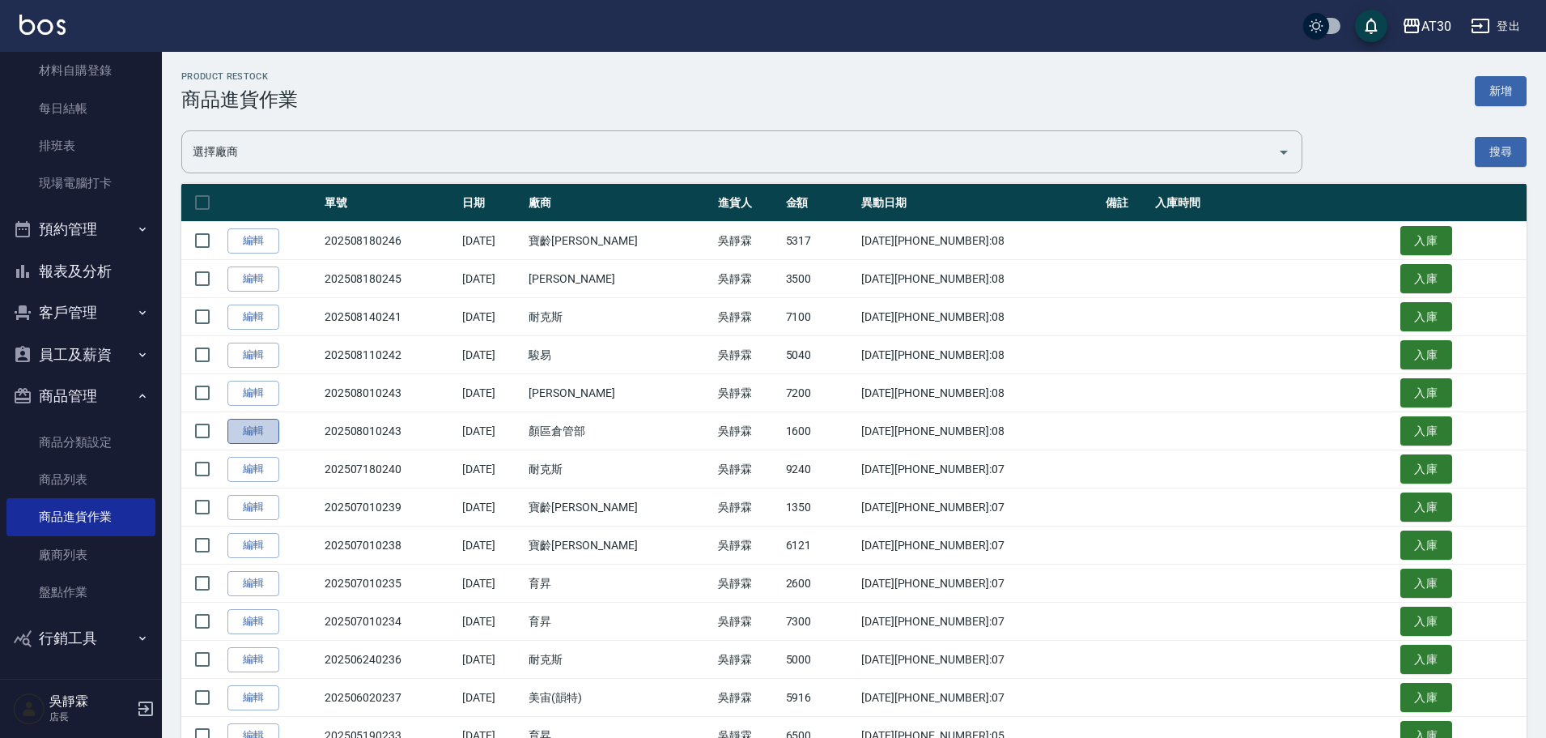
click at [262, 432] on link "編輯" at bounding box center [253, 431] width 52 height 25
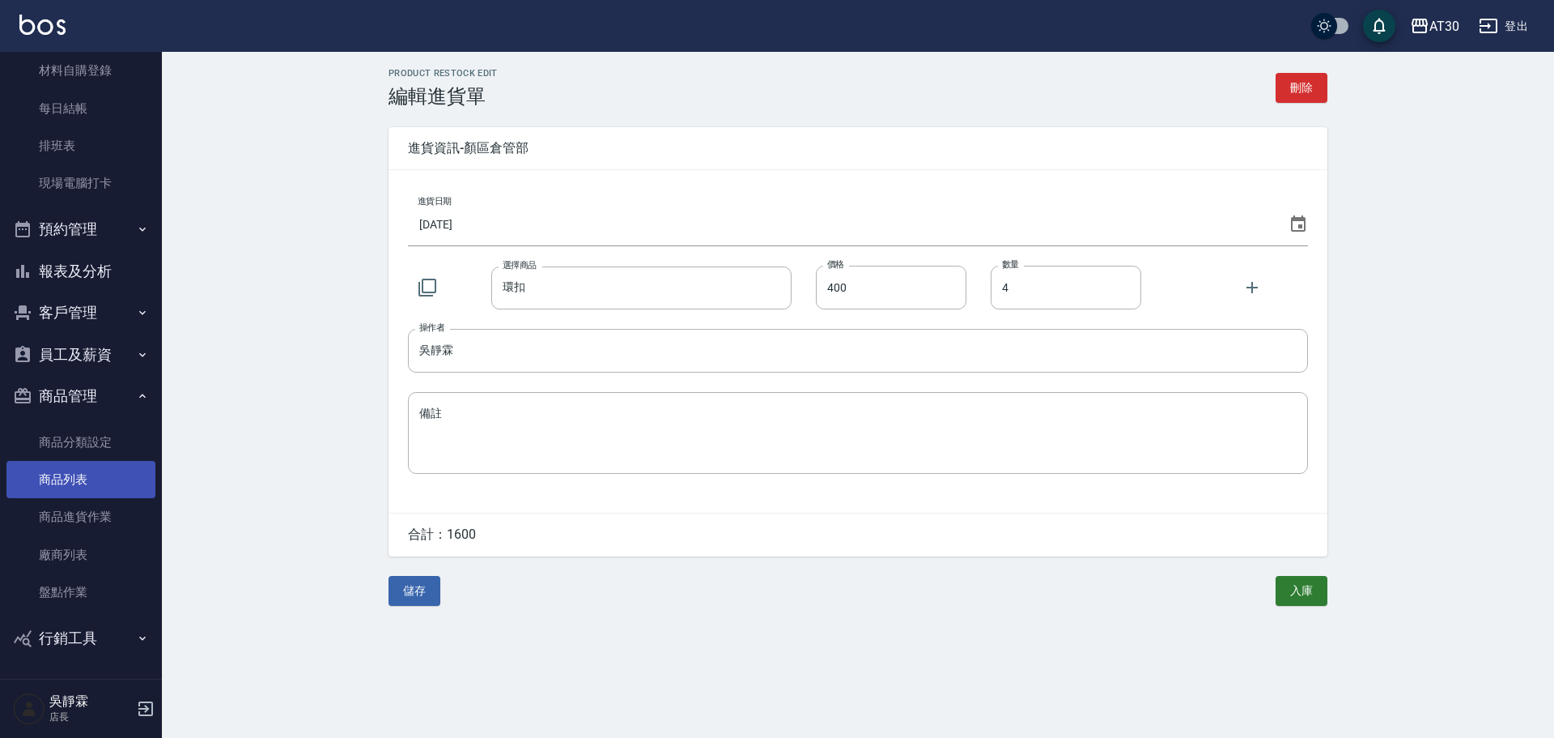
click at [81, 468] on link "商品列表" at bounding box center [80, 479] width 149 height 37
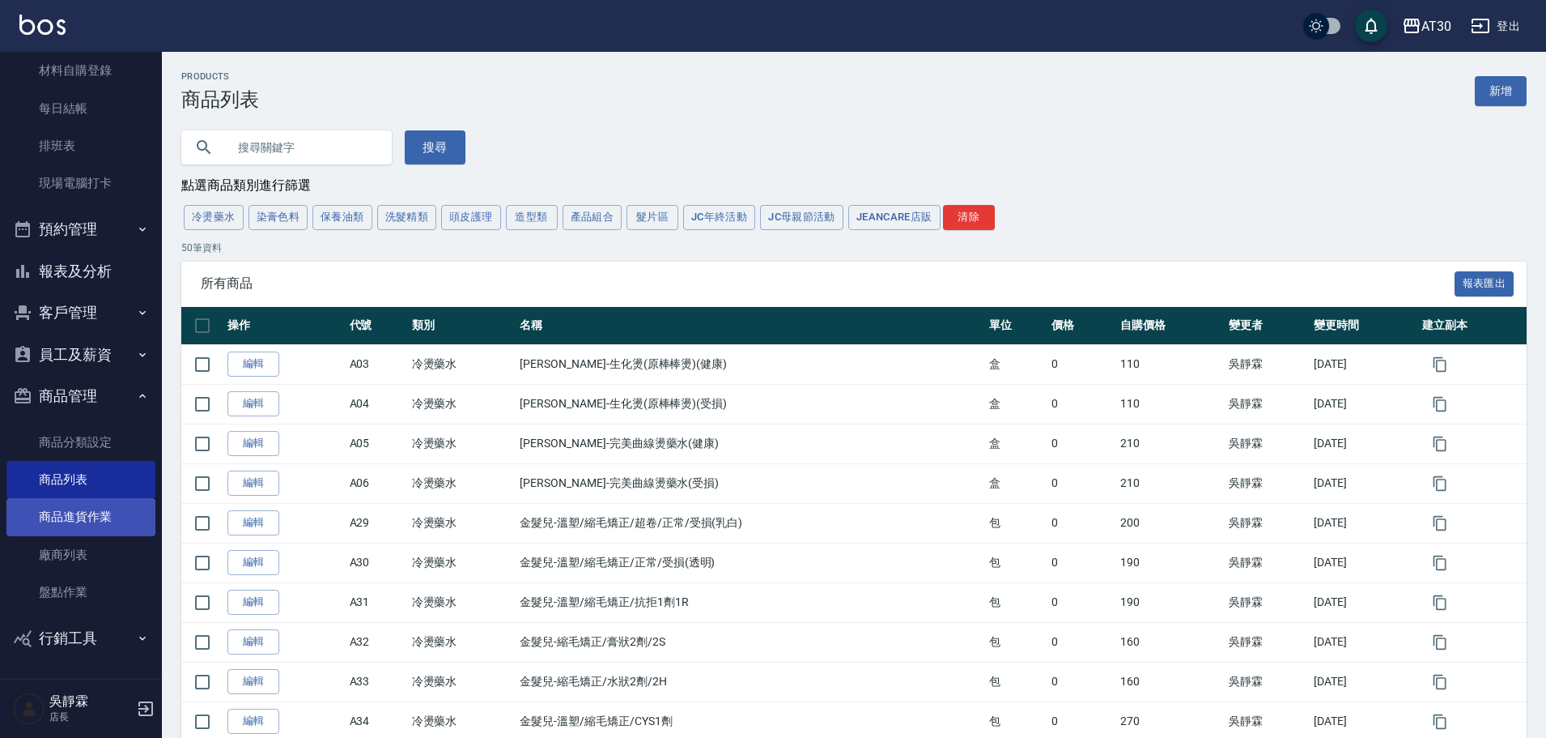
click at [69, 529] on link "商品進貨作業" at bounding box center [80, 516] width 149 height 37
